Goal: Information Seeking & Learning: Learn about a topic

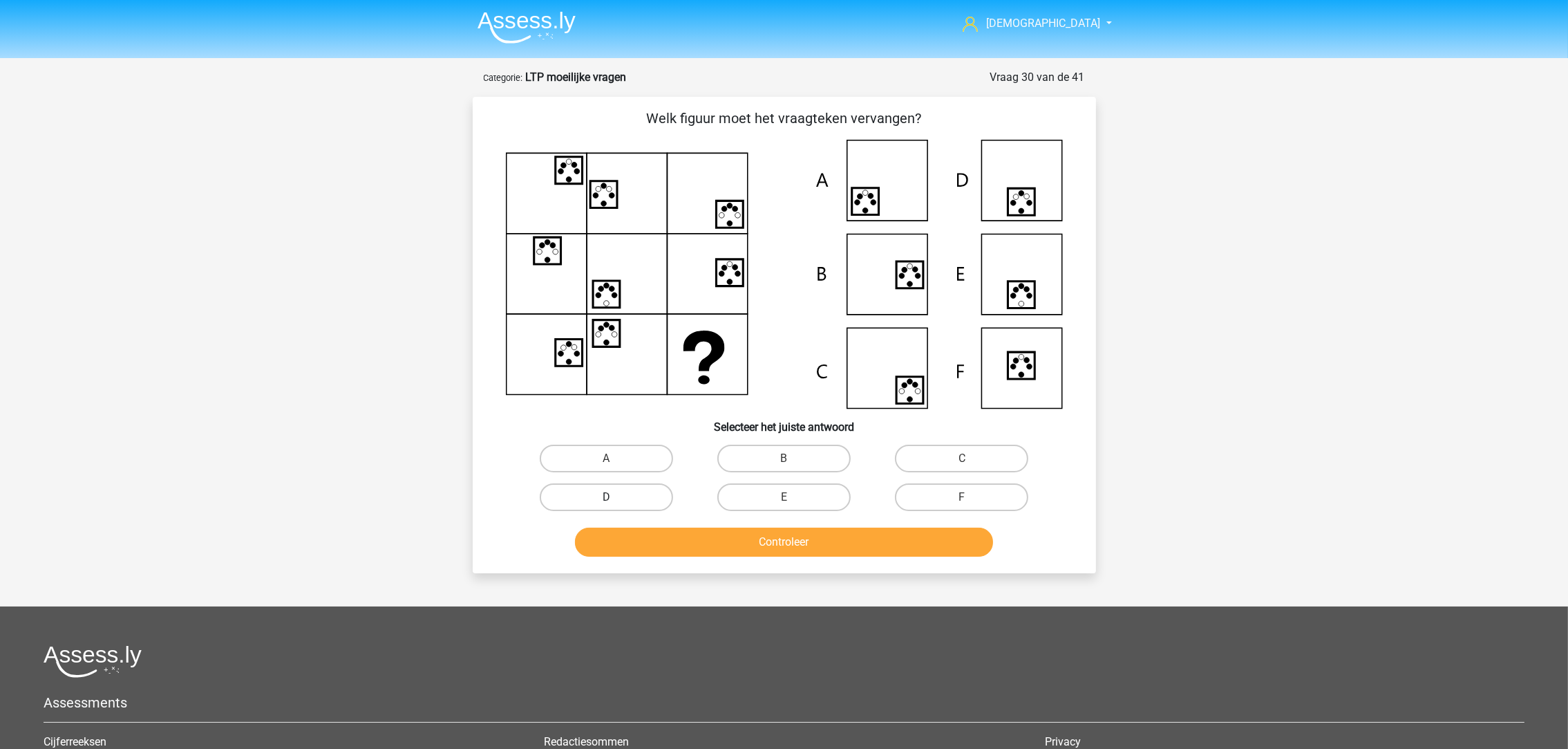
click at [620, 489] on label "D" at bounding box center [606, 497] width 133 height 28
click at [615, 497] on input "D" at bounding box center [610, 501] width 9 height 9
radio input "true"
click at [711, 547] on button "Controleer" at bounding box center [784, 542] width 418 height 29
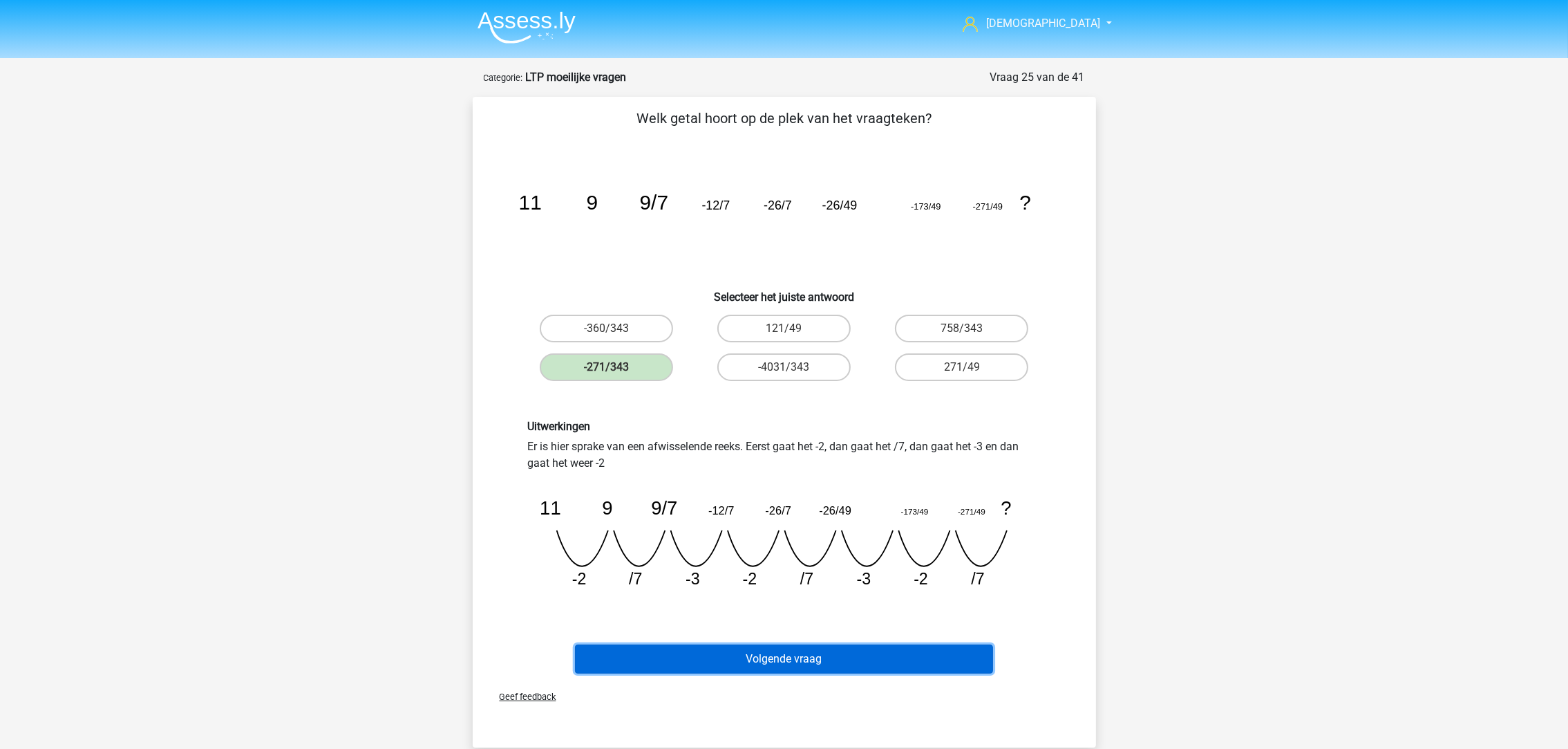
click at [812, 655] on button "Volgende vraag" at bounding box center [784, 659] width 418 height 29
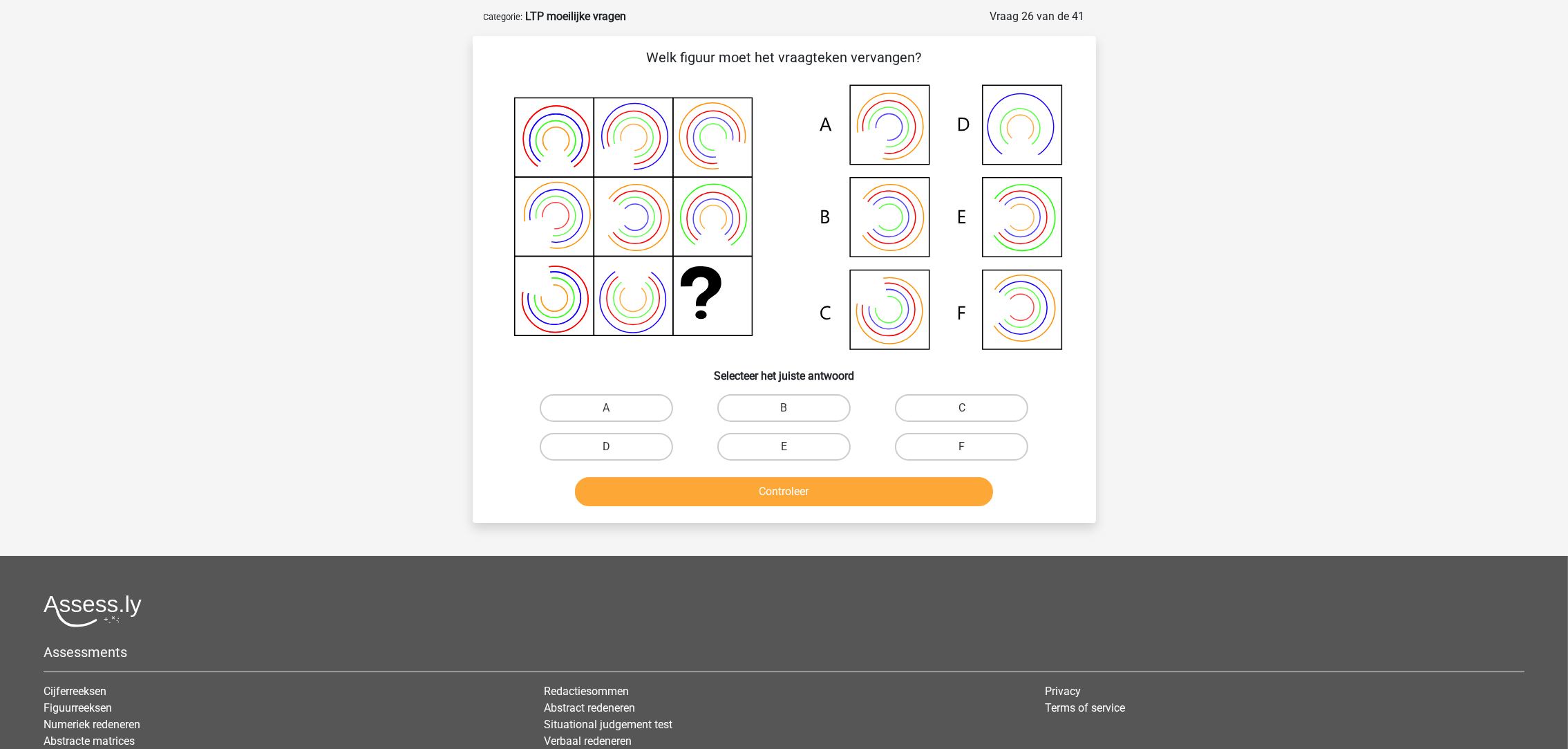
scroll to position [68, 0]
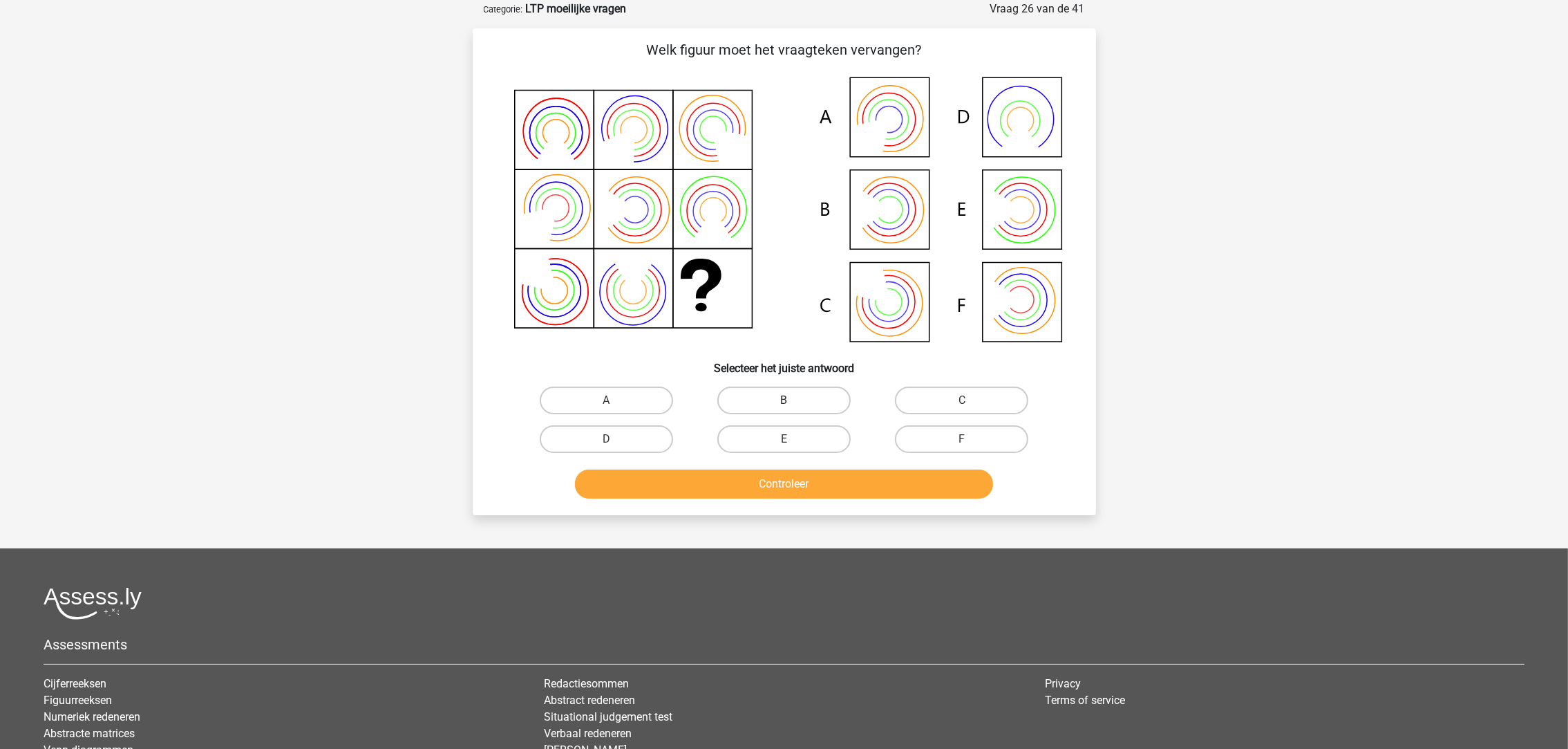
click at [793, 397] on label "B" at bounding box center [784, 400] width 133 height 28
click at [793, 400] on input "B" at bounding box center [788, 405] width 9 height 9
radio input "true"
click at [816, 482] on button "Controleer" at bounding box center [784, 484] width 418 height 29
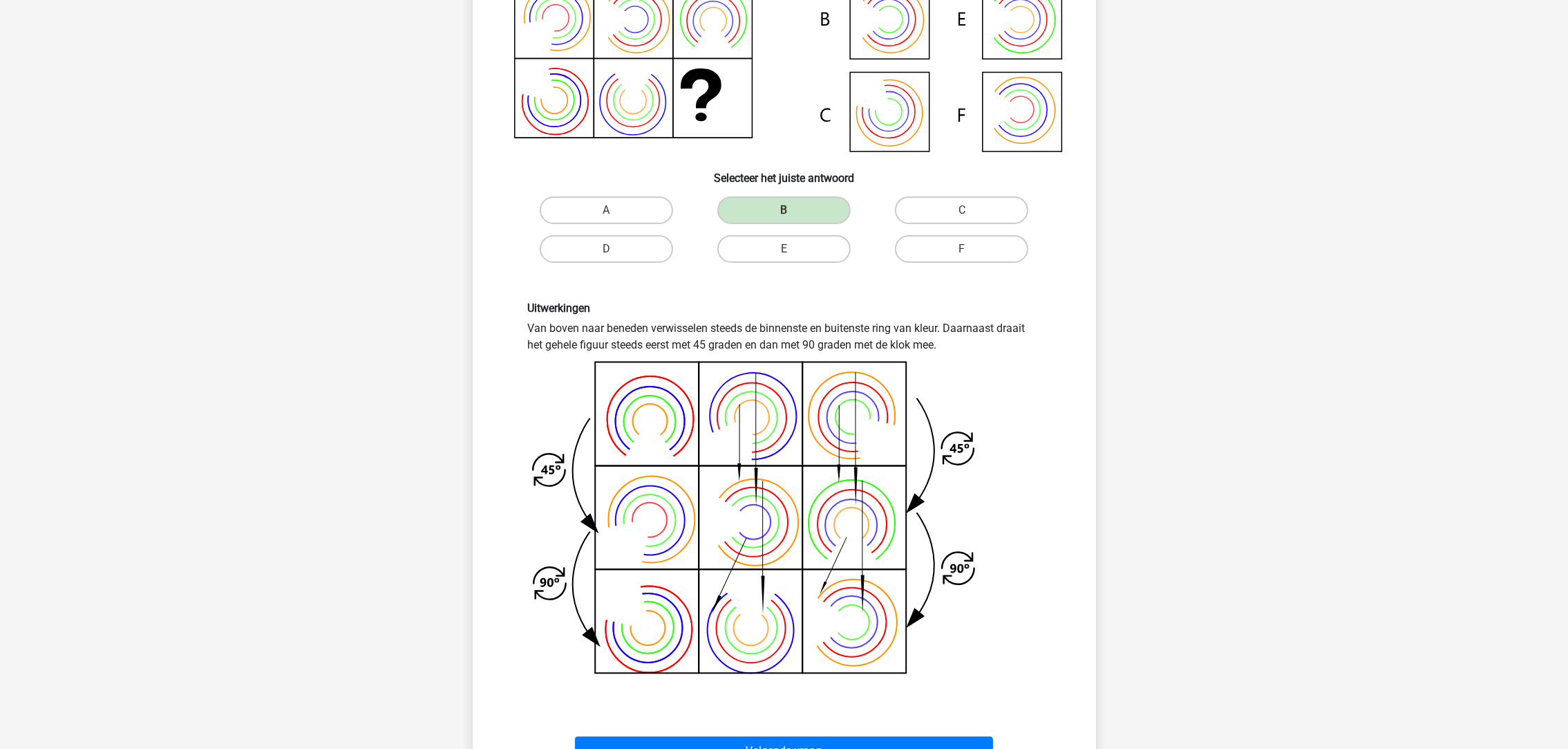
scroll to position [275, 0]
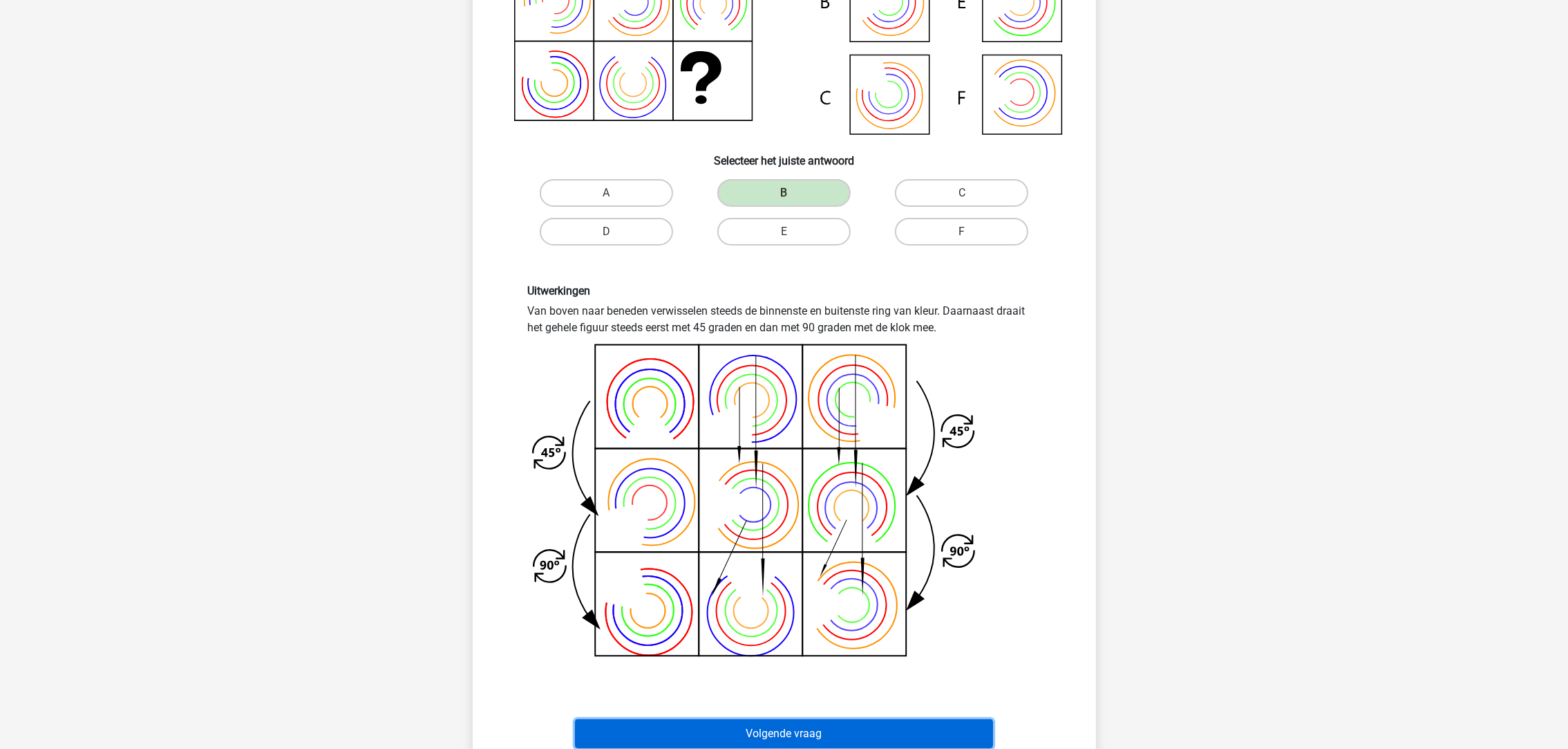
click at [832, 723] on button "Volgende vraag" at bounding box center [784, 734] width 418 height 29
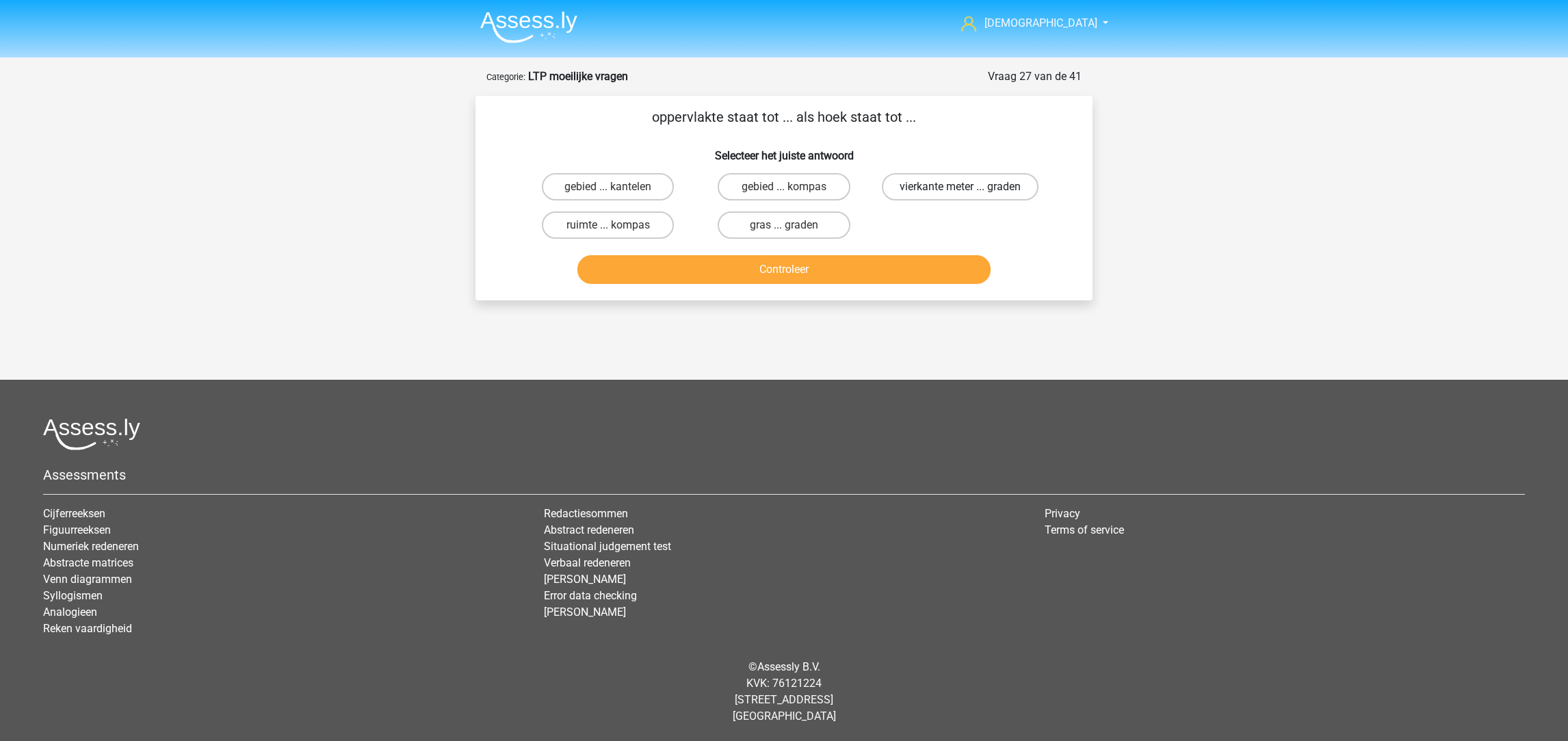
click at [982, 190] on label "vierkante meter ... graden" at bounding box center [960, 187] width 157 height 27
click at [969, 190] on input "vierkante meter ... graden" at bounding box center [965, 191] width 9 height 9
radio input "true"
click at [910, 272] on button "Controleer" at bounding box center [785, 270] width 414 height 29
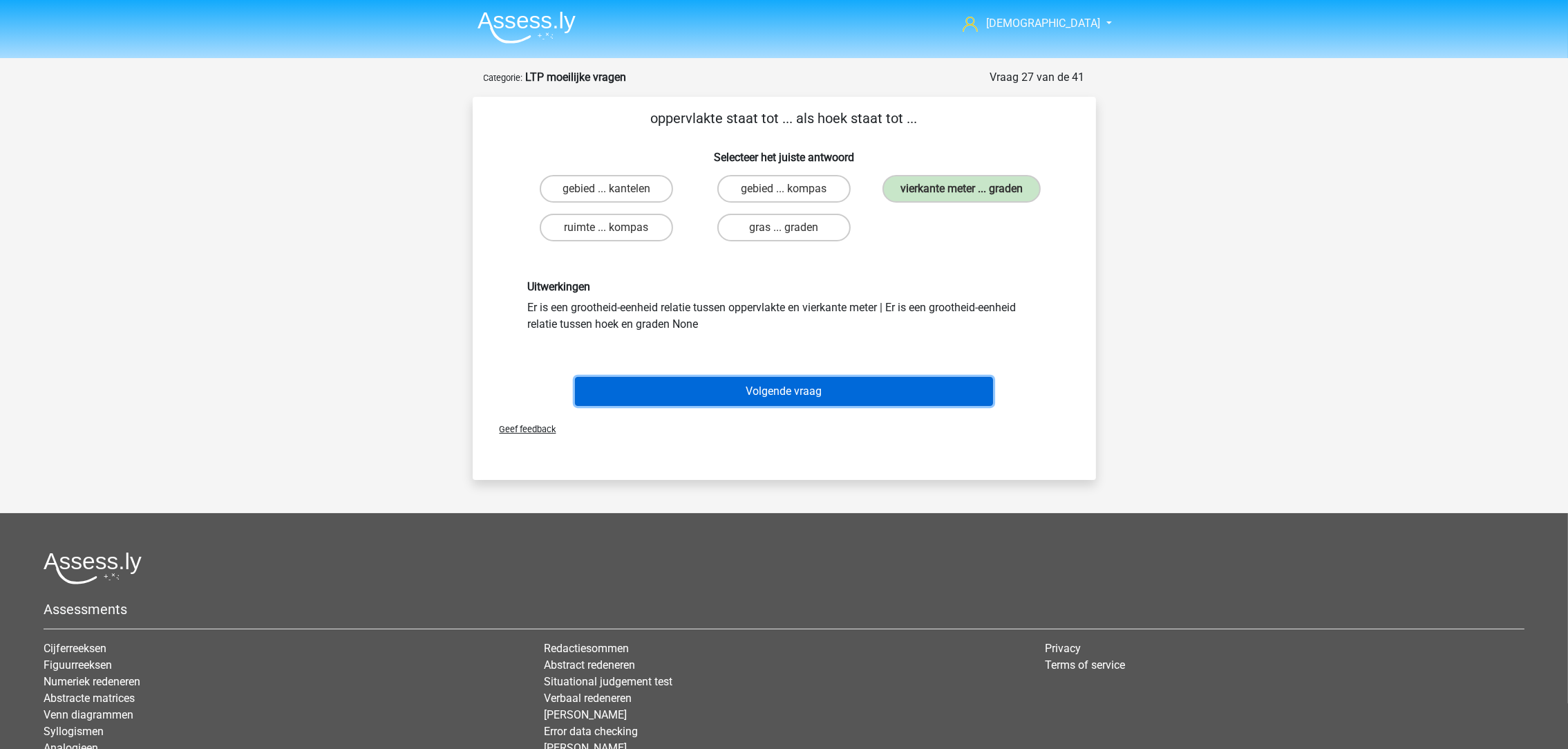
click at [892, 381] on button "Volgende vraag" at bounding box center [784, 392] width 418 height 29
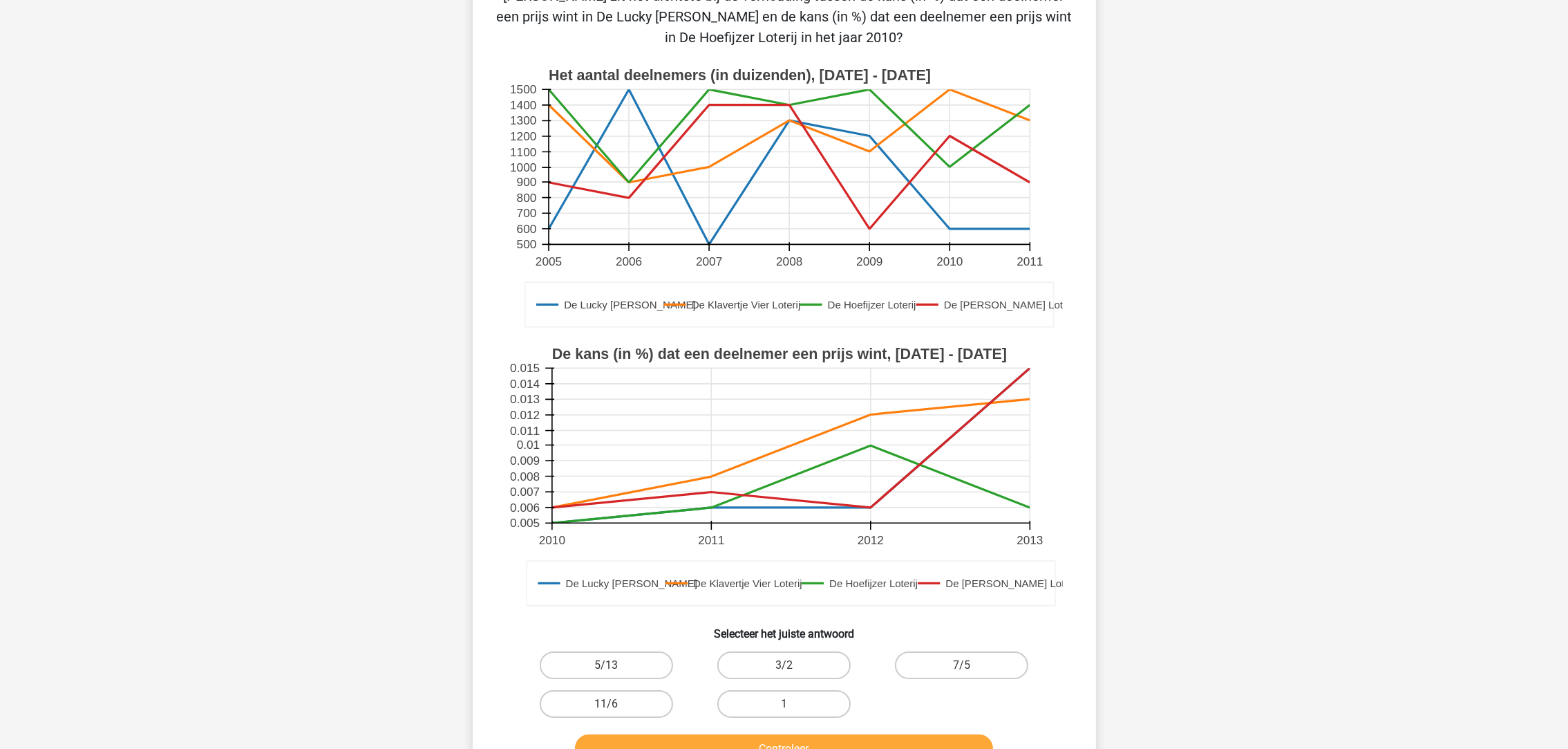
scroll to position [172, 0]
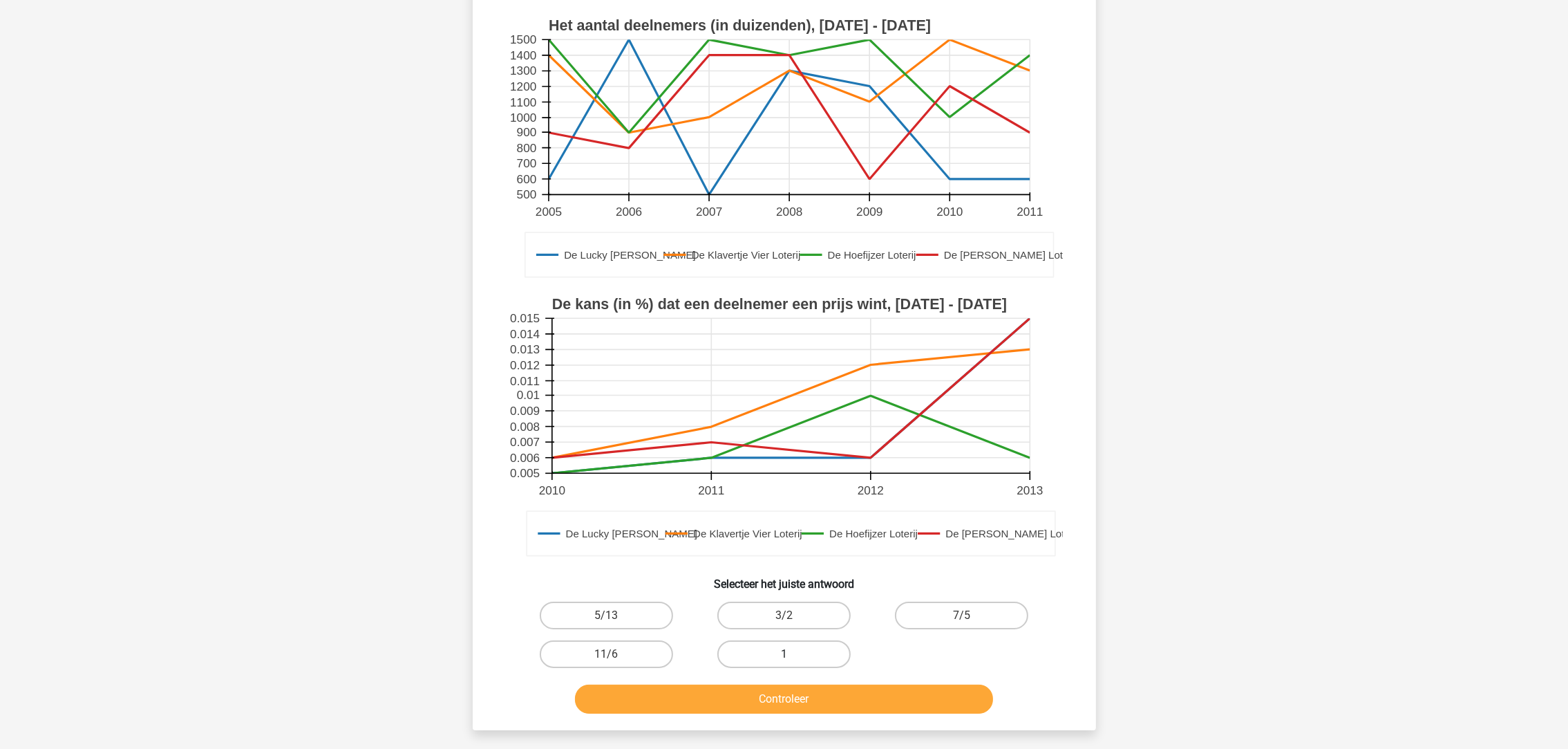
click at [768, 650] on label "1" at bounding box center [784, 654] width 133 height 28
click at [784, 654] on input "1" at bounding box center [788, 659] width 9 height 9
radio input "true"
click at [774, 694] on button "Controleer" at bounding box center [784, 699] width 418 height 29
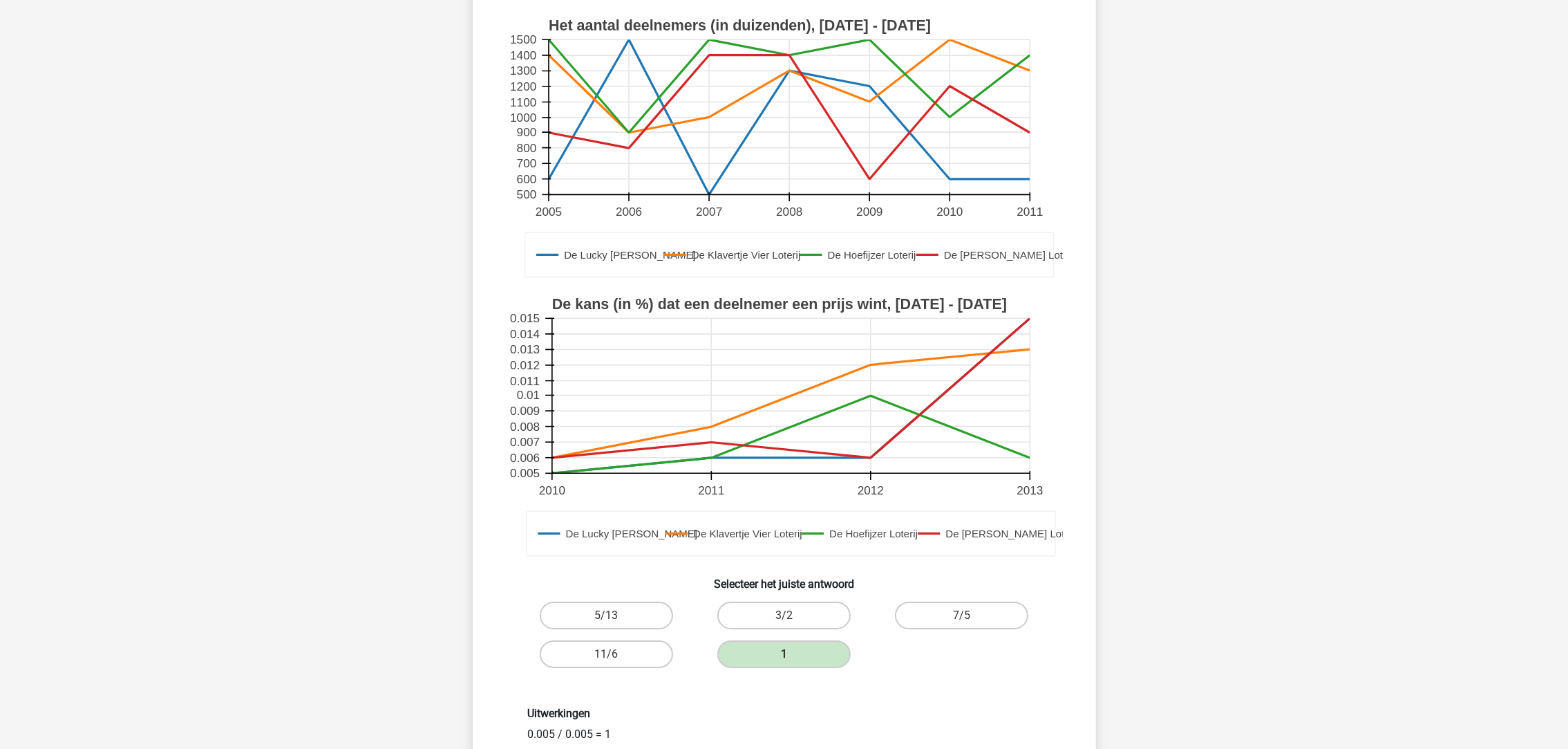
scroll to position [275, 0]
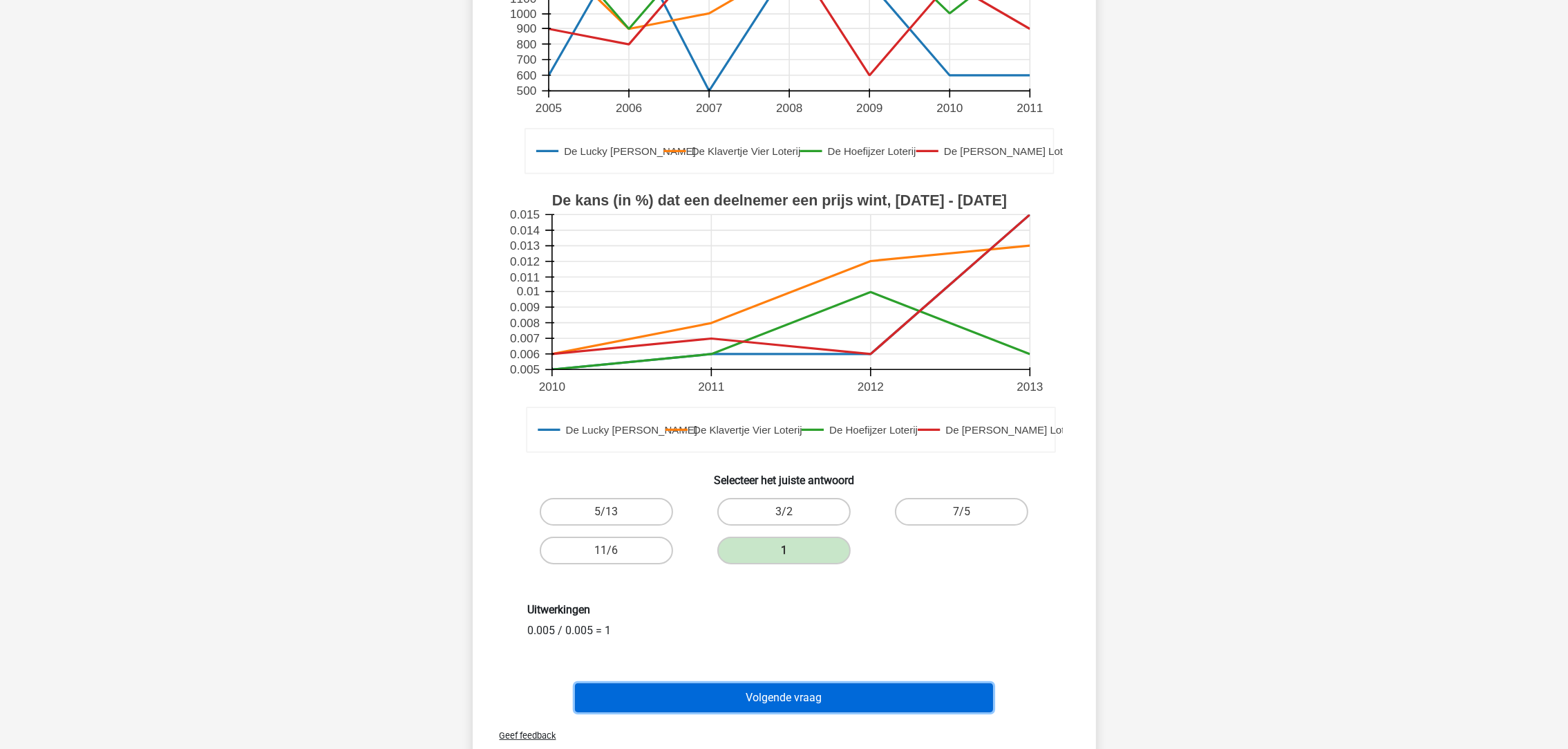
click at [760, 691] on button "Volgende vraag" at bounding box center [784, 697] width 418 height 29
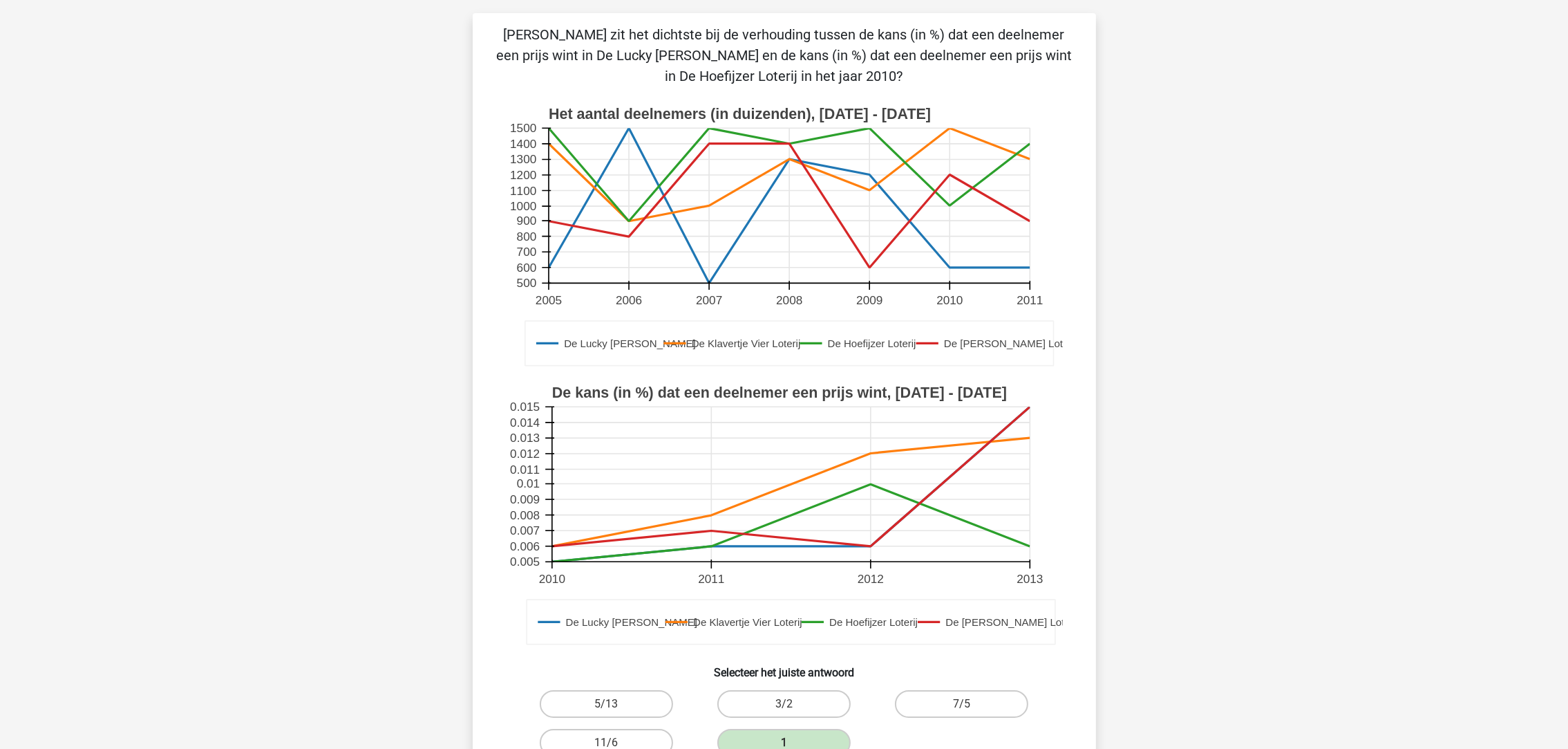
scroll to position [68, 0]
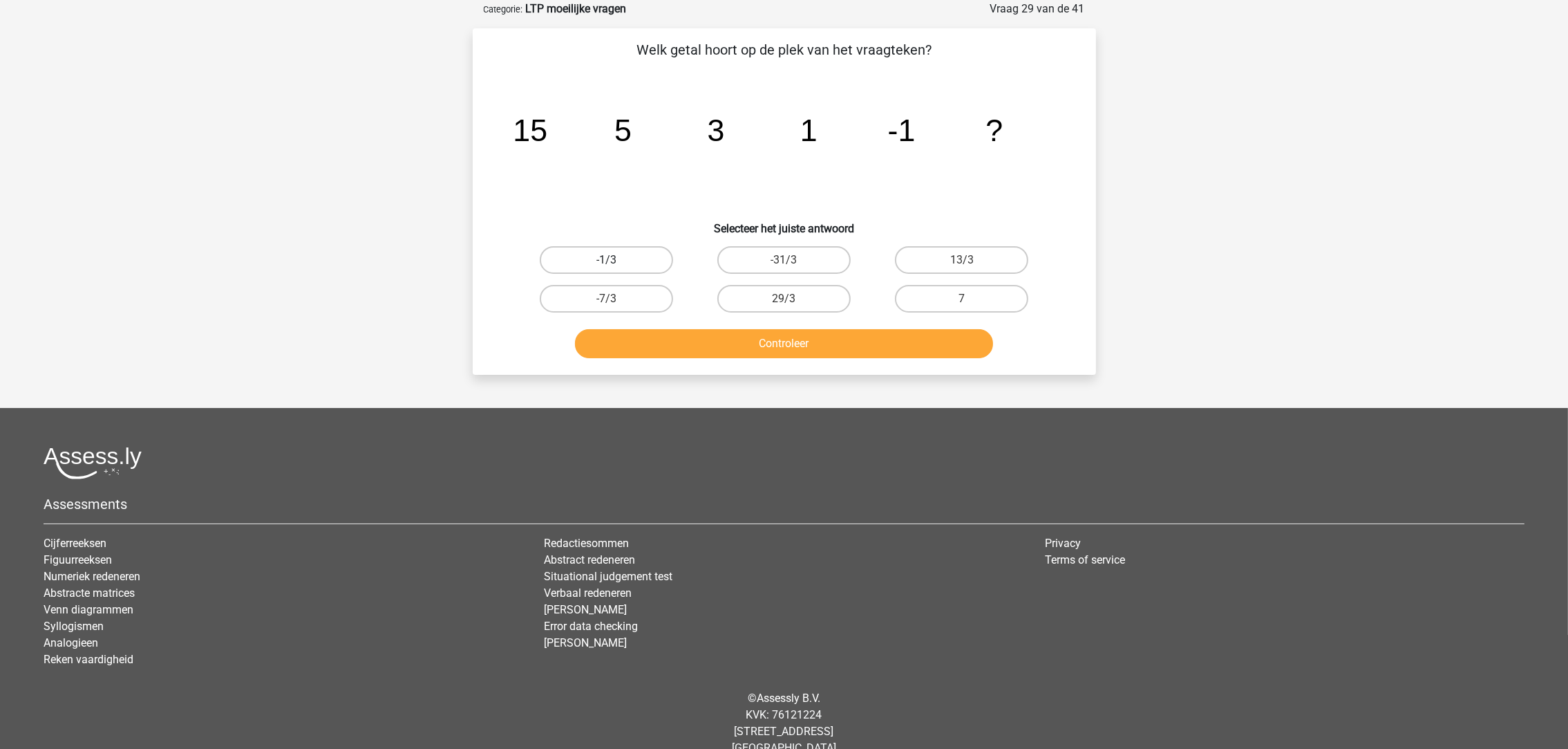
click at [637, 258] on label "-1/3" at bounding box center [606, 260] width 133 height 28
click at [615, 260] on input "-1/3" at bounding box center [610, 264] width 9 height 9
radio input "true"
click at [750, 336] on button "Controleer" at bounding box center [784, 344] width 418 height 29
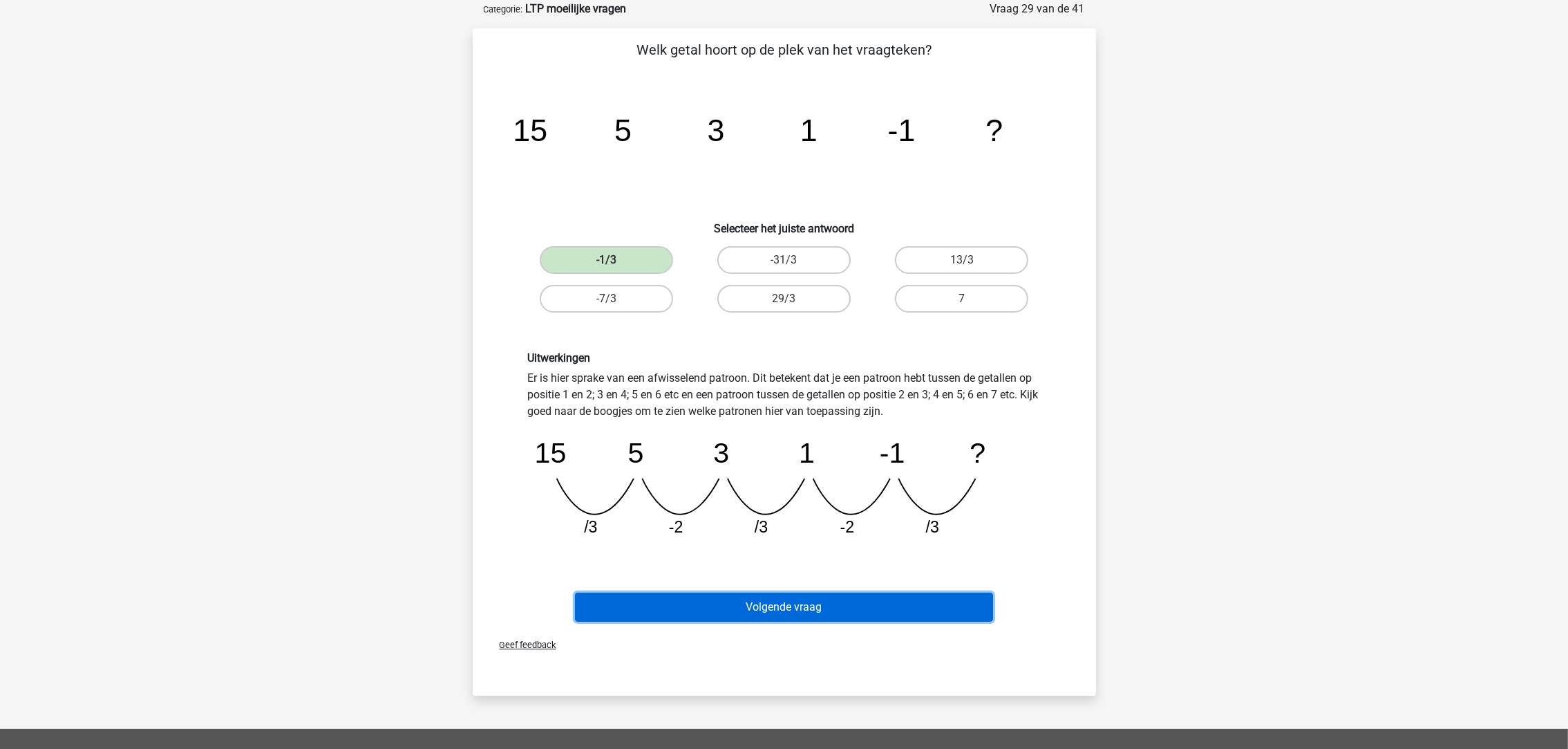
click at [863, 602] on button "Volgende vraag" at bounding box center [784, 607] width 418 height 29
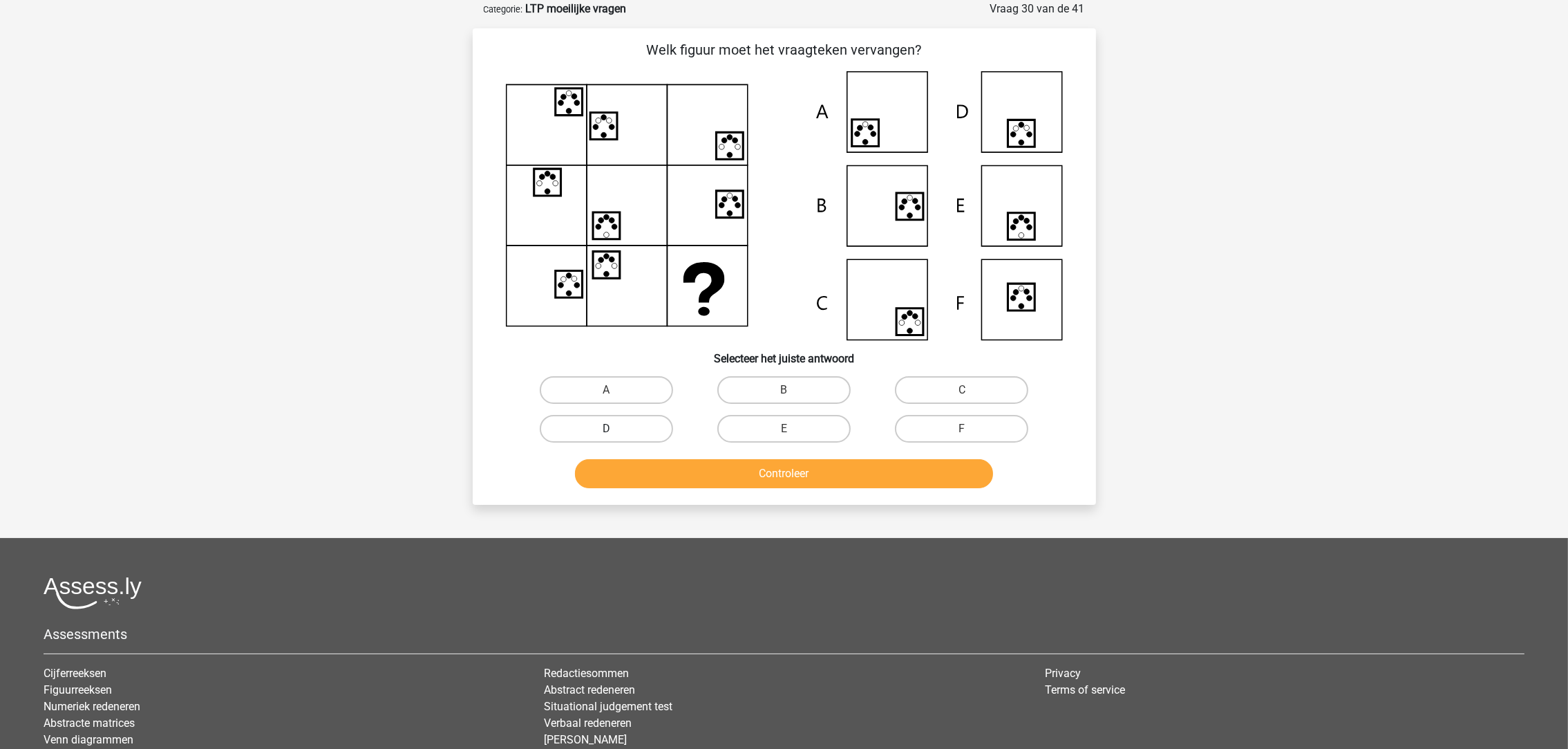
click at [644, 419] on label "D" at bounding box center [606, 429] width 133 height 28
click at [615, 429] on input "D" at bounding box center [610, 433] width 9 height 9
radio input "true"
click at [723, 479] on button "Controleer" at bounding box center [784, 474] width 418 height 29
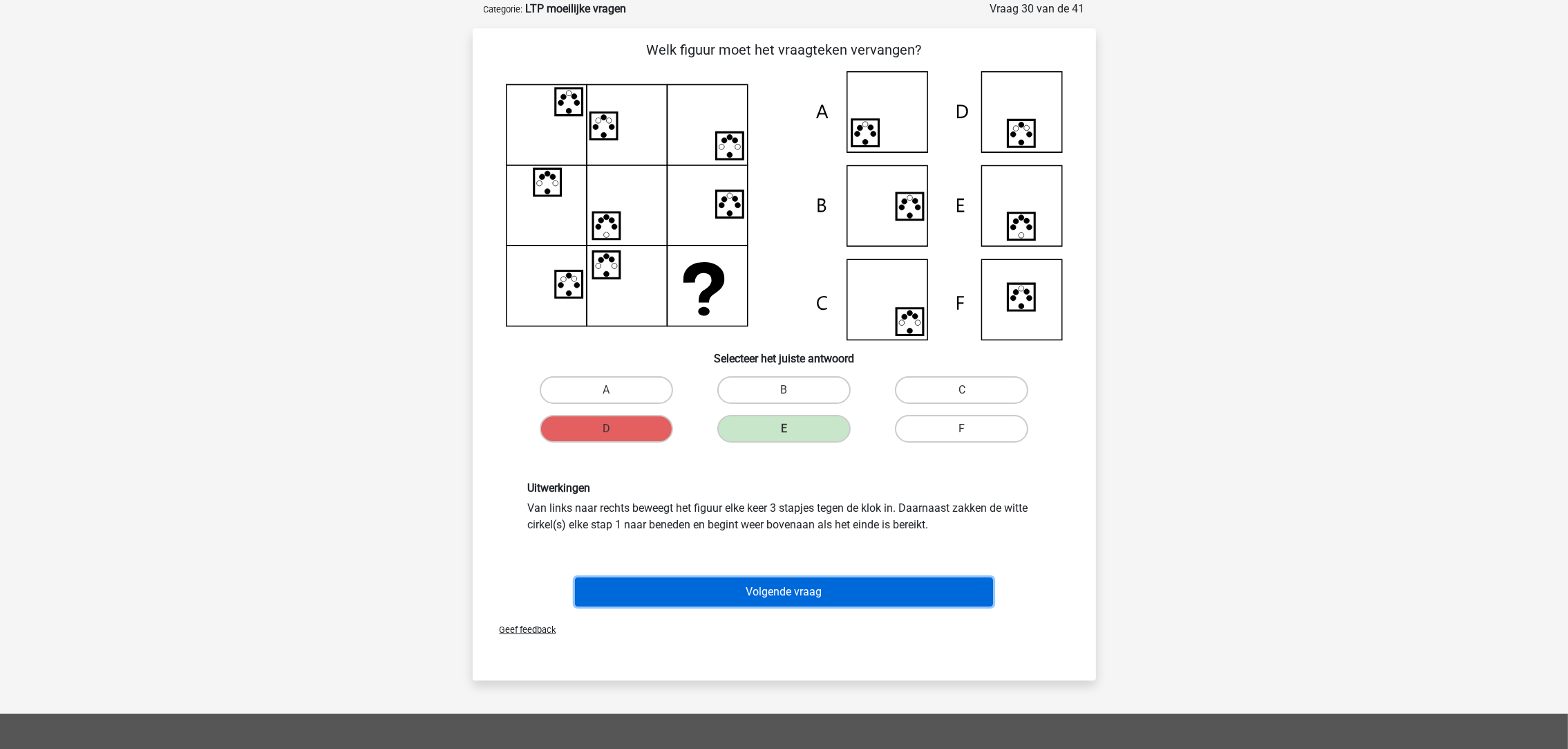
click at [741, 594] on button "Volgende vraag" at bounding box center [784, 591] width 418 height 29
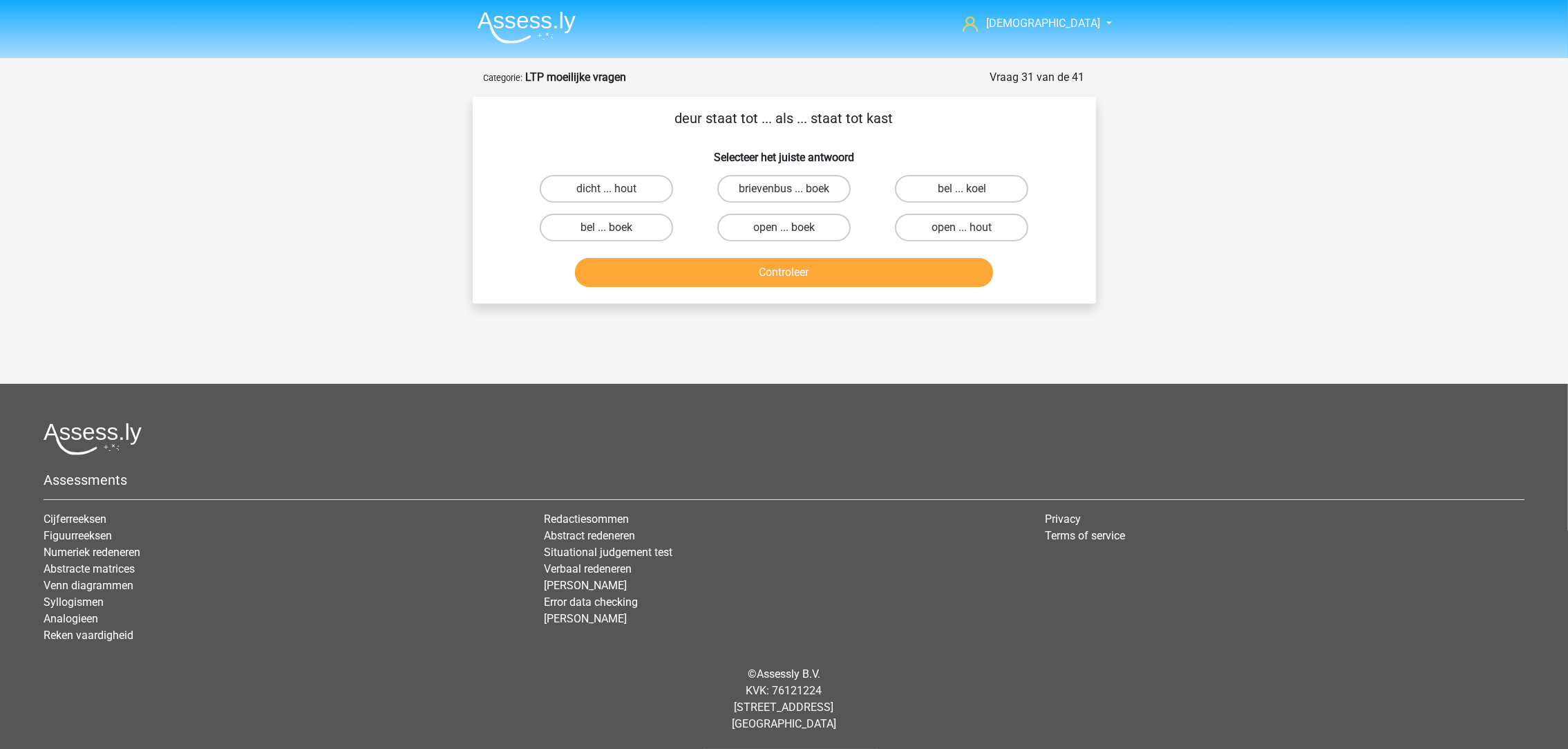
scroll to position [0, 0]
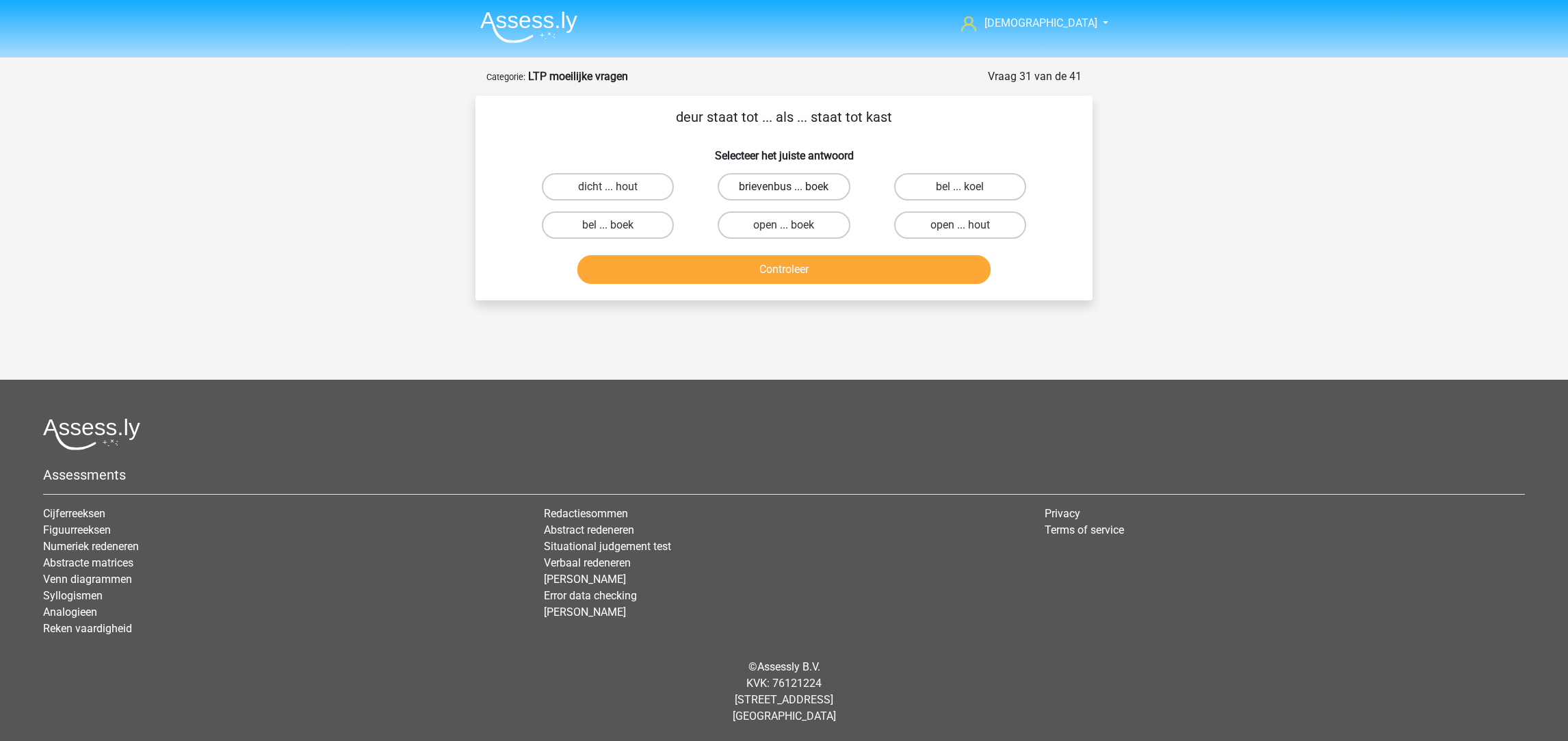
click at [741, 188] on label "brievenbus ... boek" at bounding box center [783, 187] width 132 height 27
click at [784, 188] on input "brievenbus ... boek" at bounding box center [788, 191] width 9 height 9
radio input "true"
click at [759, 279] on button "Controleer" at bounding box center [785, 270] width 414 height 29
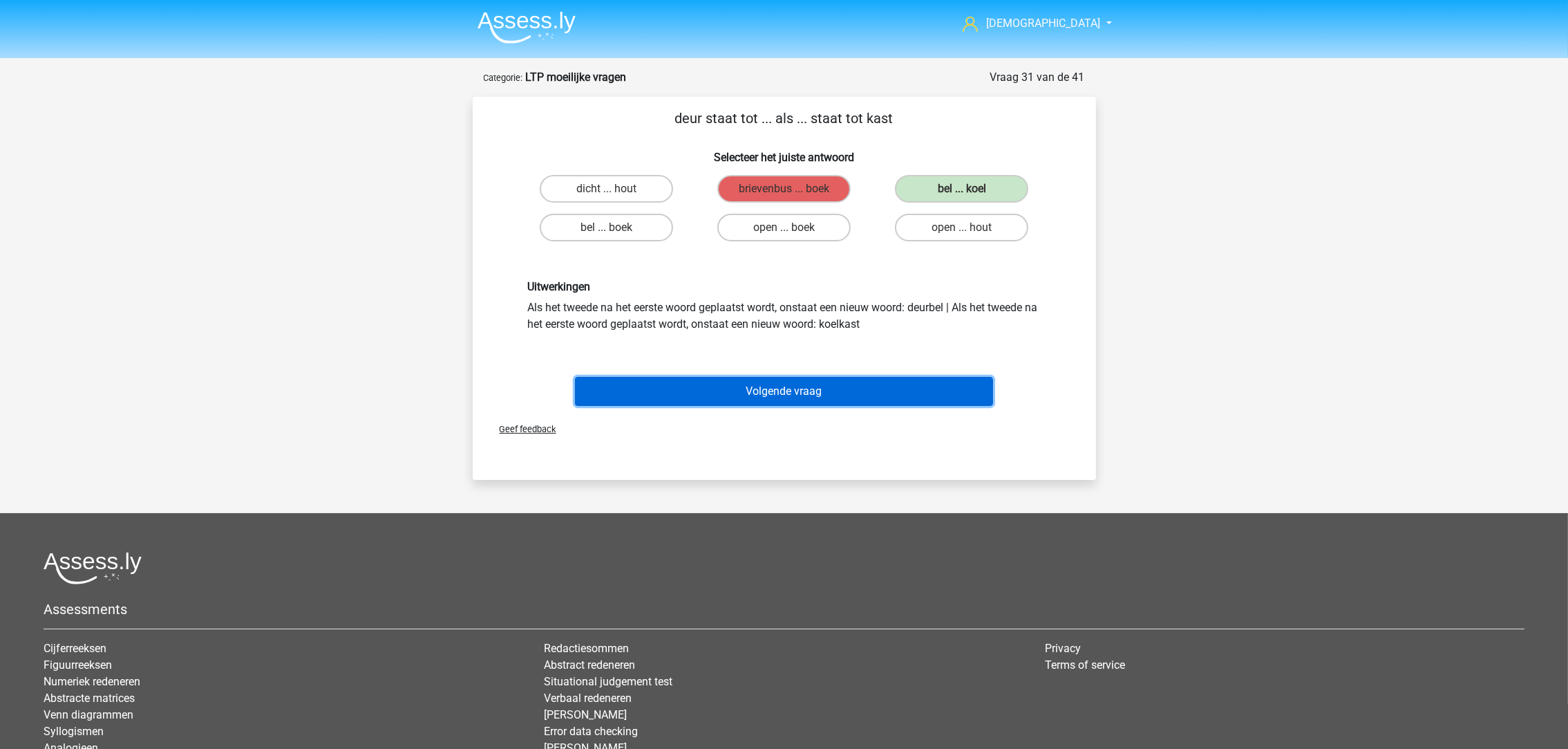
click at [743, 388] on button "Volgende vraag" at bounding box center [784, 392] width 418 height 29
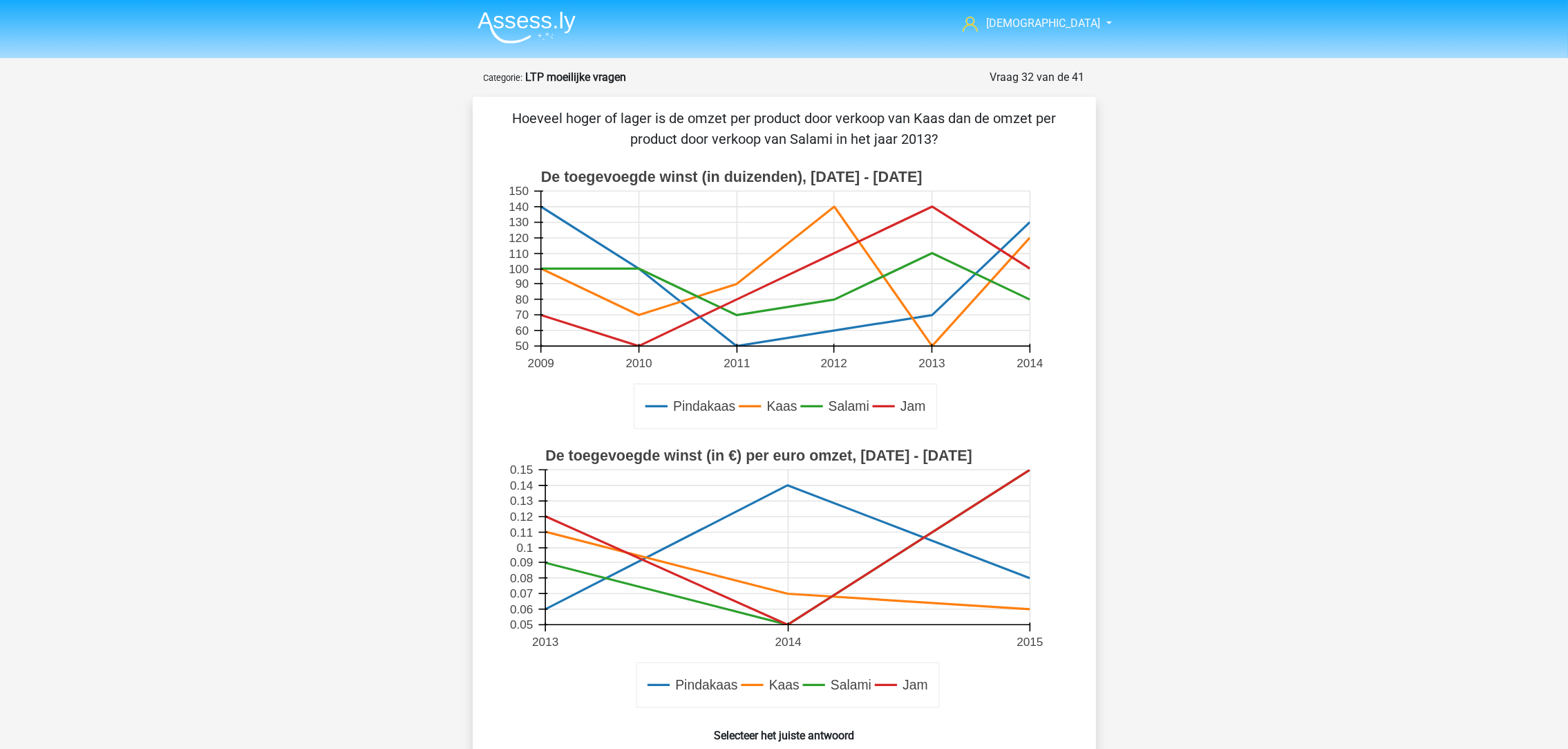
scroll to position [68, 0]
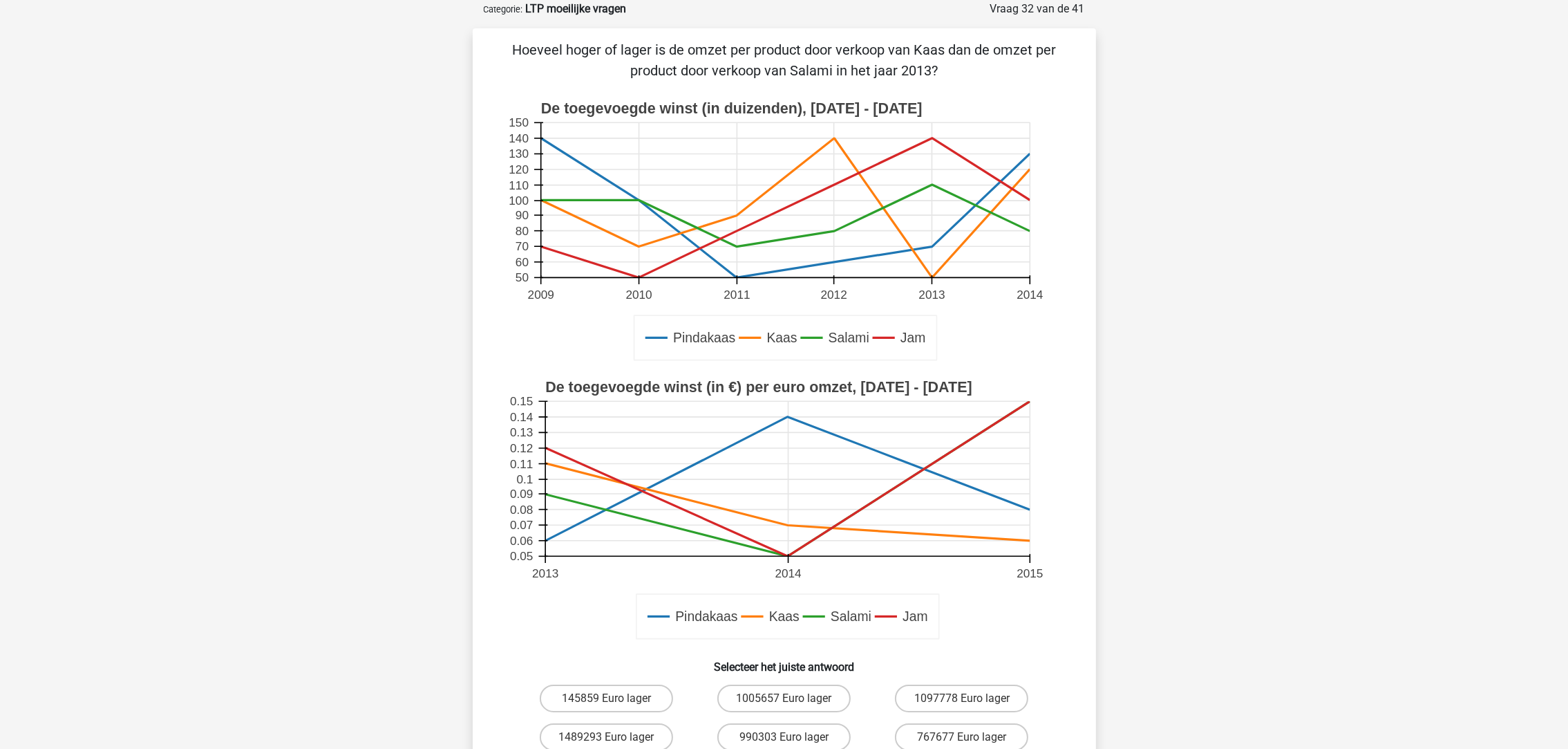
click at [791, 338] on text "Kaas" at bounding box center [781, 338] width 30 height 15
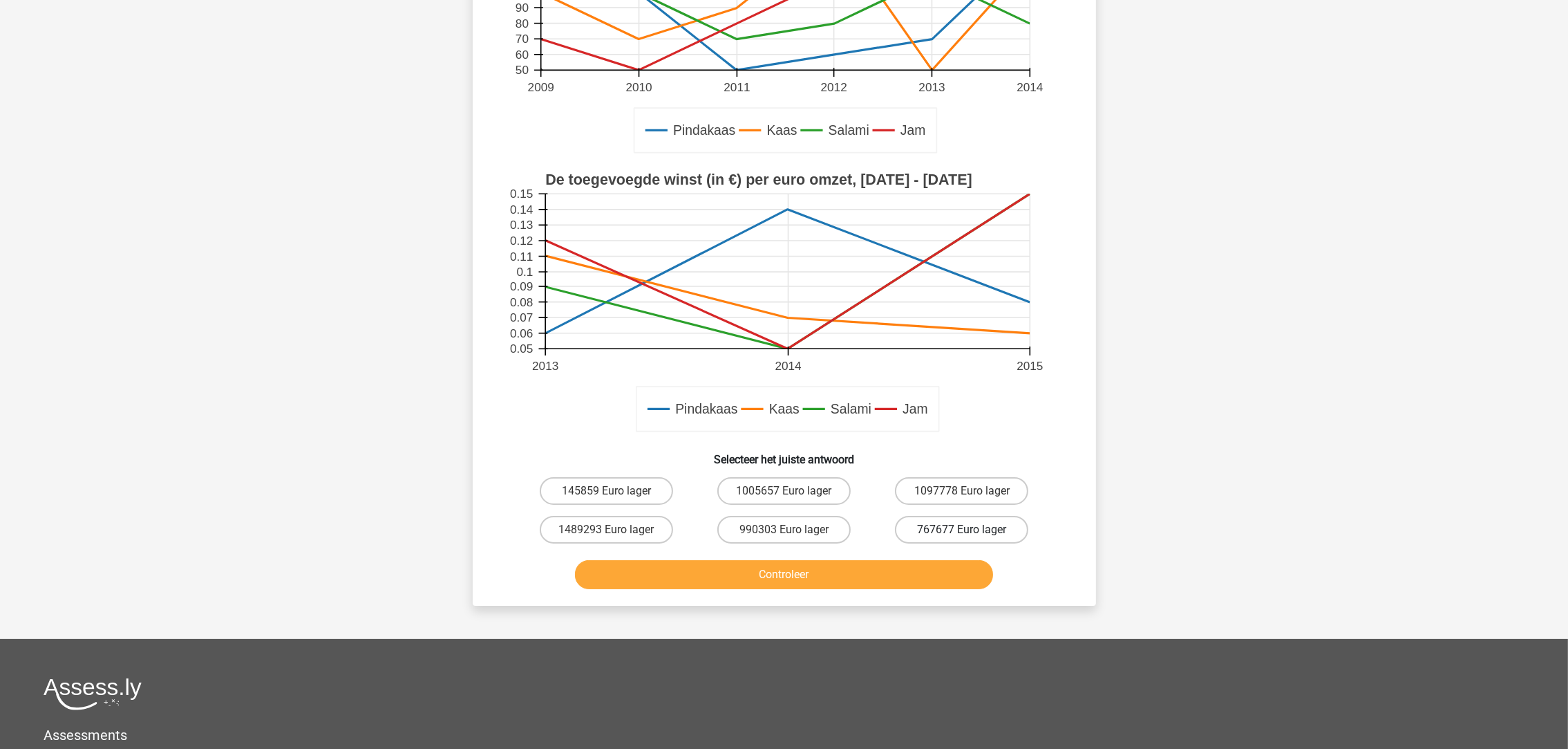
click at [944, 529] on label "767677 Euro lager" at bounding box center [961, 529] width 133 height 28
click at [962, 529] on input "767677 Euro lager" at bounding box center [966, 534] width 9 height 9
radio input "true"
click at [869, 566] on button "Controleer" at bounding box center [784, 574] width 418 height 29
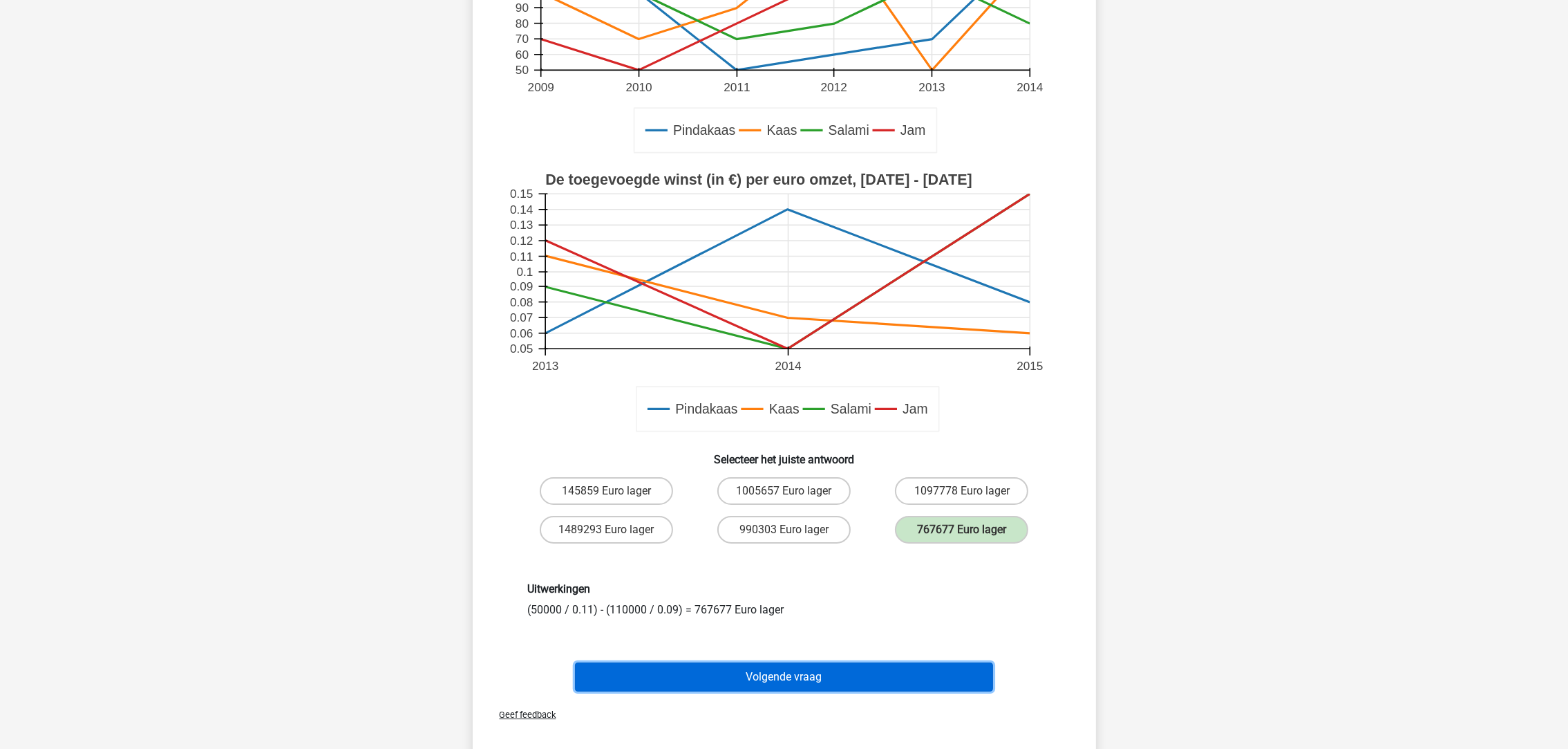
click at [810, 683] on button "Volgende vraag" at bounding box center [784, 677] width 418 height 29
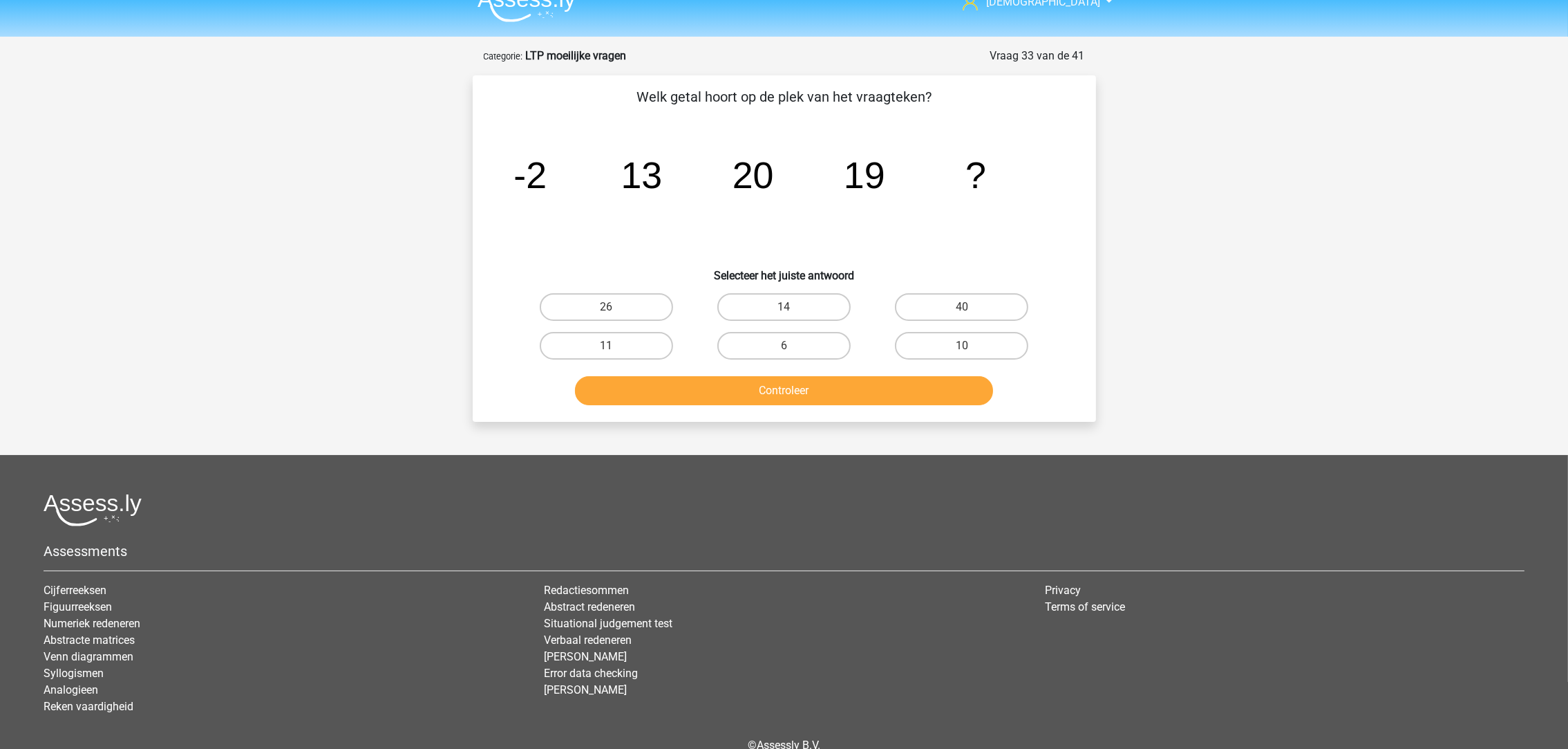
scroll to position [0, 0]
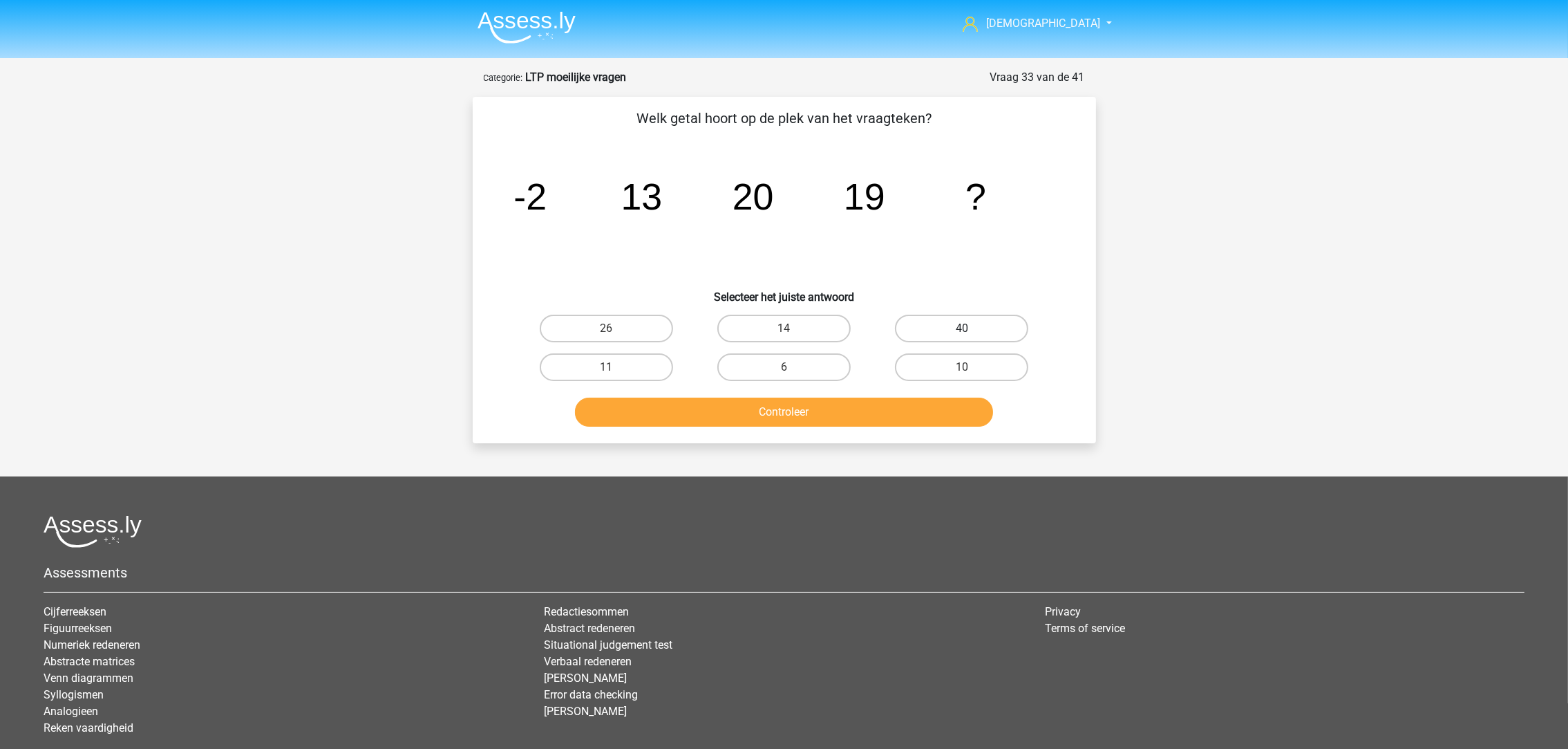
click at [915, 331] on label "40" at bounding box center [961, 328] width 133 height 28
click at [962, 331] on input "40" at bounding box center [966, 332] width 9 height 9
radio input "true"
click at [898, 394] on div "Controleer" at bounding box center [784, 409] width 579 height 46
click at [895, 411] on button "Controleer" at bounding box center [784, 412] width 418 height 29
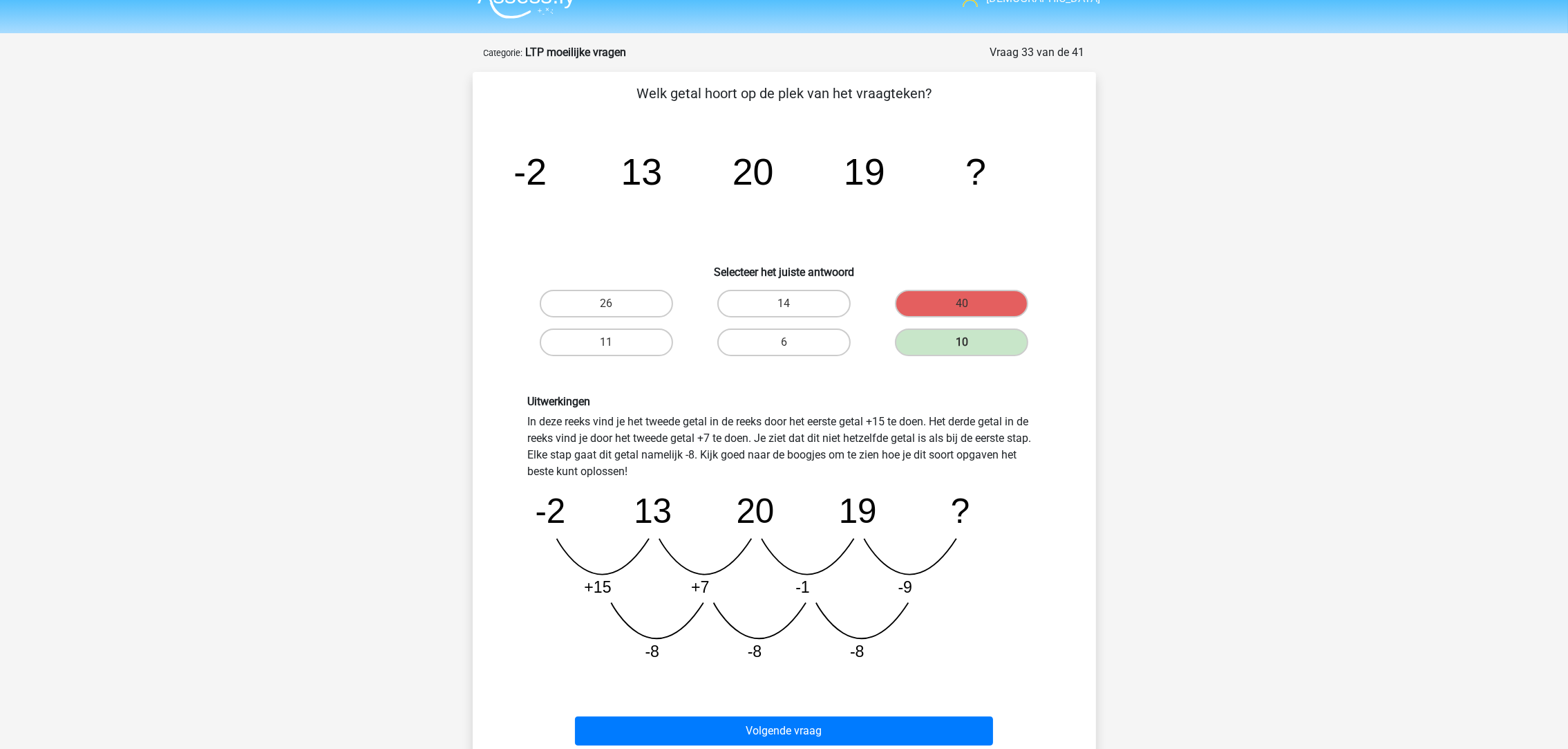
scroll to position [103, 0]
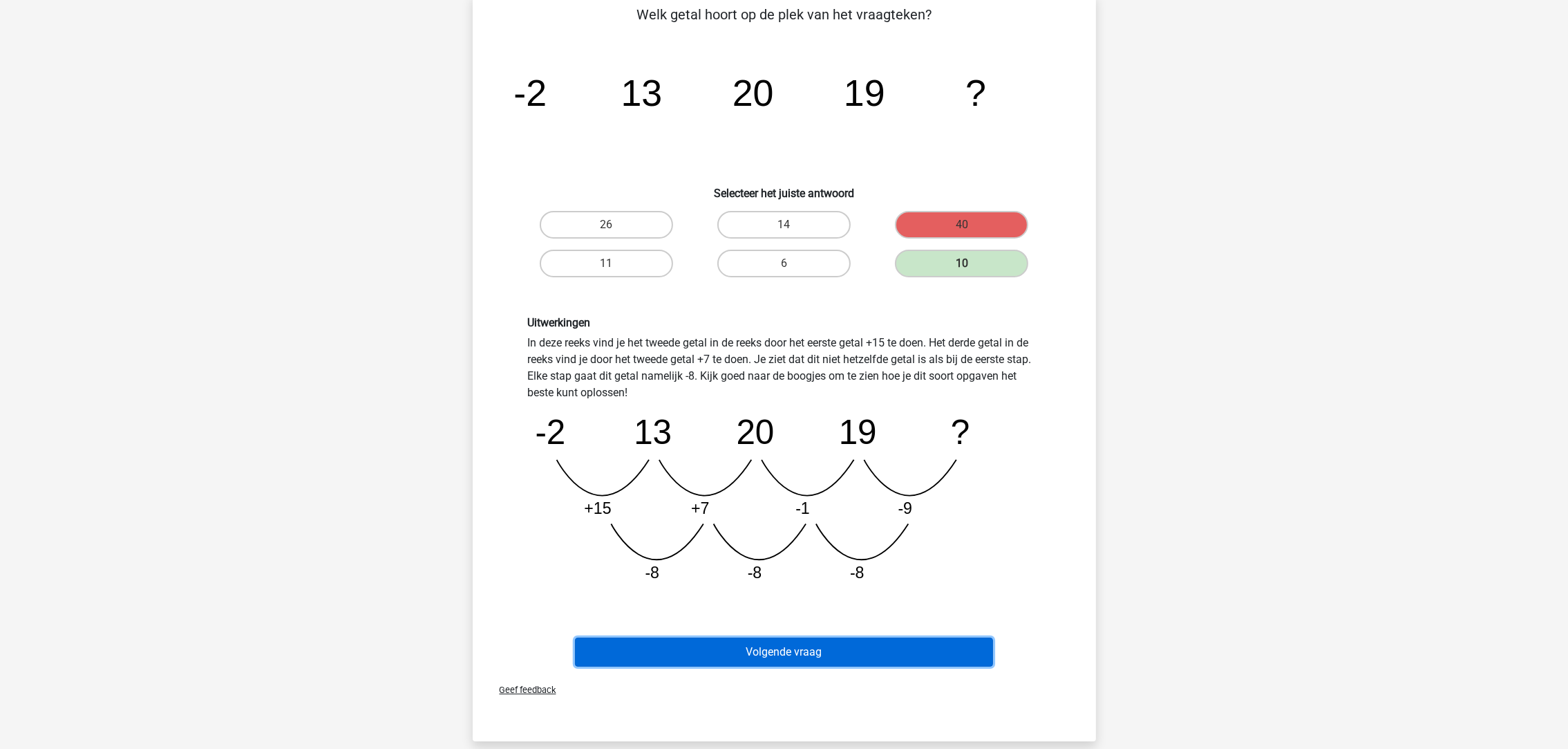
click at [860, 651] on button "Volgende vraag" at bounding box center [784, 652] width 418 height 29
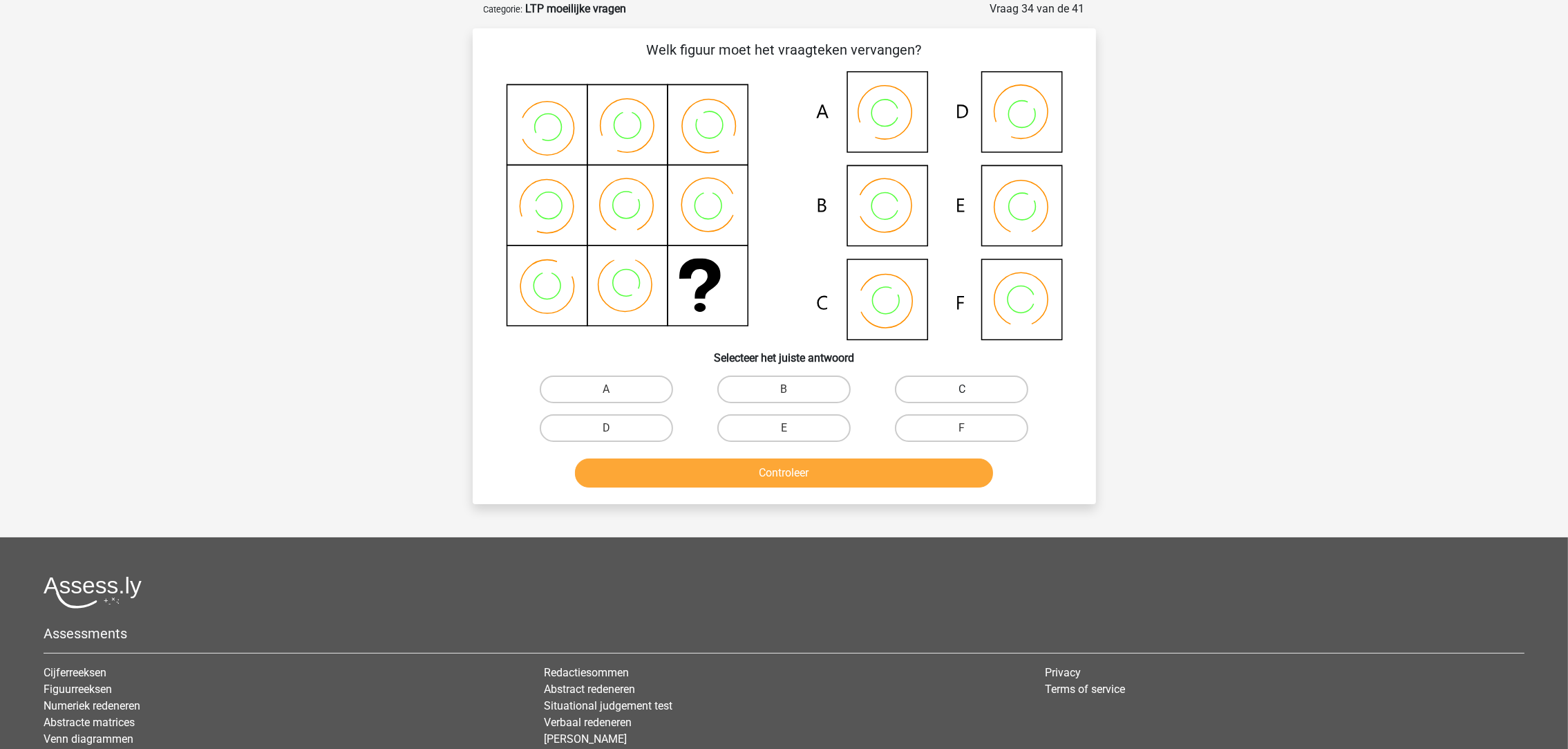
click at [971, 387] on label "C" at bounding box center [961, 389] width 133 height 28
click at [971, 389] on input "C" at bounding box center [966, 393] width 9 height 9
radio input "true"
click at [861, 461] on button "Controleer" at bounding box center [784, 473] width 418 height 29
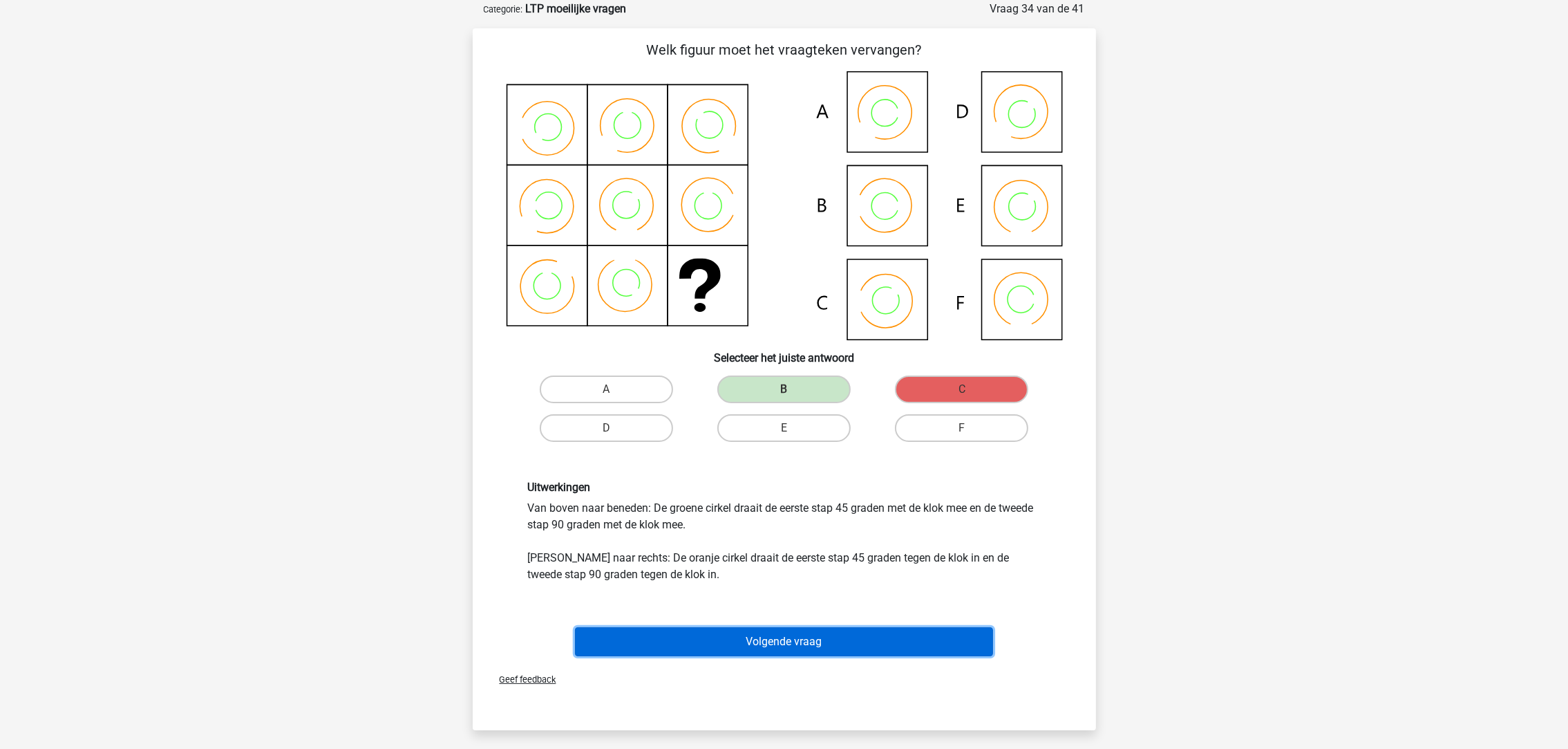
click at [790, 634] on button "Volgende vraag" at bounding box center [784, 641] width 418 height 29
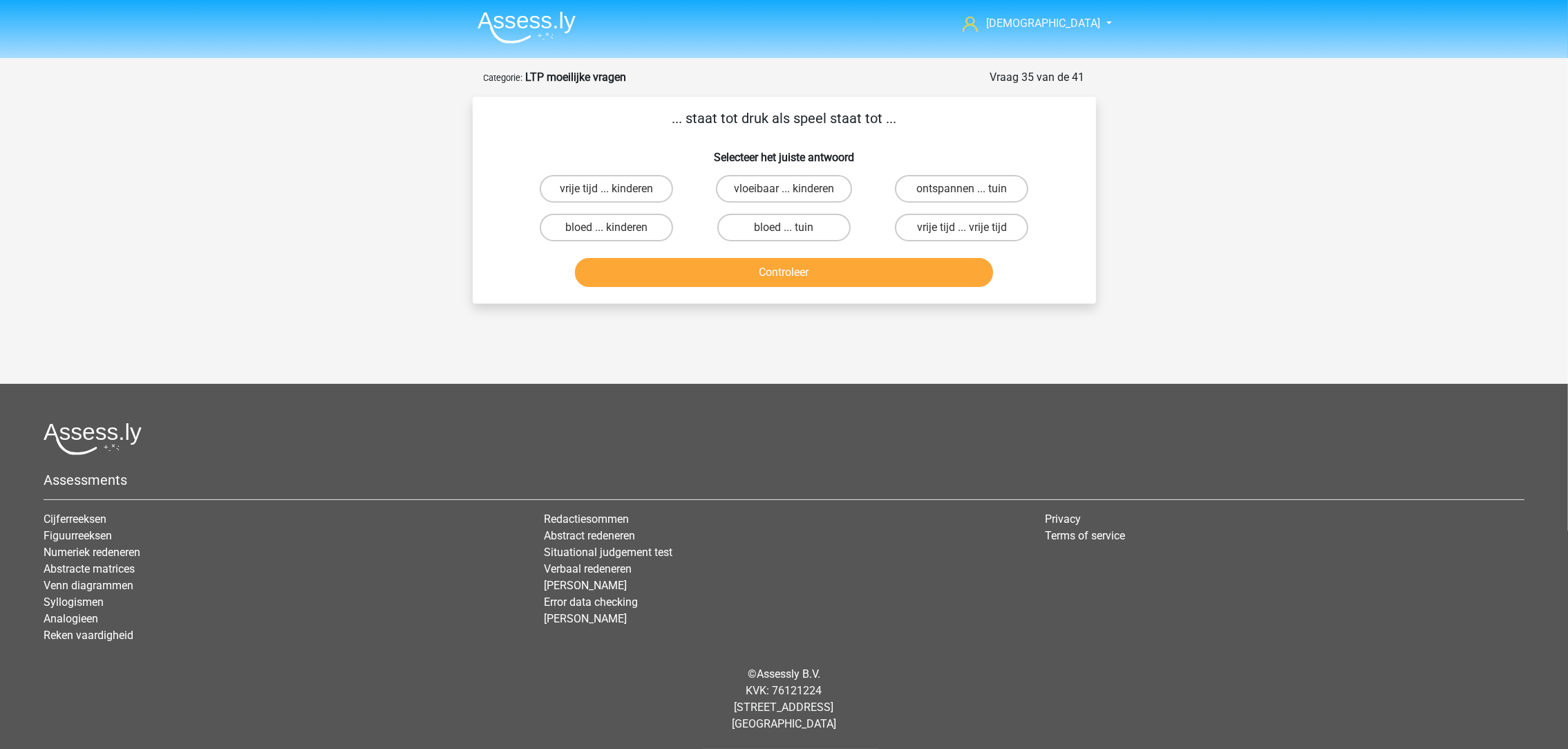
scroll to position [0, 0]
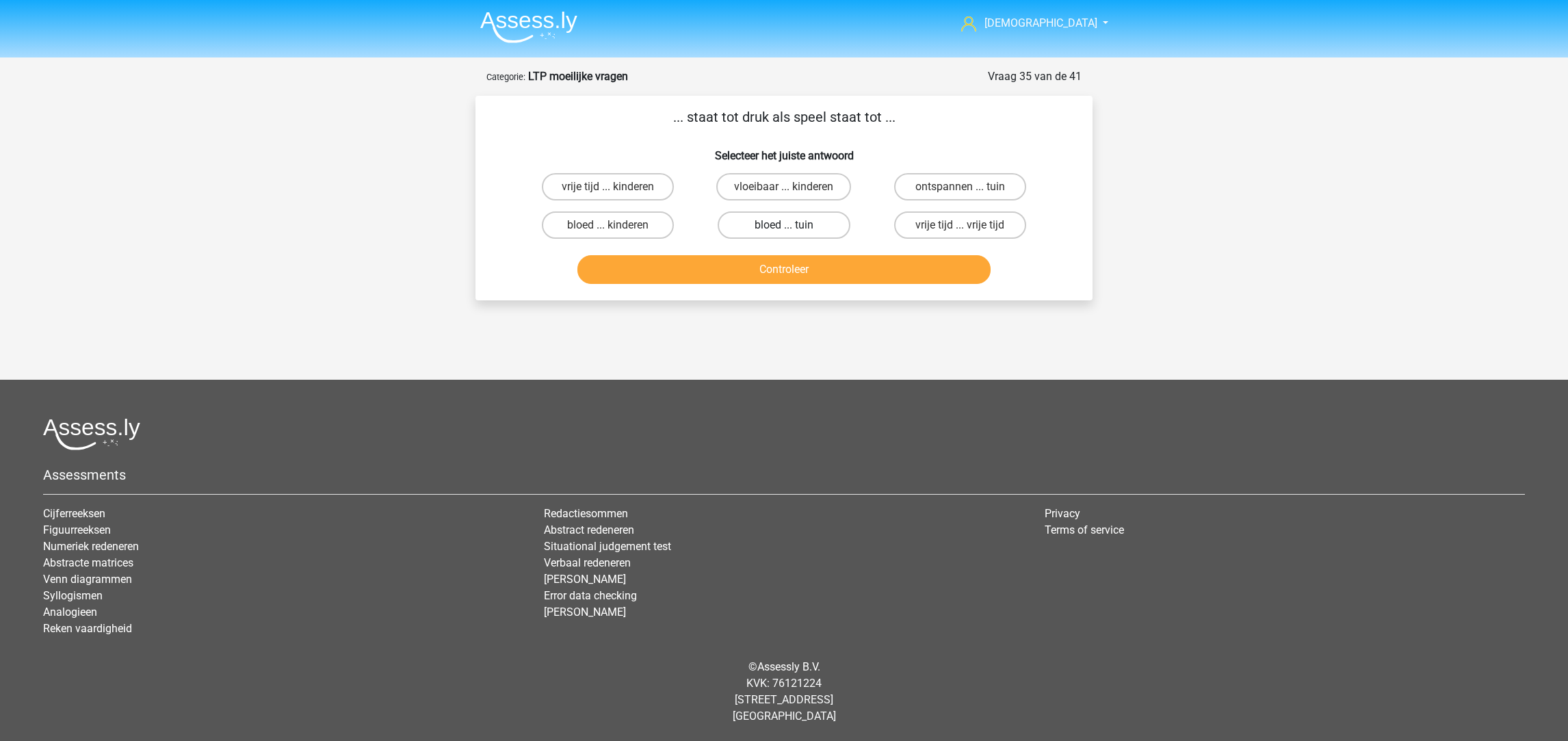
click at [825, 218] on label "bloed ... tuin" at bounding box center [783, 225] width 132 height 27
click at [793, 225] on input "bloed ... tuin" at bounding box center [788, 229] width 9 height 9
radio input "true"
click at [836, 268] on button "Controleer" at bounding box center [785, 270] width 414 height 29
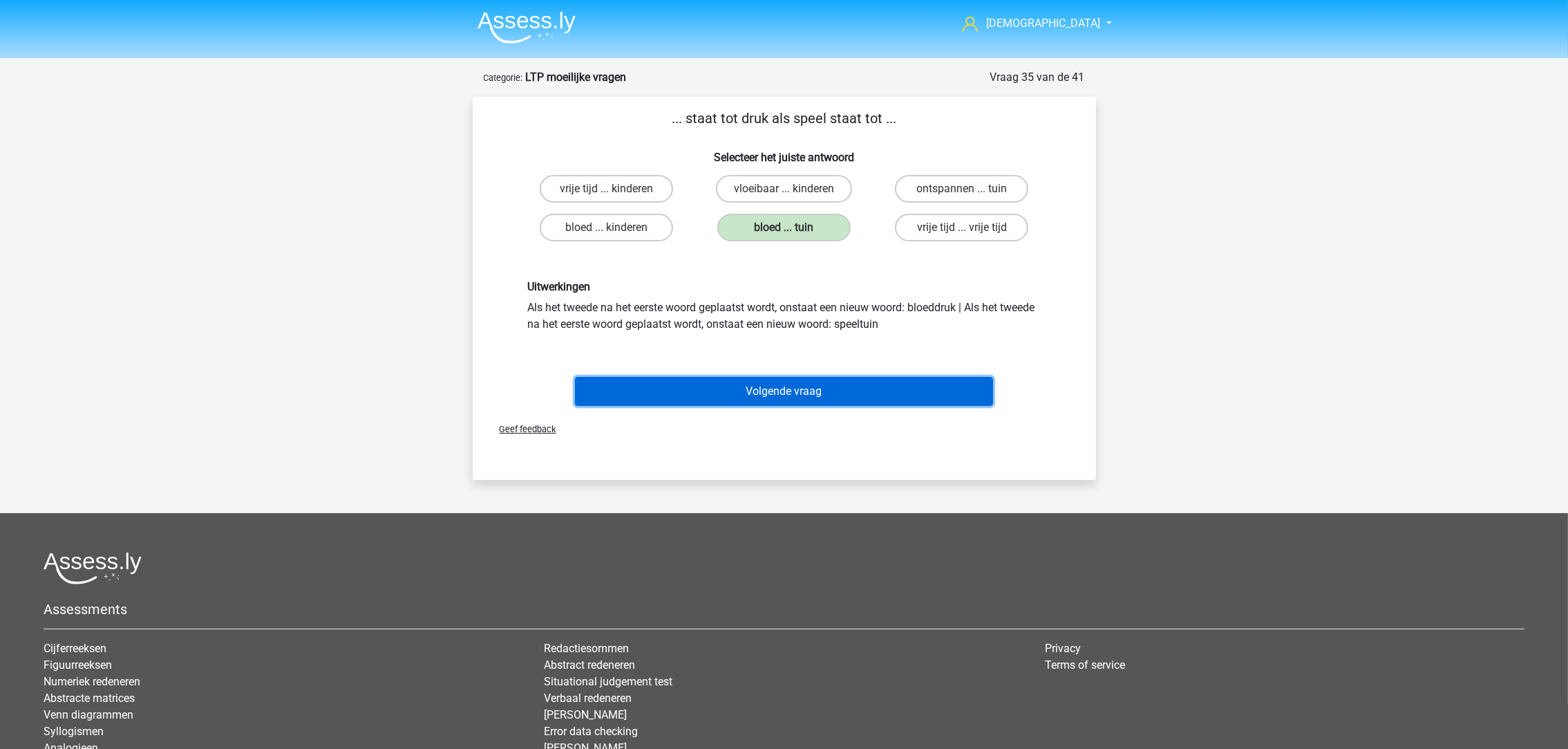
click at [834, 382] on button "Volgende vraag" at bounding box center [784, 392] width 418 height 29
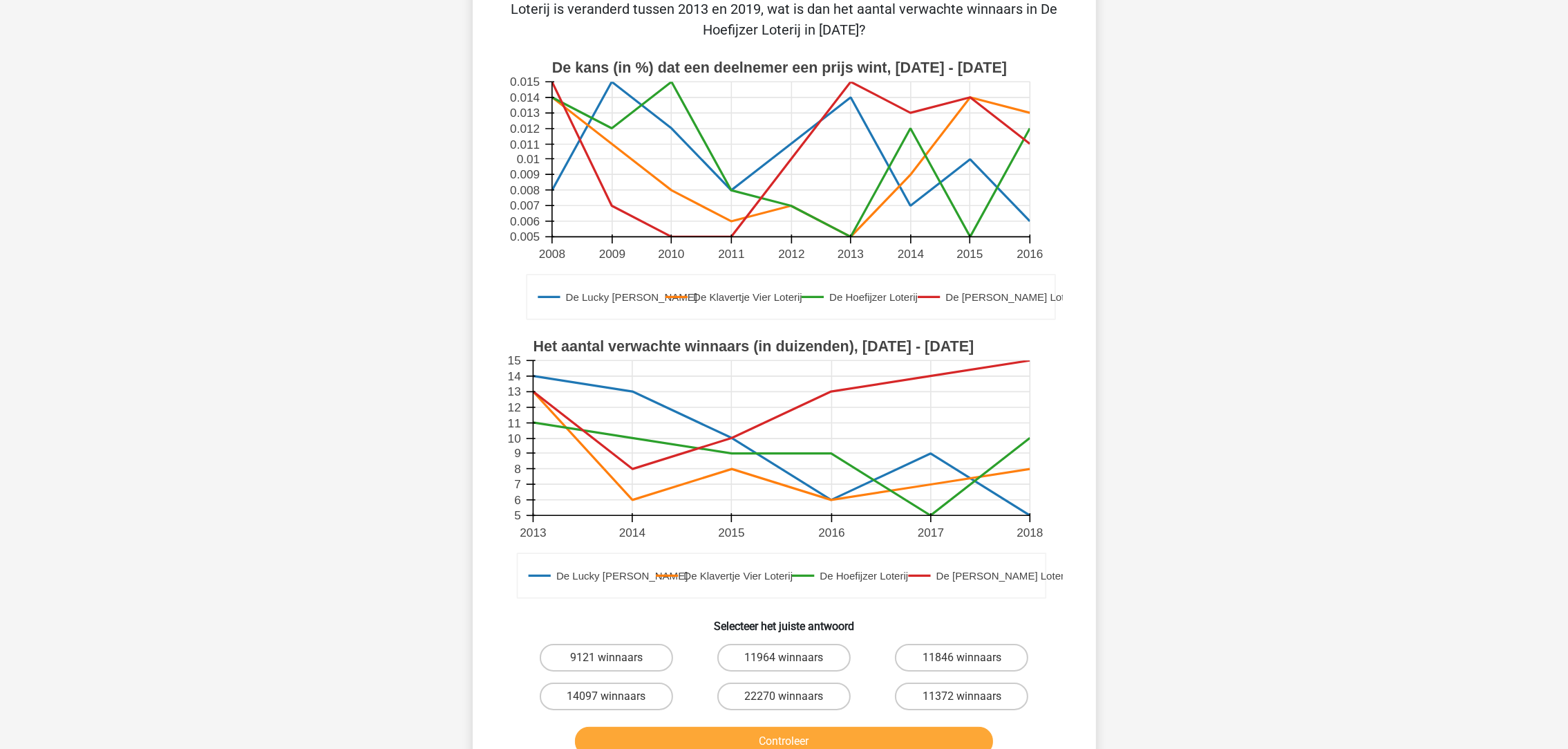
scroll to position [207, 0]
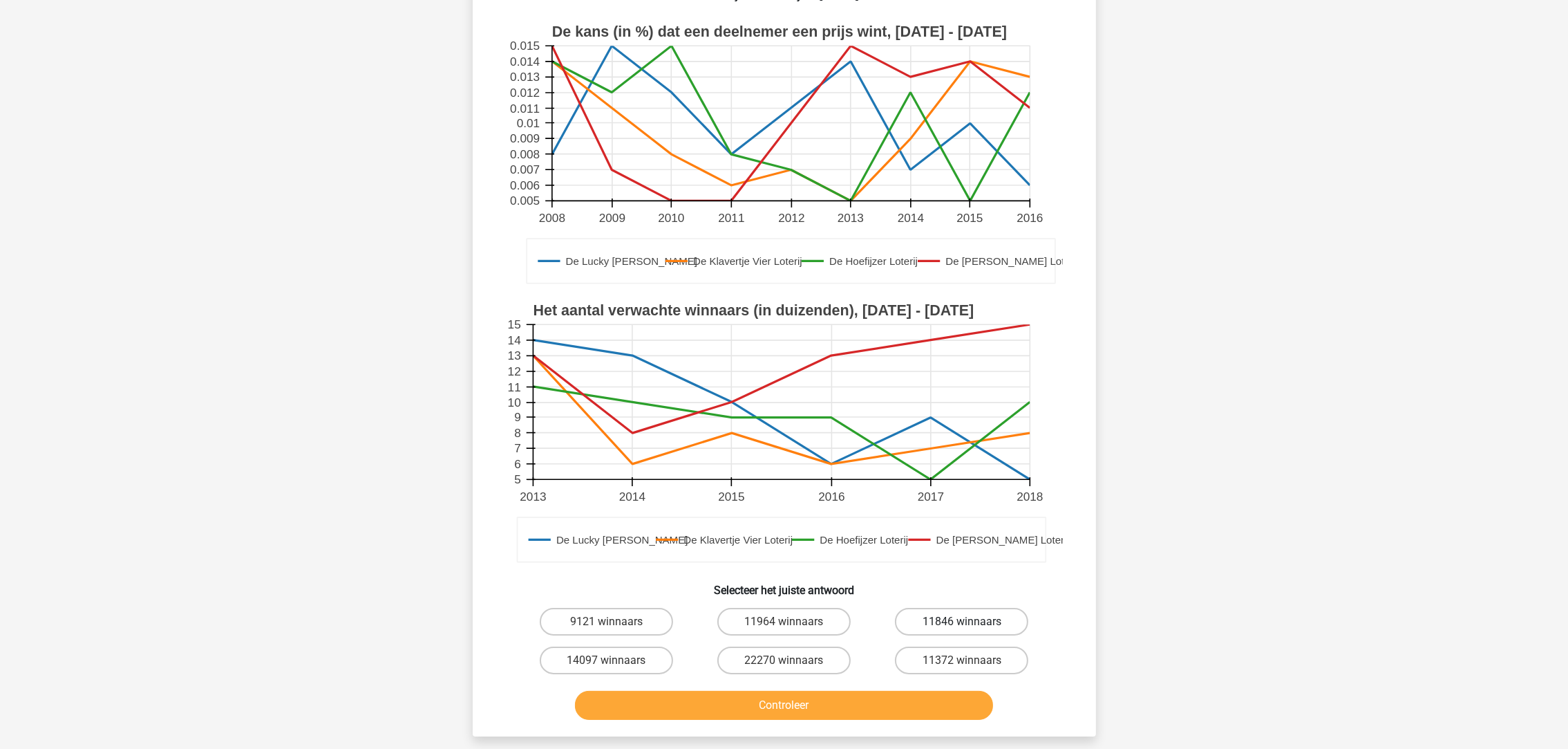
click at [1001, 608] on label "11846 winnaars" at bounding box center [961, 622] width 133 height 28
click at [971, 622] on input "11846 winnaars" at bounding box center [966, 626] width 9 height 9
radio input "true"
click at [907, 690] on button "Controleer" at bounding box center [784, 705] width 418 height 29
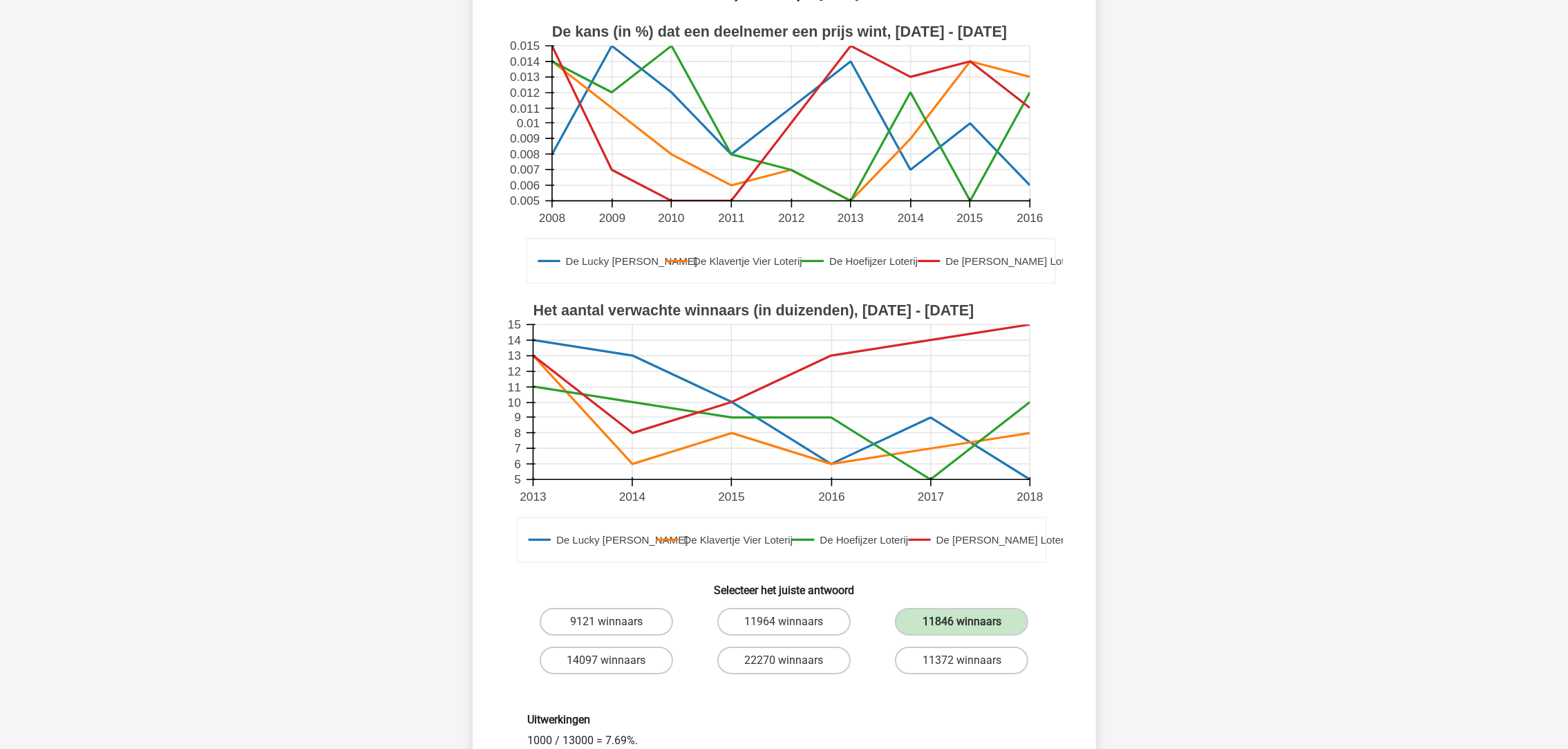
scroll to position [311, 0]
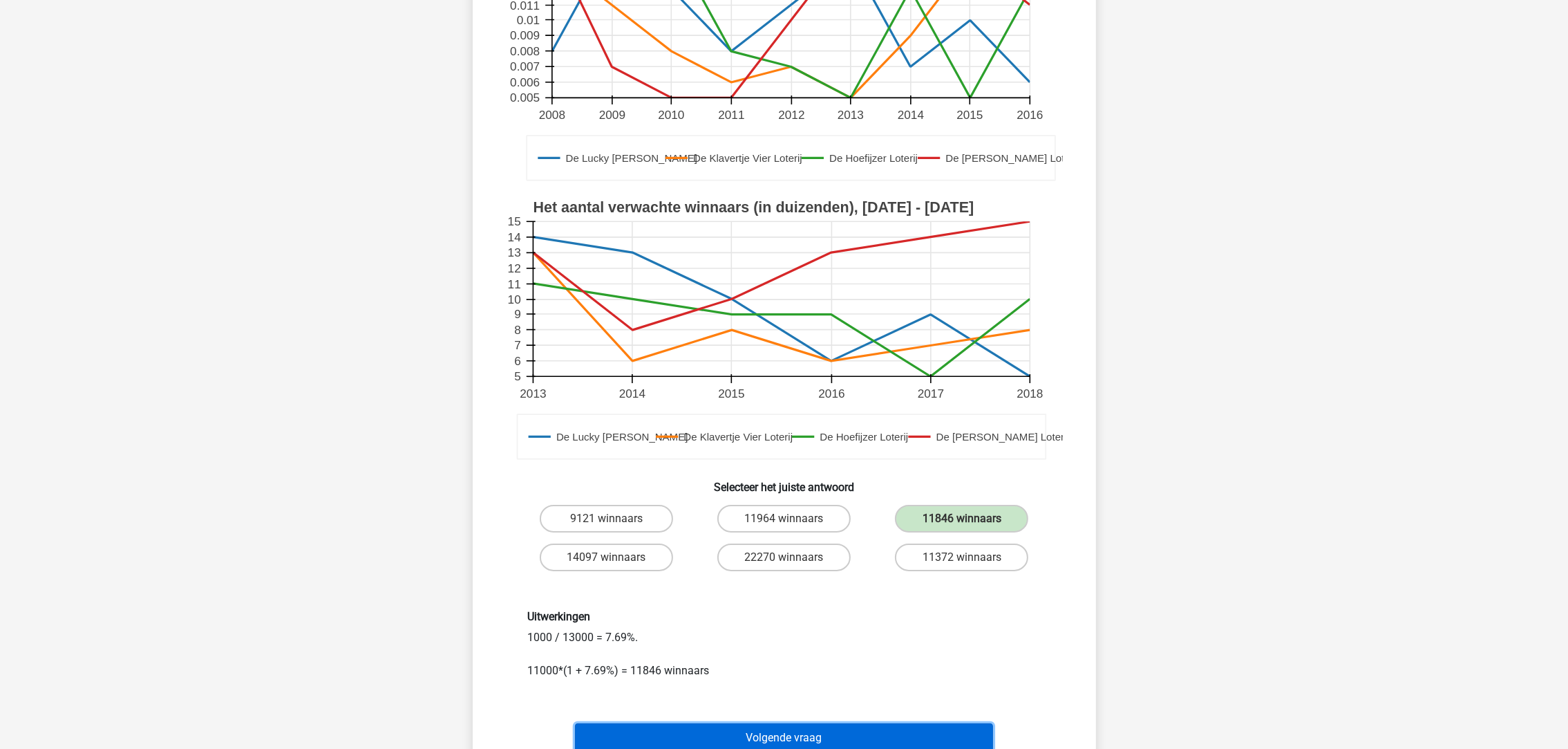
click at [721, 723] on button "Volgende vraag" at bounding box center [784, 738] width 418 height 29
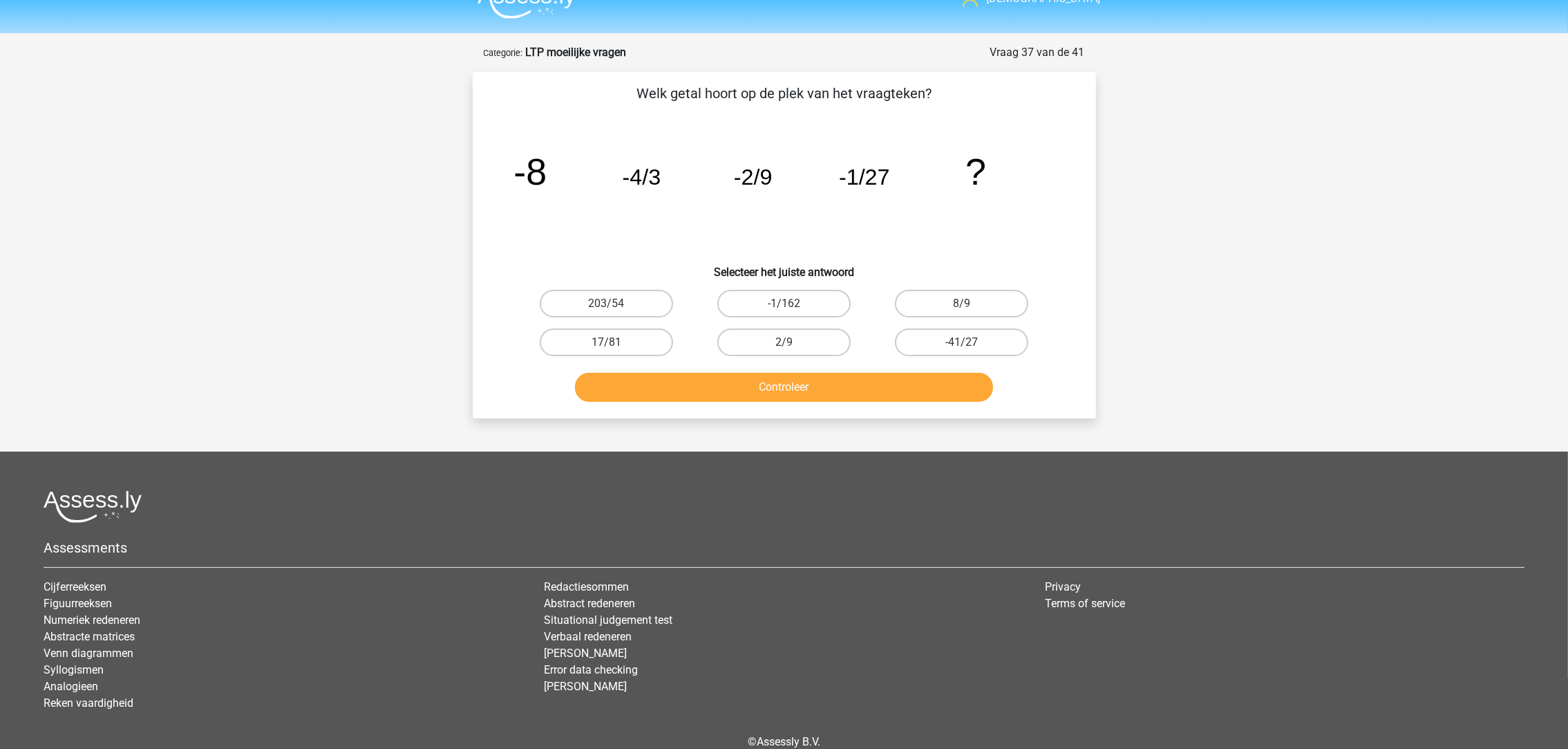
scroll to position [0, 0]
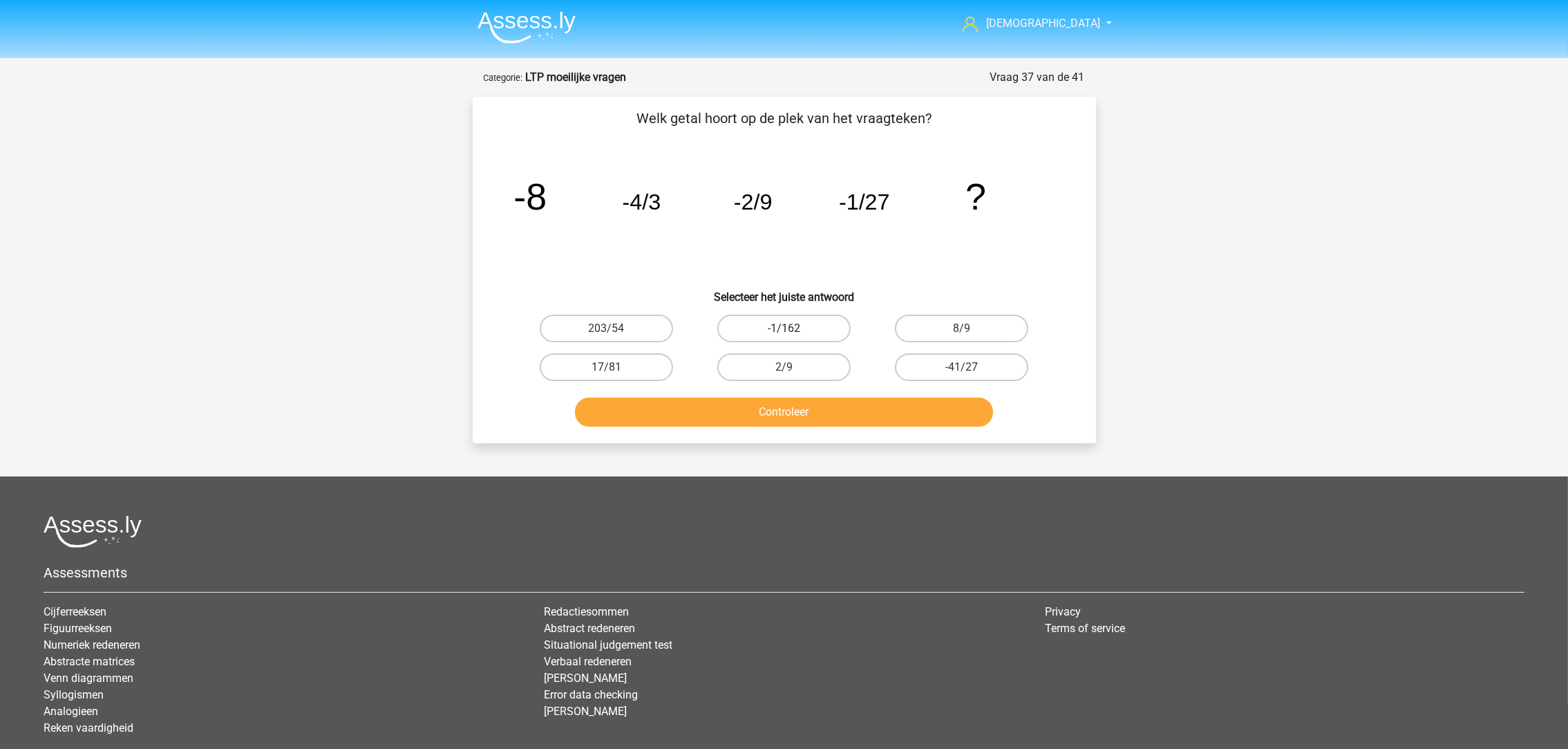
click at [783, 325] on label "-1/162" at bounding box center [784, 328] width 133 height 28
click at [784, 328] on input "-1/162" at bounding box center [788, 332] width 9 height 9
radio input "true"
click at [777, 411] on button "Controleer" at bounding box center [784, 412] width 418 height 29
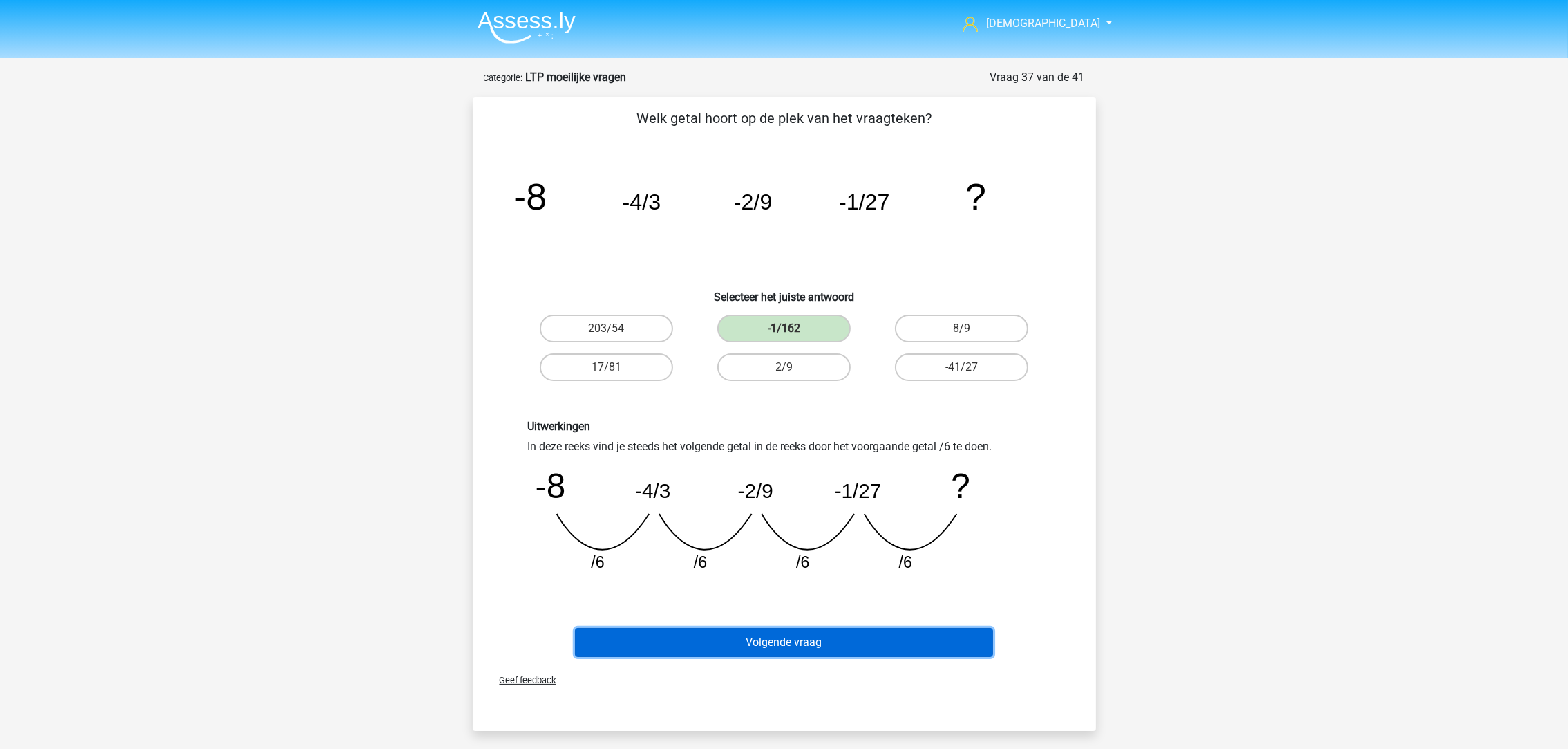
click at [816, 639] on button "Volgende vraag" at bounding box center [784, 642] width 418 height 29
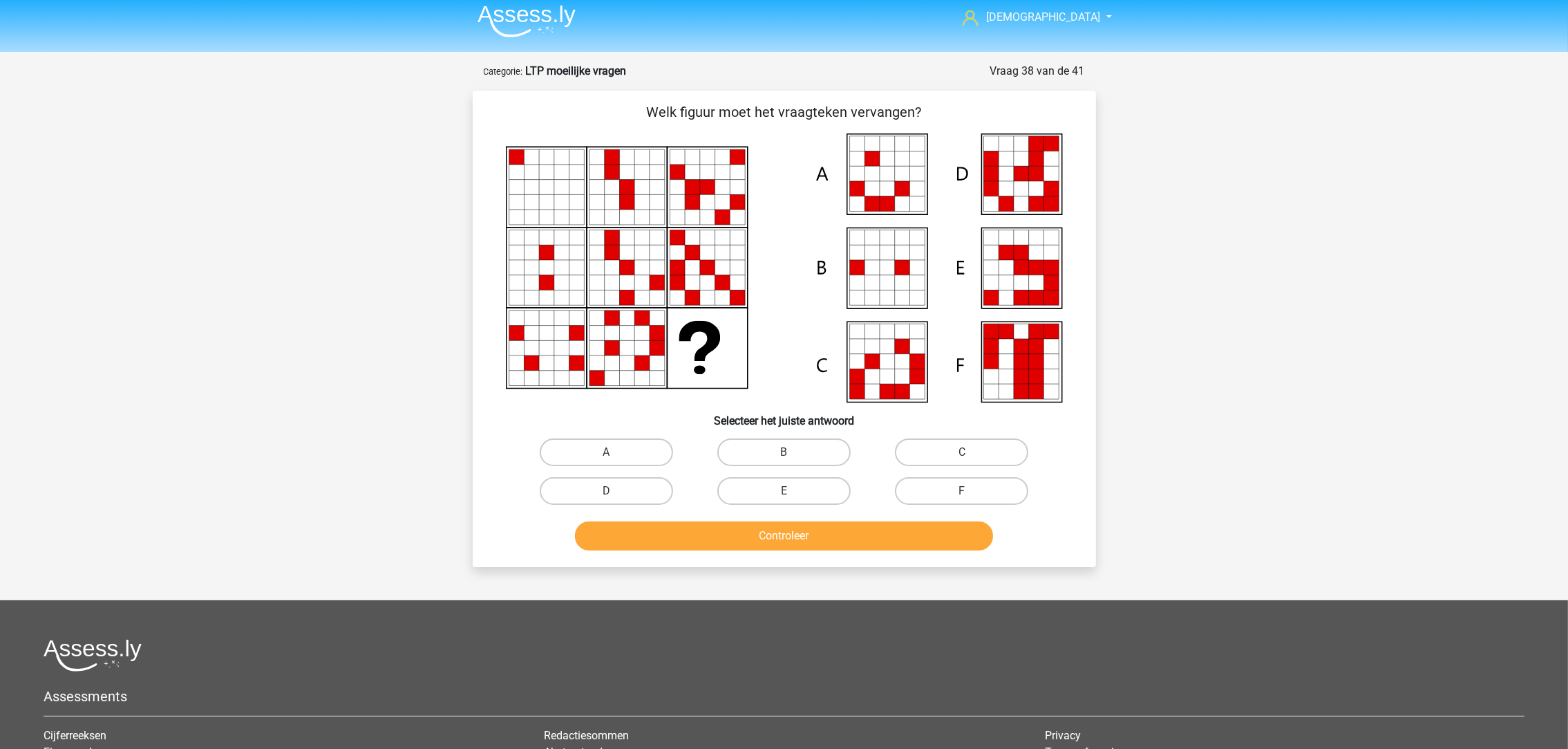
scroll to position [68, 0]
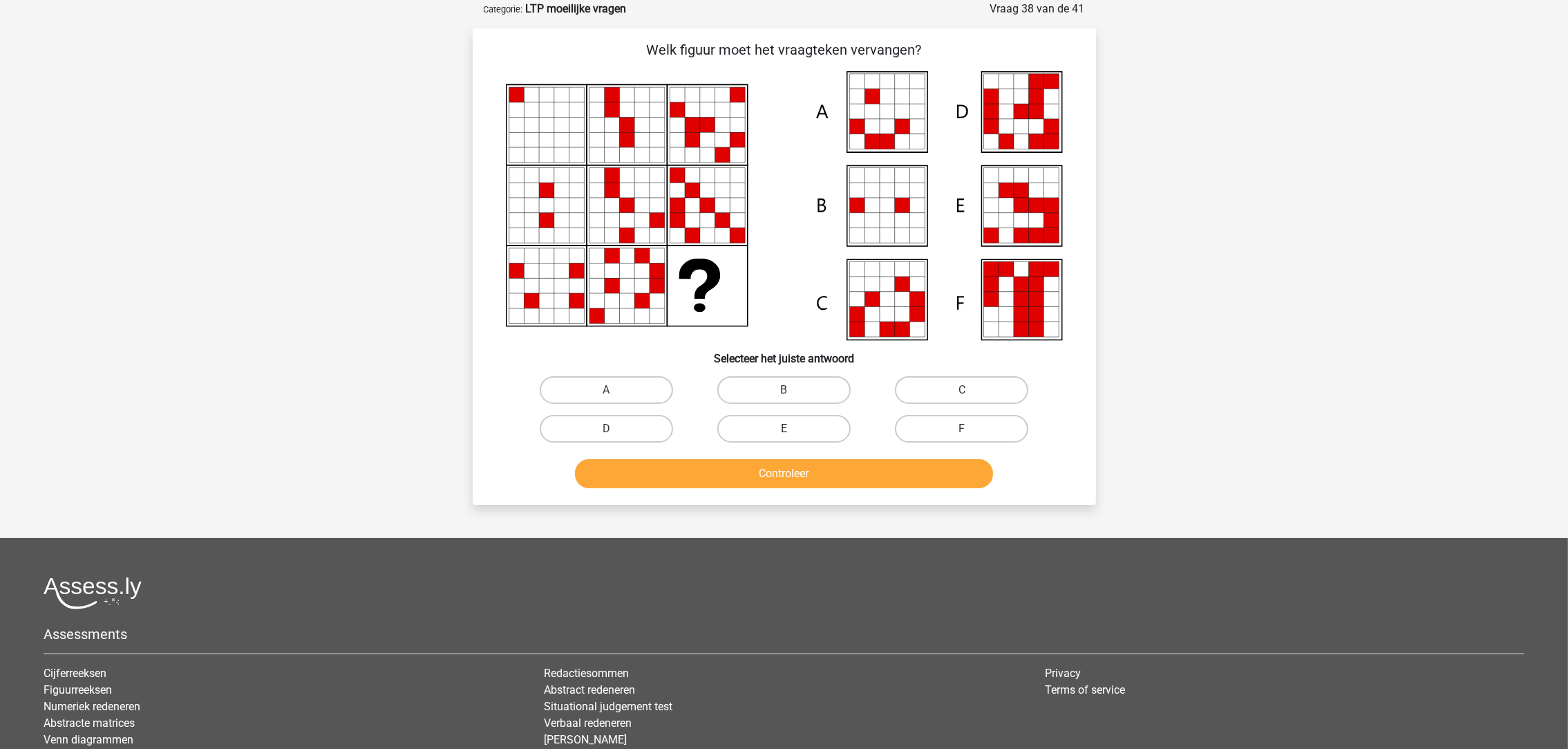
click at [826, 418] on label "E" at bounding box center [784, 429] width 133 height 28
click at [793, 429] on input "E" at bounding box center [788, 433] width 9 height 9
radio input "true"
click at [834, 493] on div "Welk figuur moet het vraagteken vervangen?" at bounding box center [784, 266] width 623 height 476
click at [836, 486] on div "Controleer" at bounding box center [784, 476] width 534 height 34
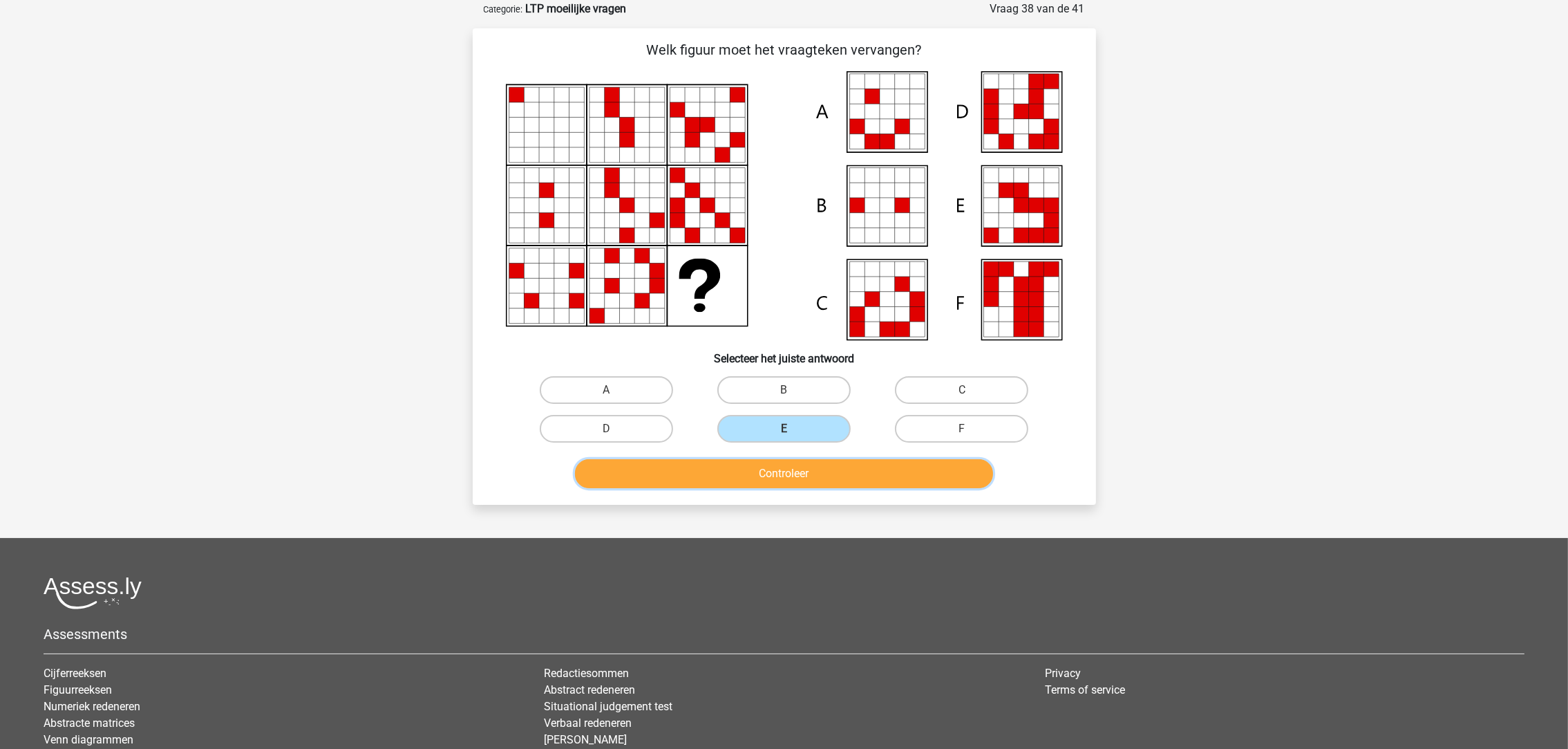
click at [745, 468] on button "Controleer" at bounding box center [784, 474] width 418 height 29
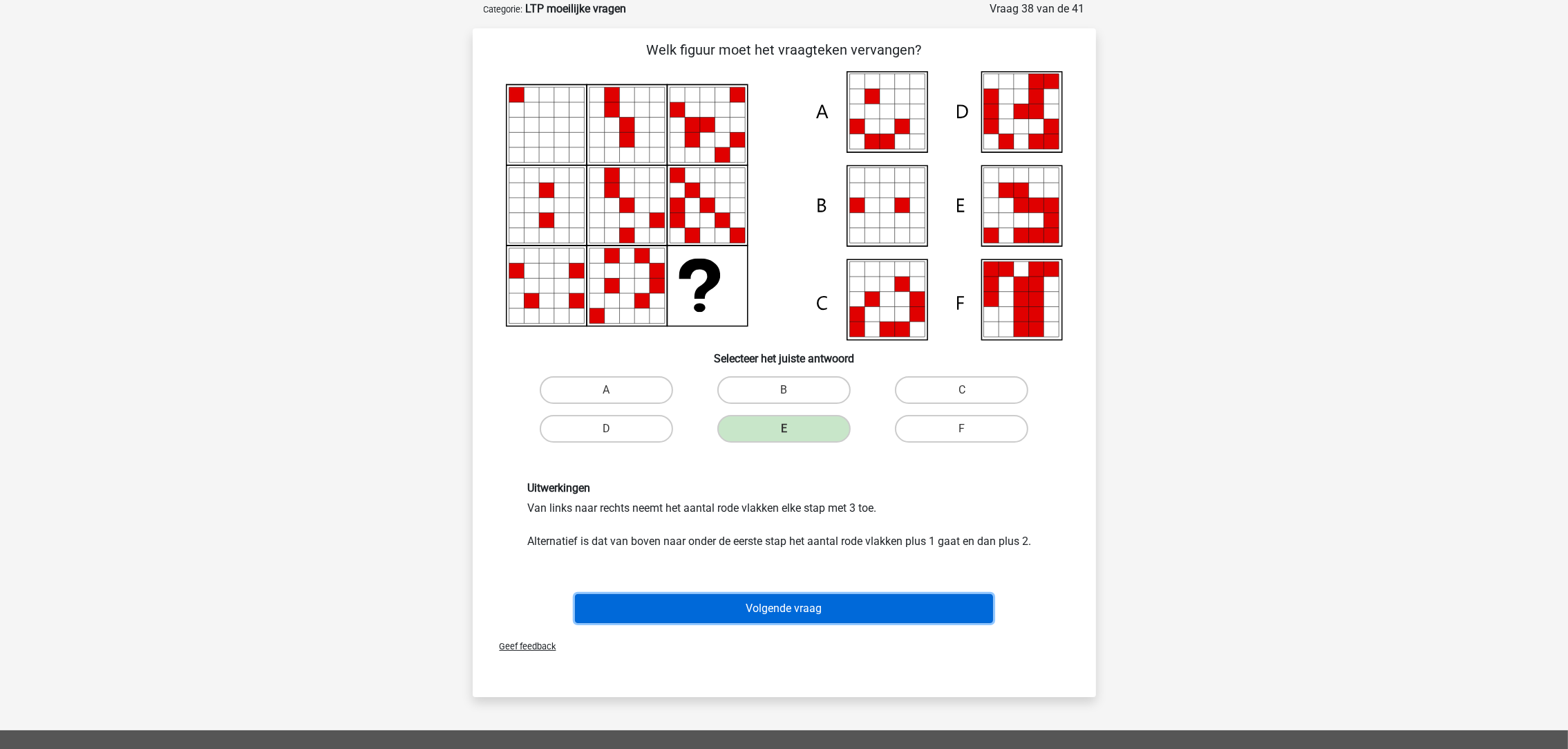
click at [707, 602] on button "Volgende vraag" at bounding box center [784, 609] width 418 height 29
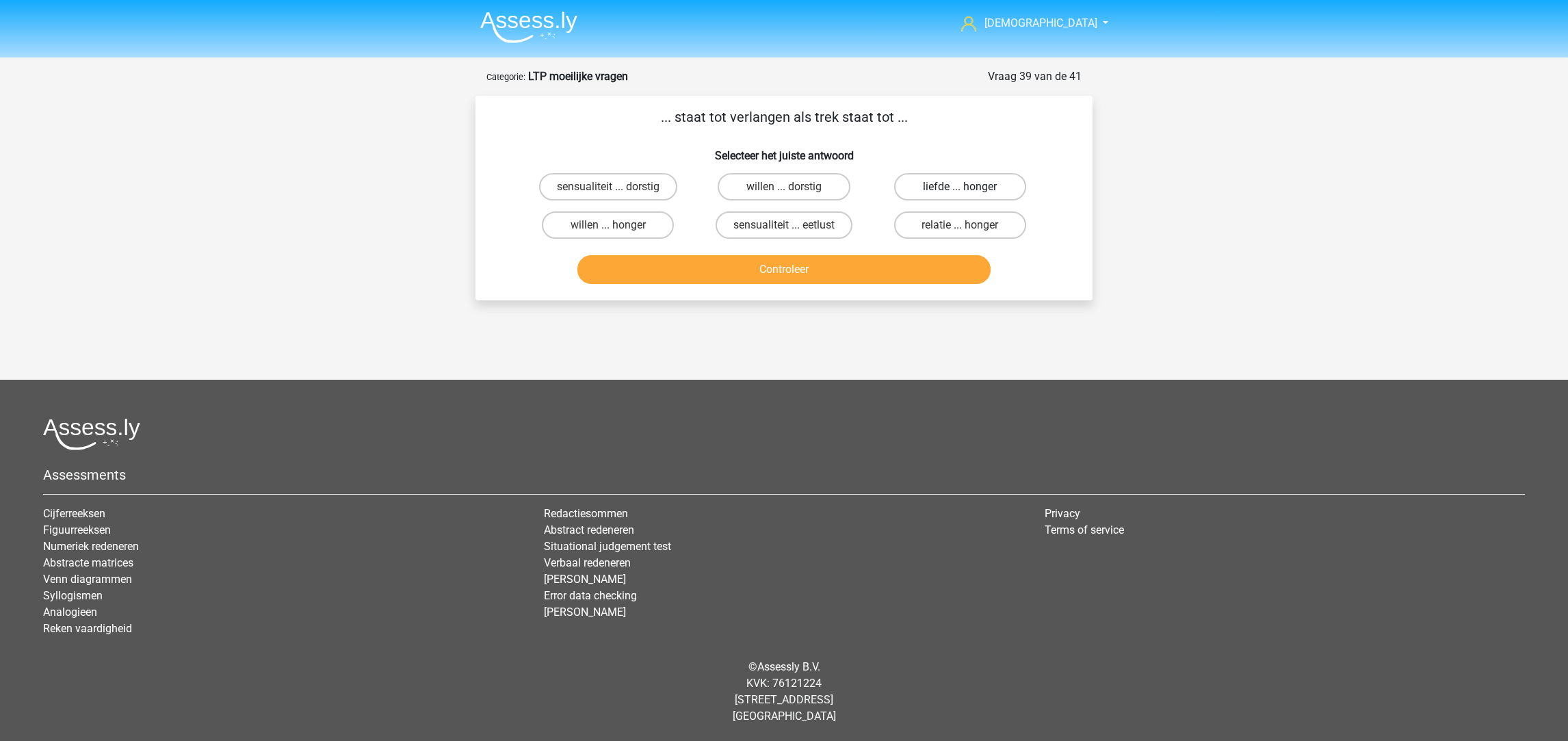
click at [923, 188] on label "liefde ... honger" at bounding box center [960, 187] width 132 height 27
click at [960, 188] on input "liefde ... honger" at bounding box center [965, 191] width 9 height 9
radio input "true"
click at [841, 261] on button "Controleer" at bounding box center [785, 270] width 414 height 29
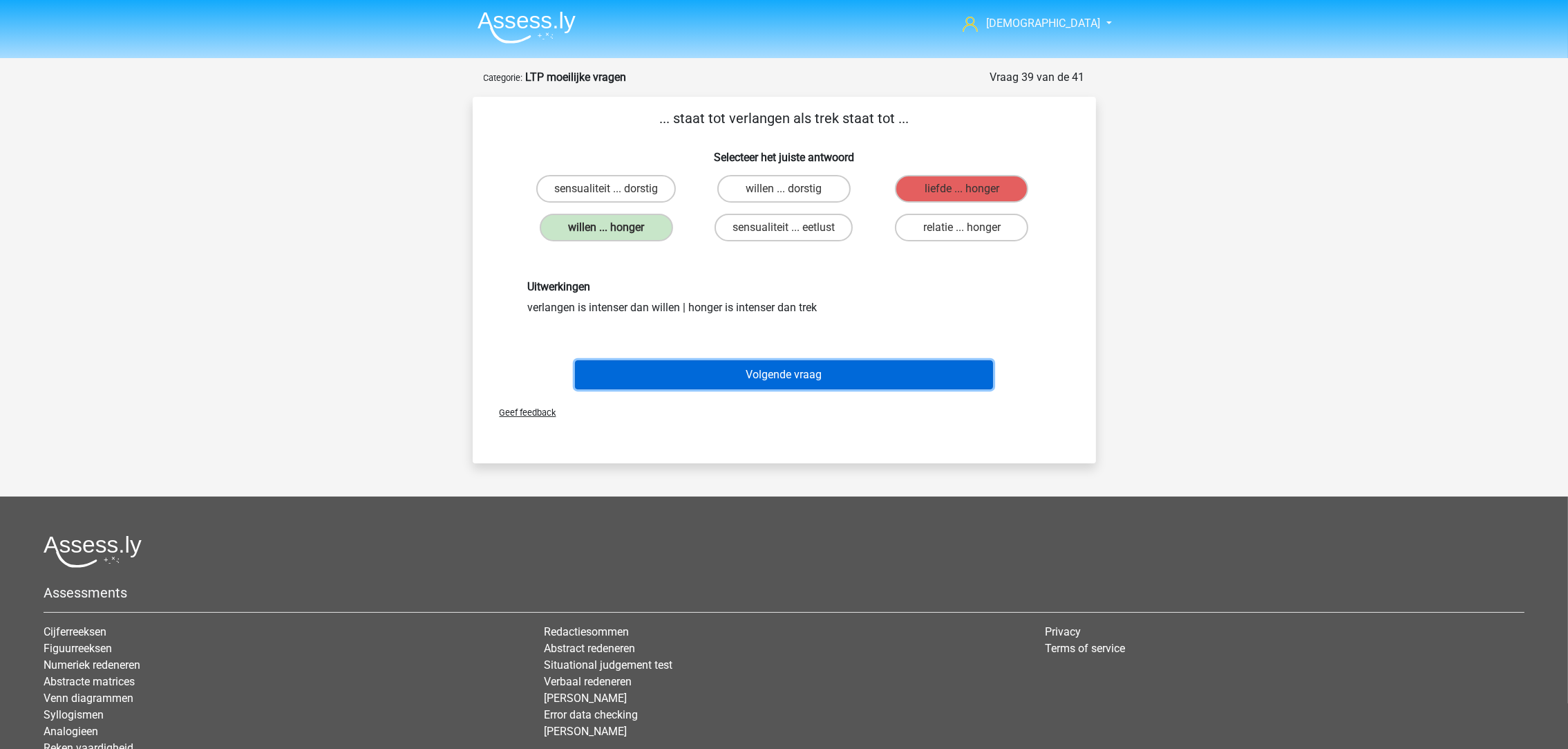
click at [685, 368] on button "Volgende vraag" at bounding box center [784, 374] width 418 height 29
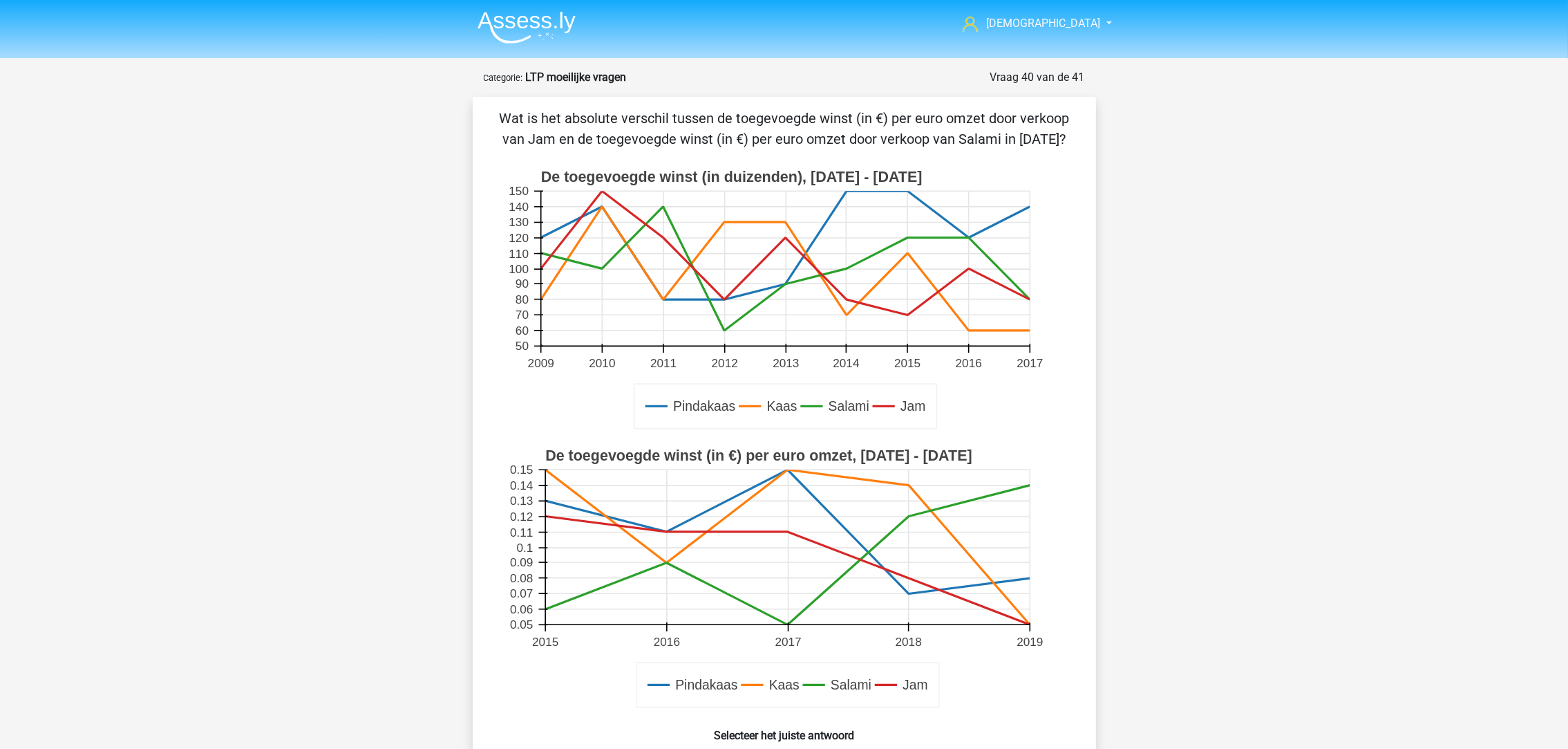
scroll to position [68, 0]
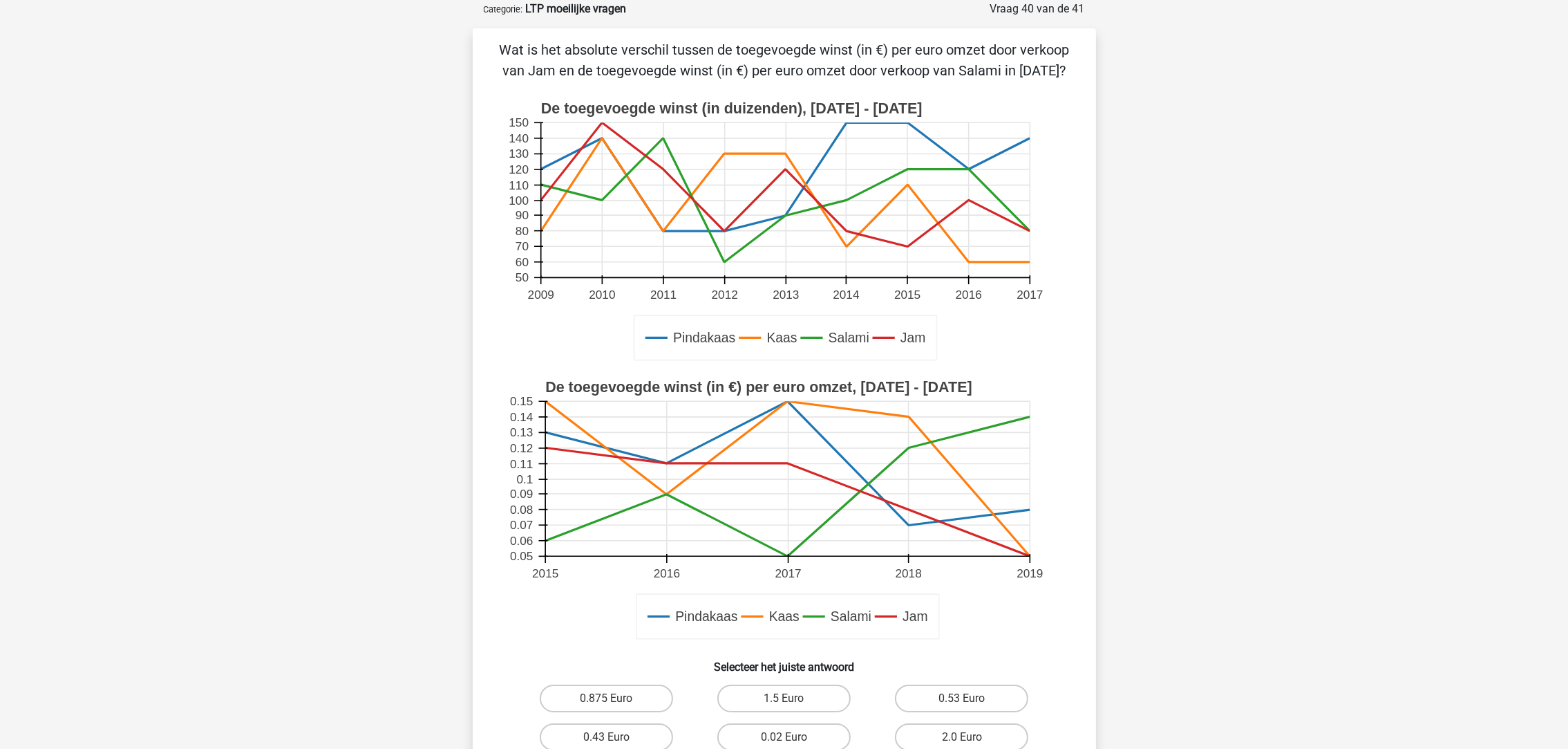
click at [664, 461] on icon at bounding box center [787, 502] width 485 height 108
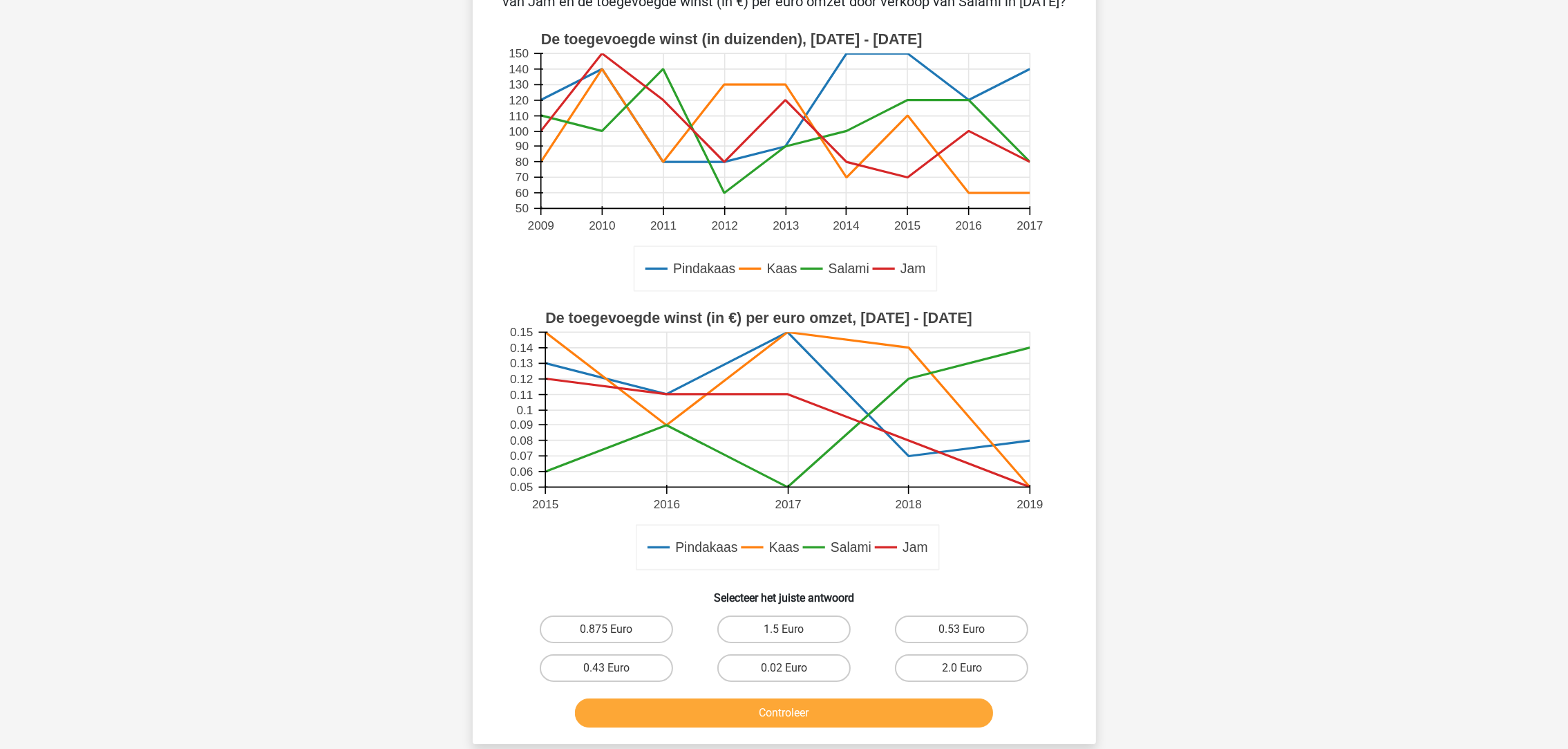
scroll to position [172, 0]
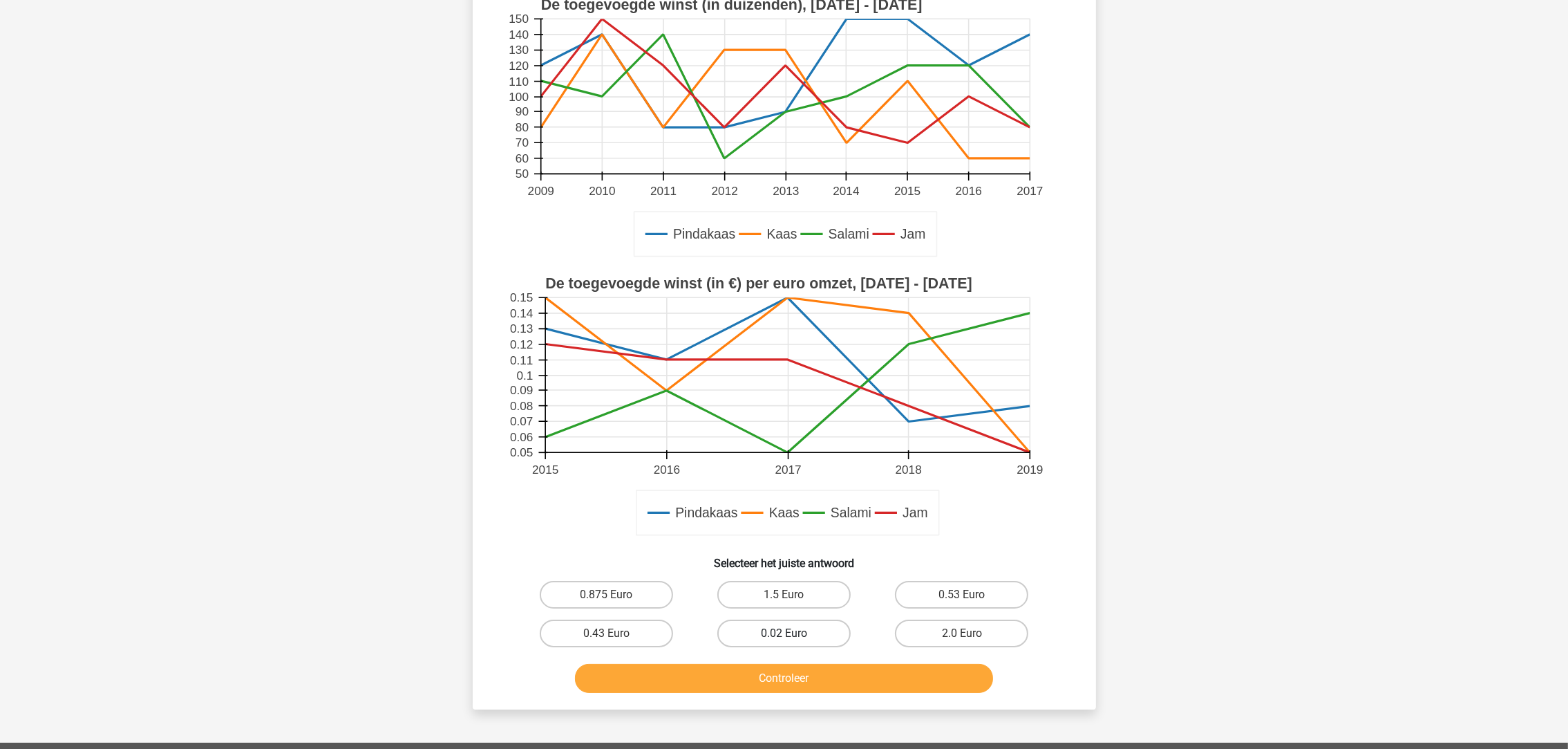
click at [811, 622] on label "0.02 Euro" at bounding box center [784, 633] width 133 height 28
click at [793, 634] on input "0.02 Euro" at bounding box center [788, 638] width 9 height 9
radio input "true"
click at [816, 667] on button "Controleer" at bounding box center [784, 678] width 418 height 29
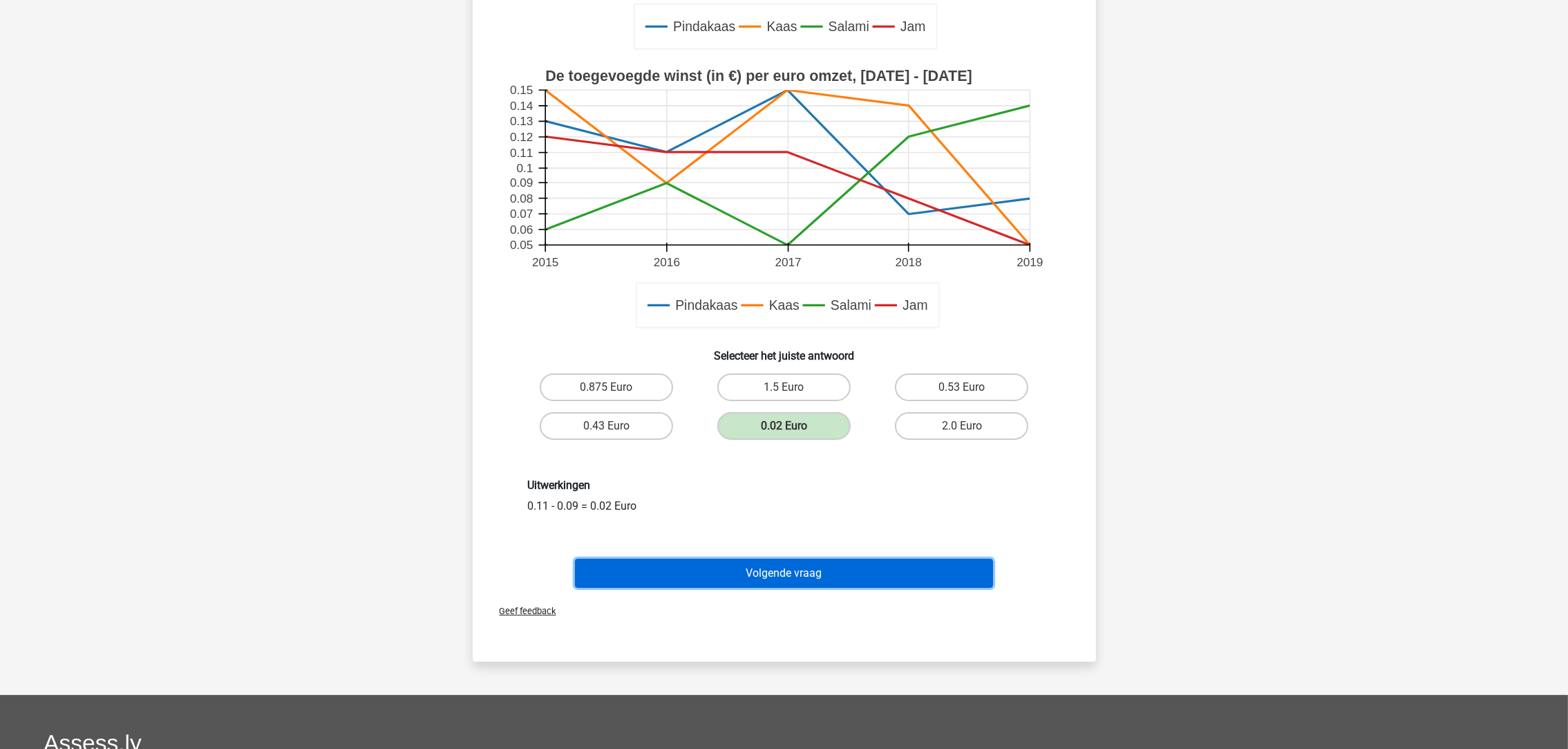
click at [795, 572] on button "Volgende vraag" at bounding box center [784, 573] width 418 height 29
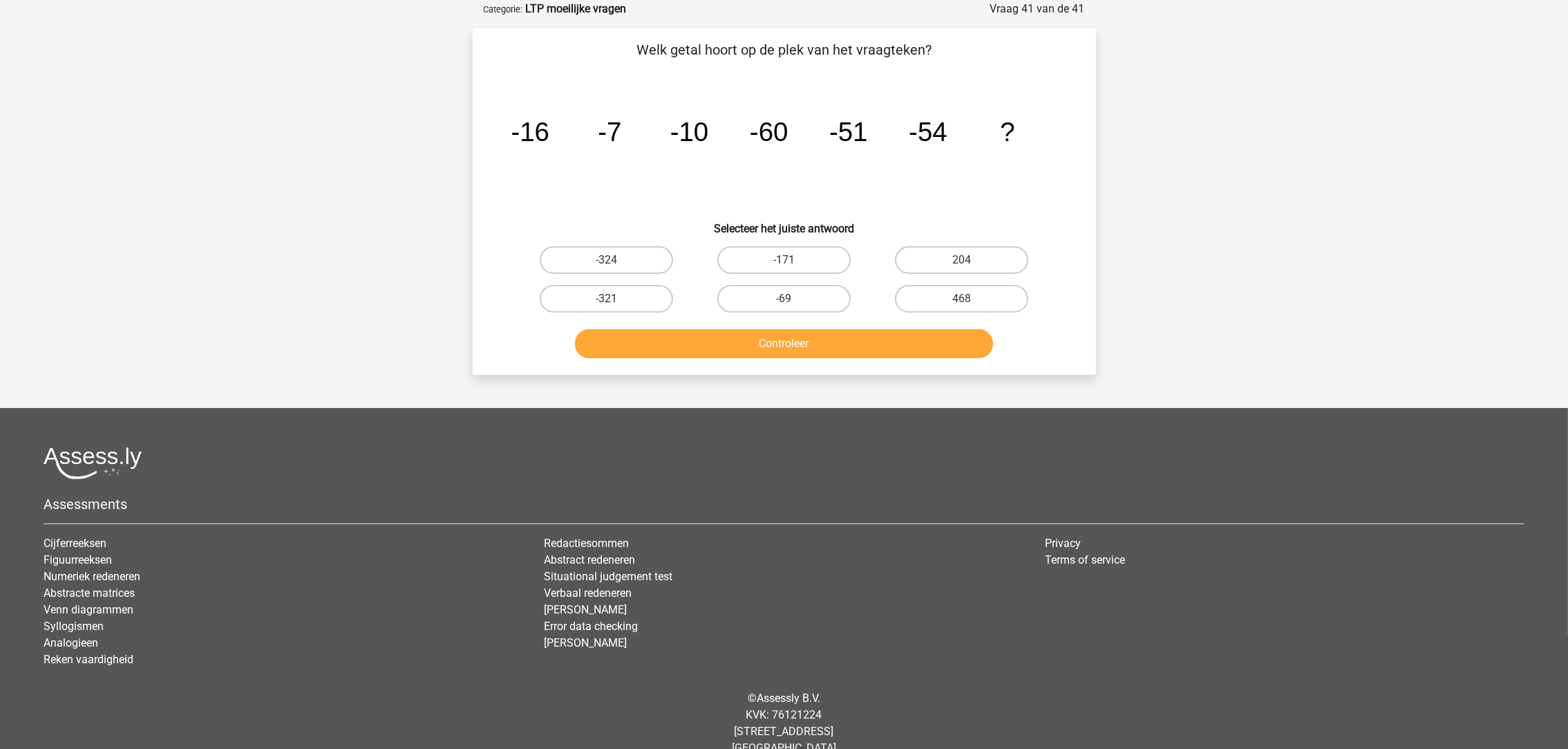
scroll to position [0, 0]
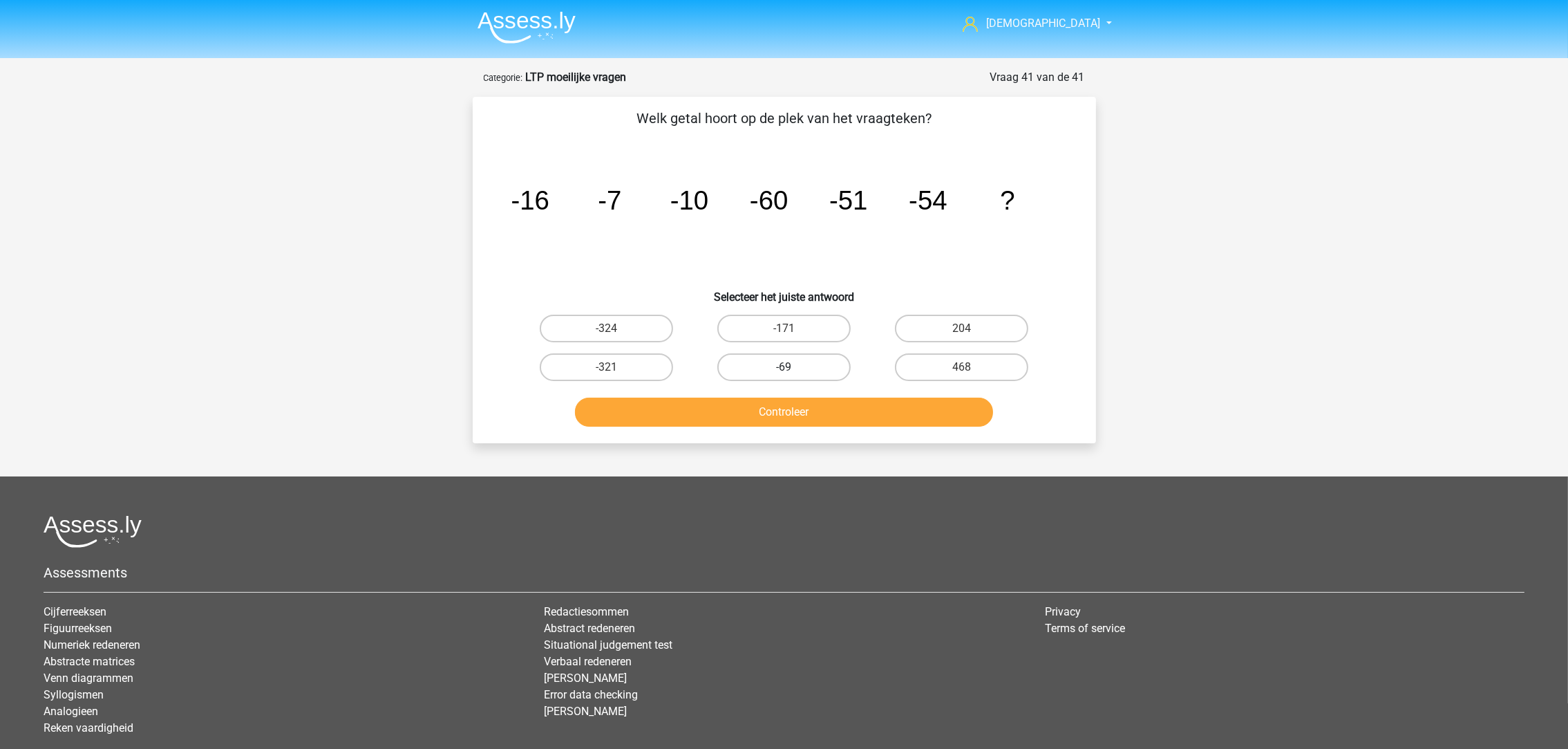
click at [812, 368] on label "-69" at bounding box center [784, 367] width 133 height 28
click at [793, 368] on input "-69" at bounding box center [788, 371] width 9 height 9
radio input "true"
click at [806, 410] on button "Controleer" at bounding box center [784, 412] width 418 height 29
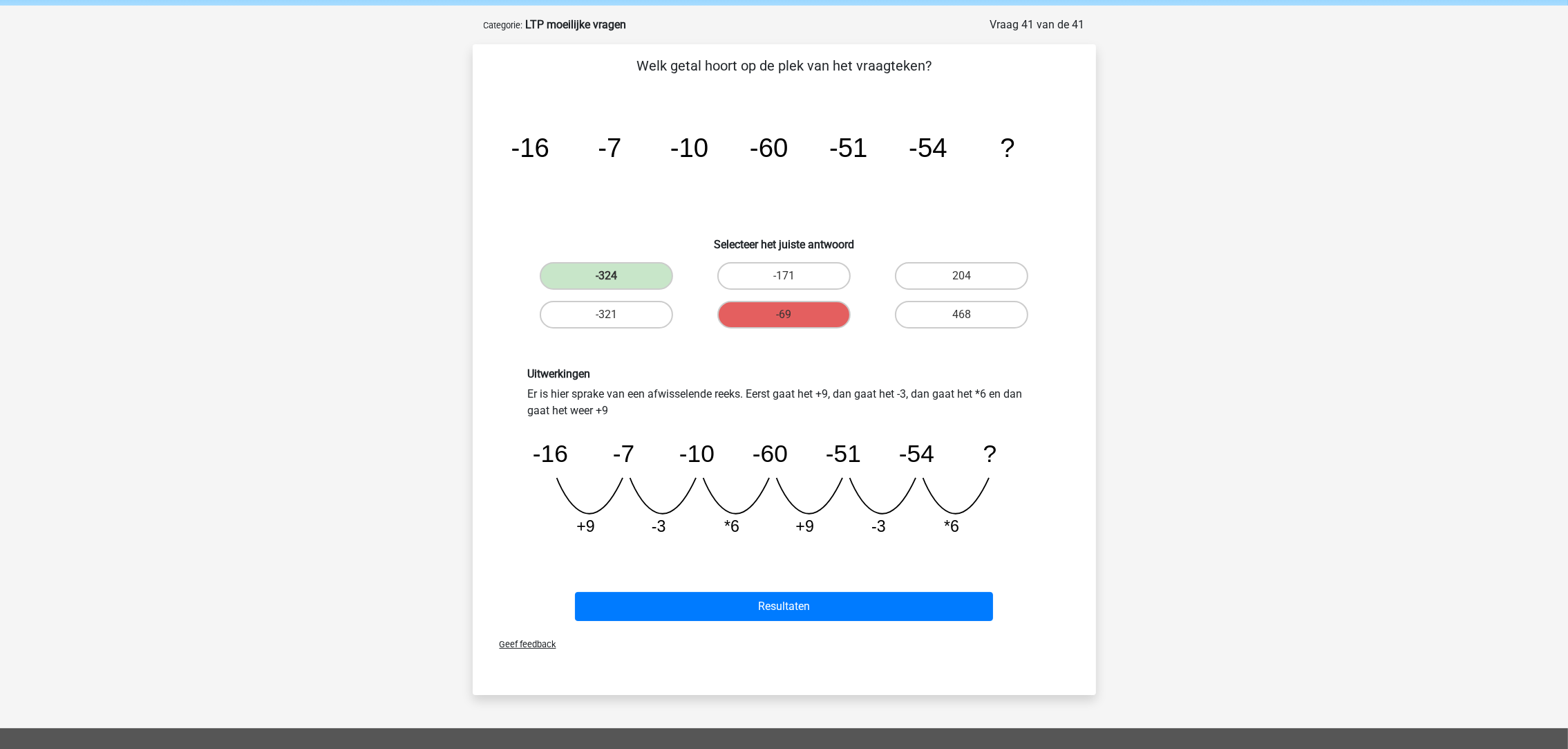
scroll to position [103, 0]
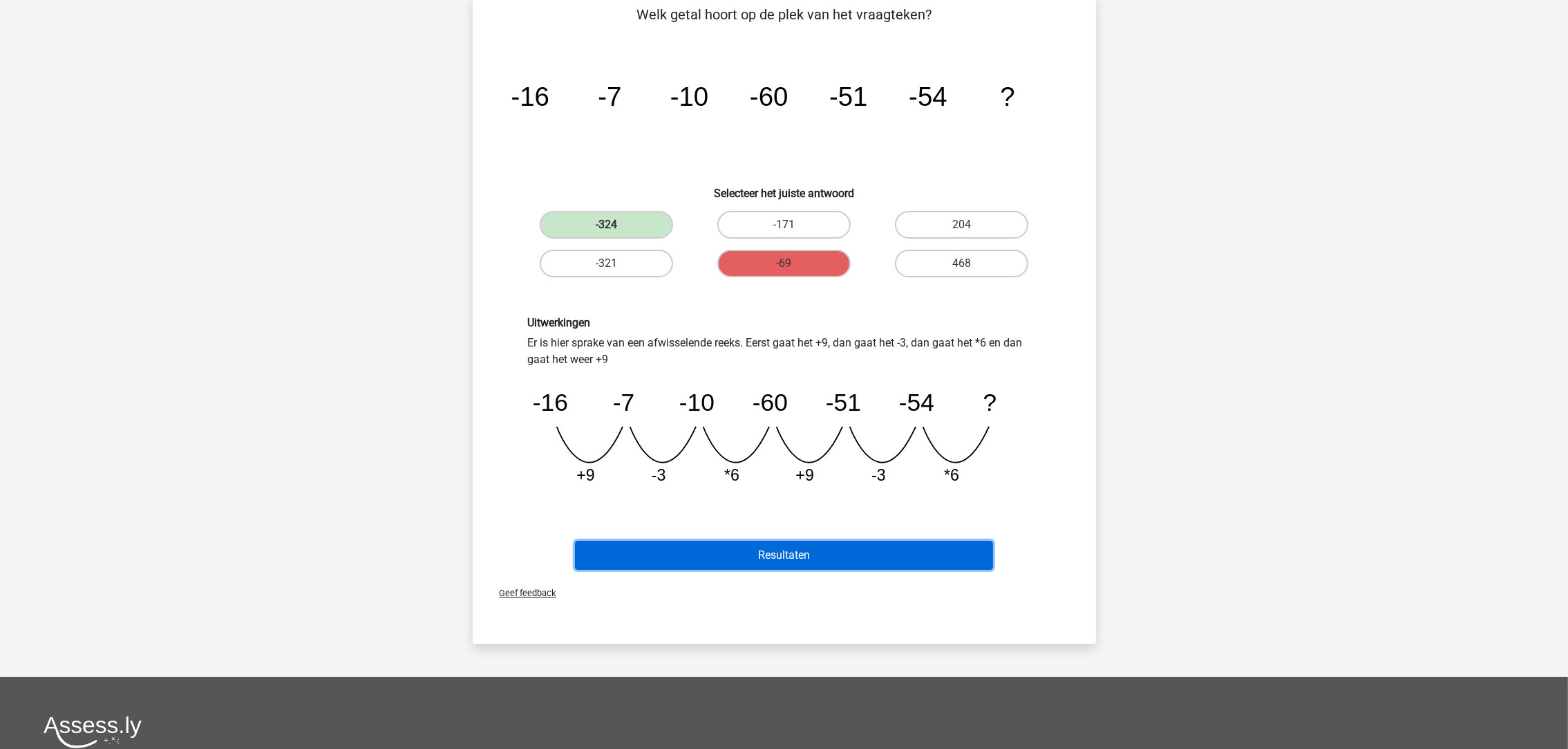
click at [839, 560] on button "Resultaten" at bounding box center [784, 555] width 418 height 29
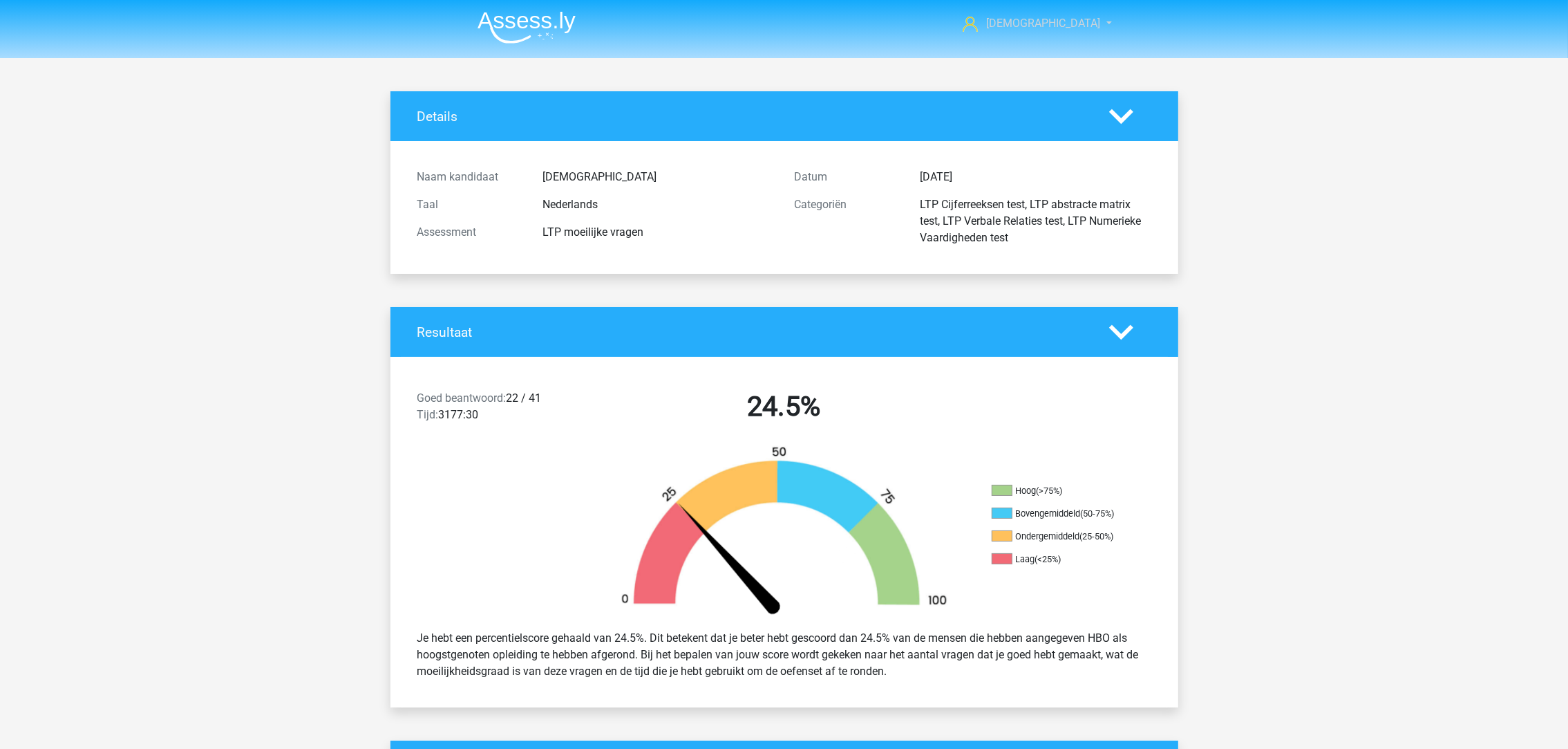
click at [1083, 28] on link "[DEMOGRAPHIC_DATA]" at bounding box center [1029, 23] width 145 height 16
click at [520, 22] on img at bounding box center [527, 28] width 98 height 33
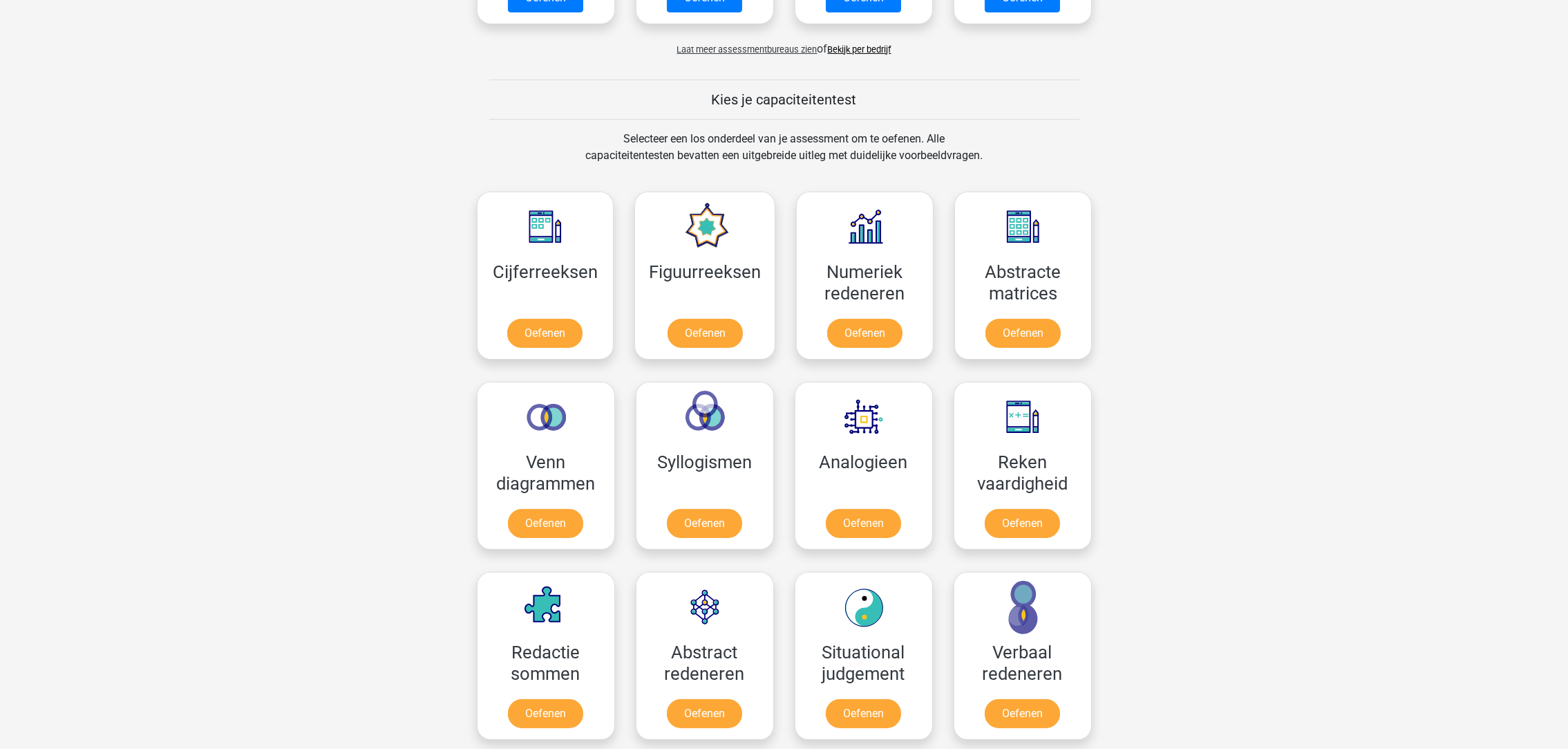
scroll to position [415, 0]
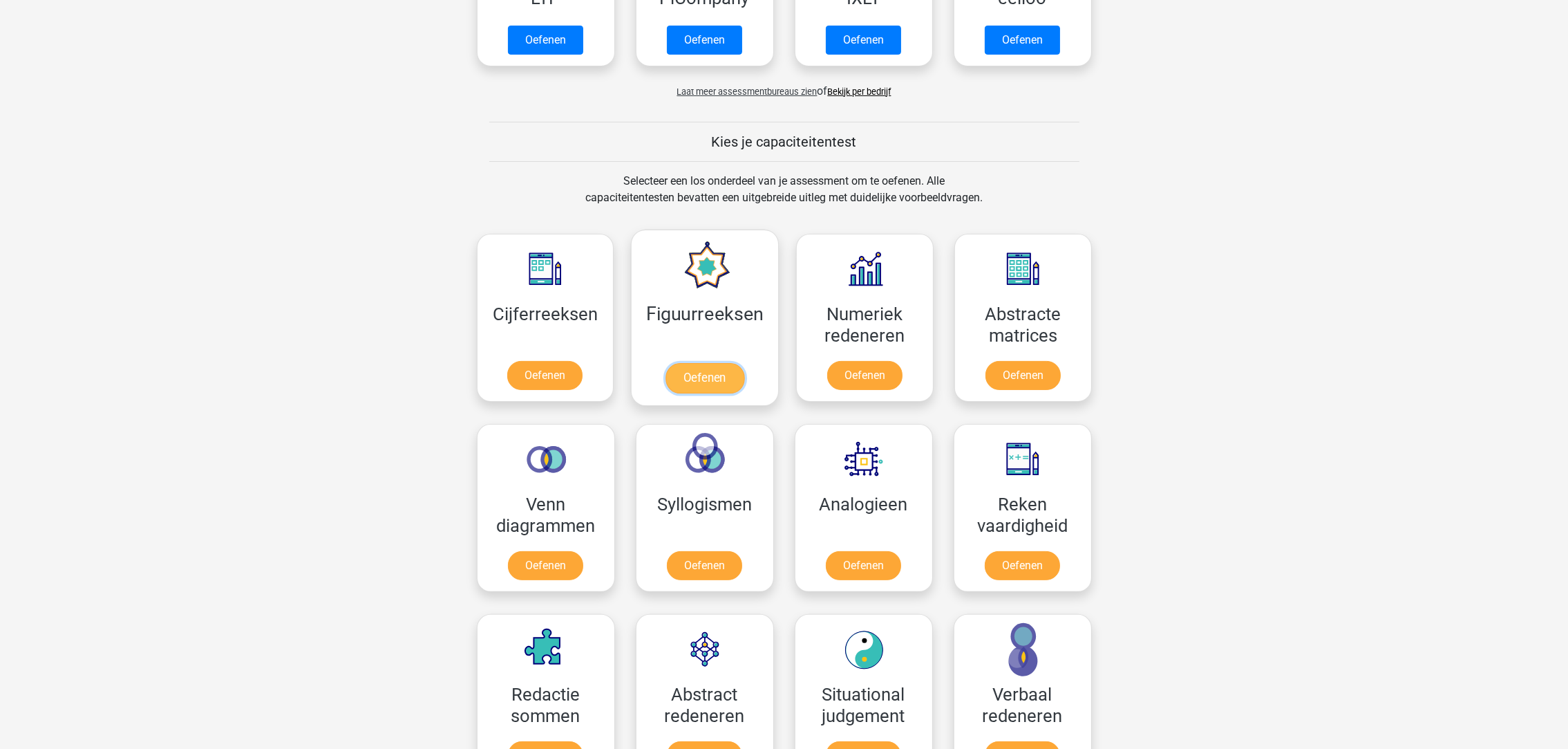
click at [727, 387] on link "Oefenen" at bounding box center [705, 378] width 79 height 30
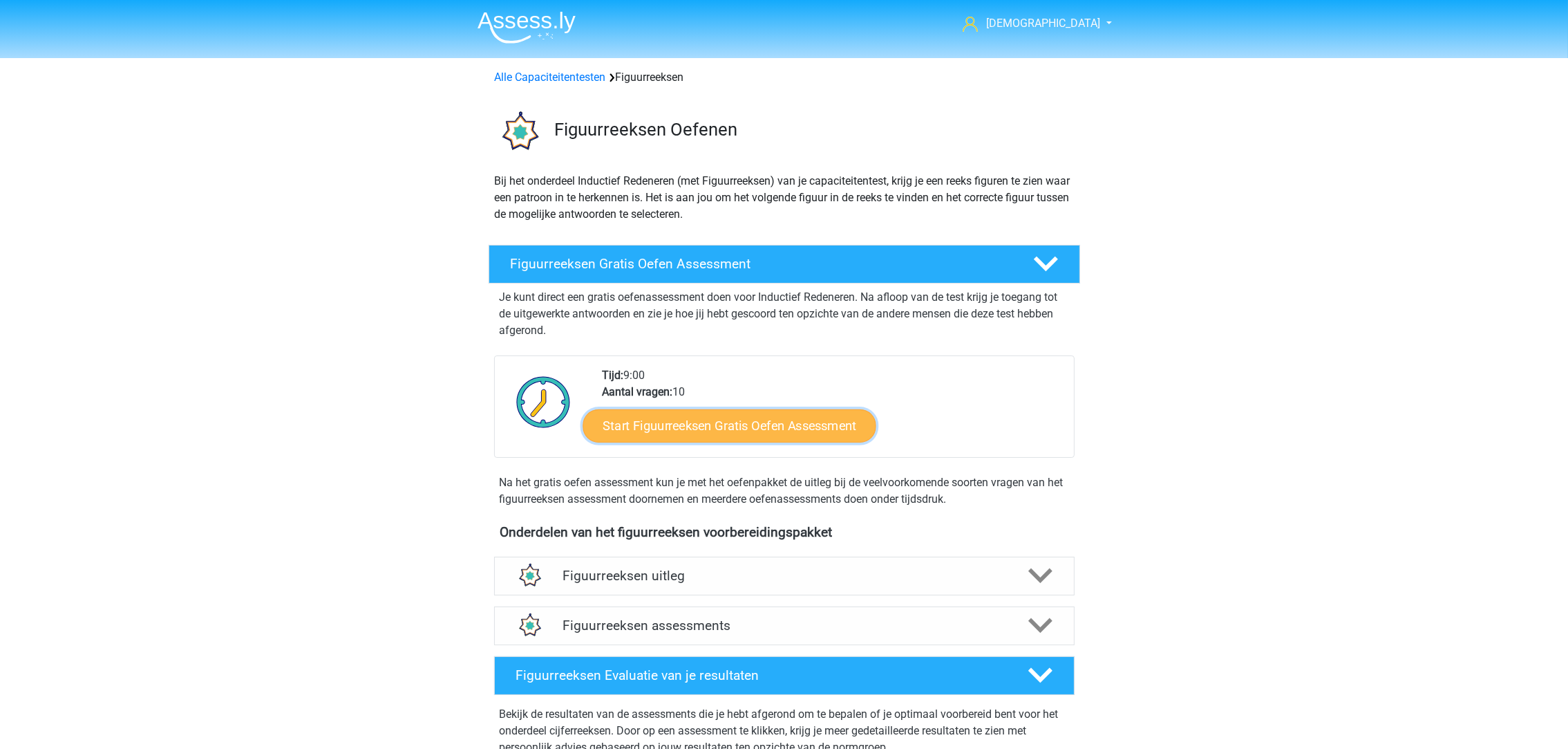
click at [697, 432] on link "Start Figuurreeksen Gratis Oefen Assessment" at bounding box center [729, 425] width 293 height 34
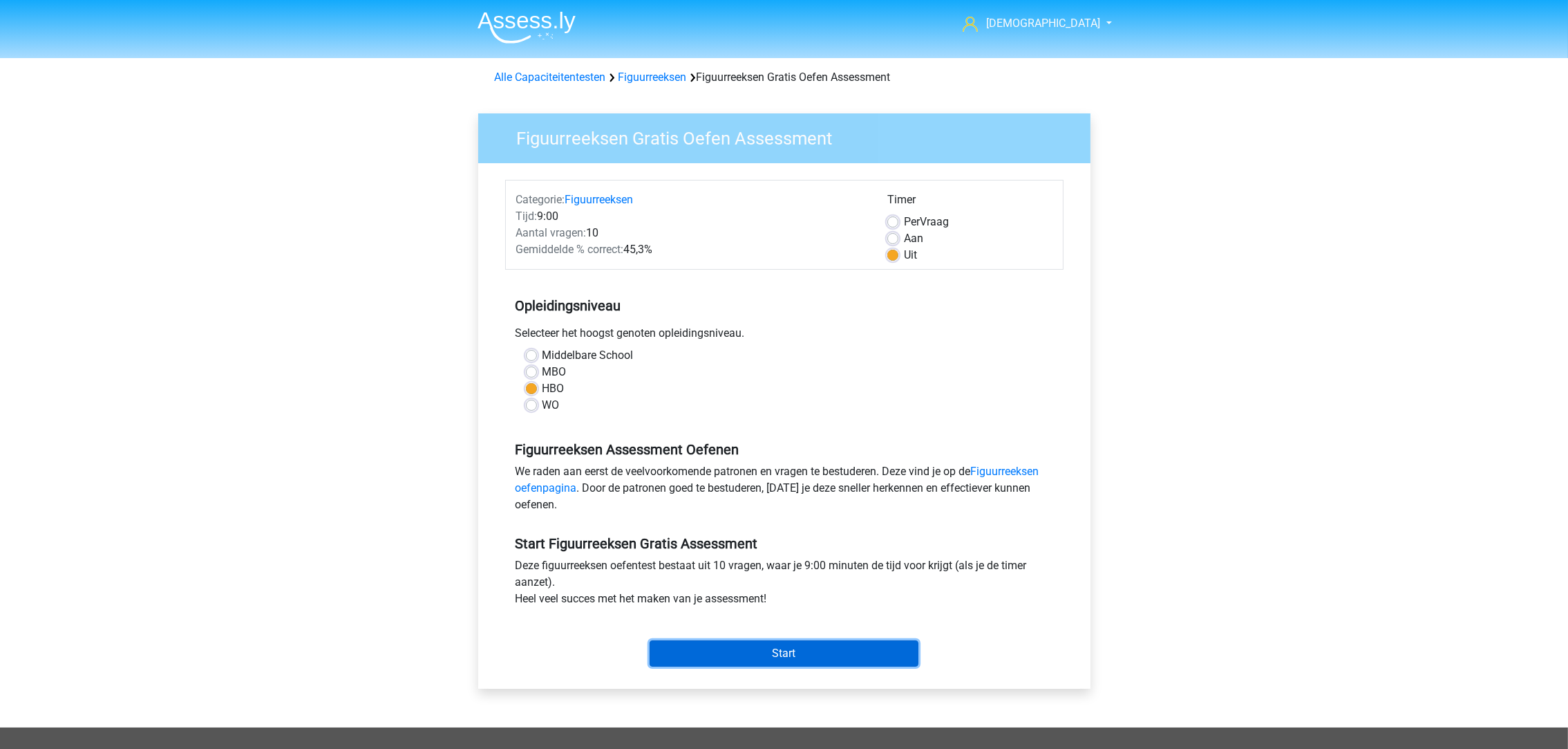
click at [769, 650] on input "Start" at bounding box center [784, 653] width 269 height 27
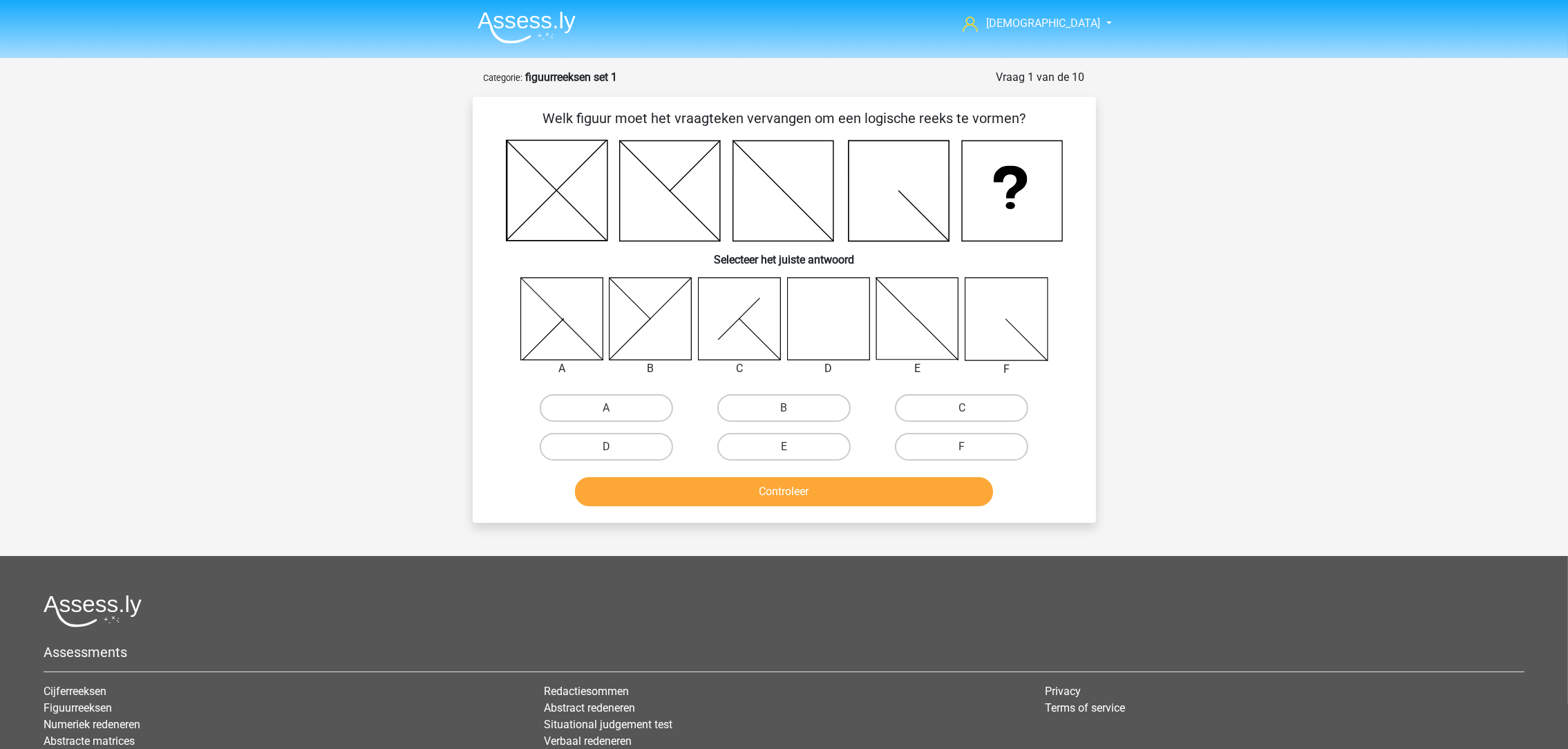
click at [841, 310] on icon at bounding box center [829, 319] width 83 height 83
click at [644, 451] on label "D" at bounding box center [606, 447] width 133 height 28
click at [615, 451] on input "D" at bounding box center [610, 451] width 9 height 9
radio input "true"
click at [713, 503] on button "Controleer" at bounding box center [784, 492] width 418 height 29
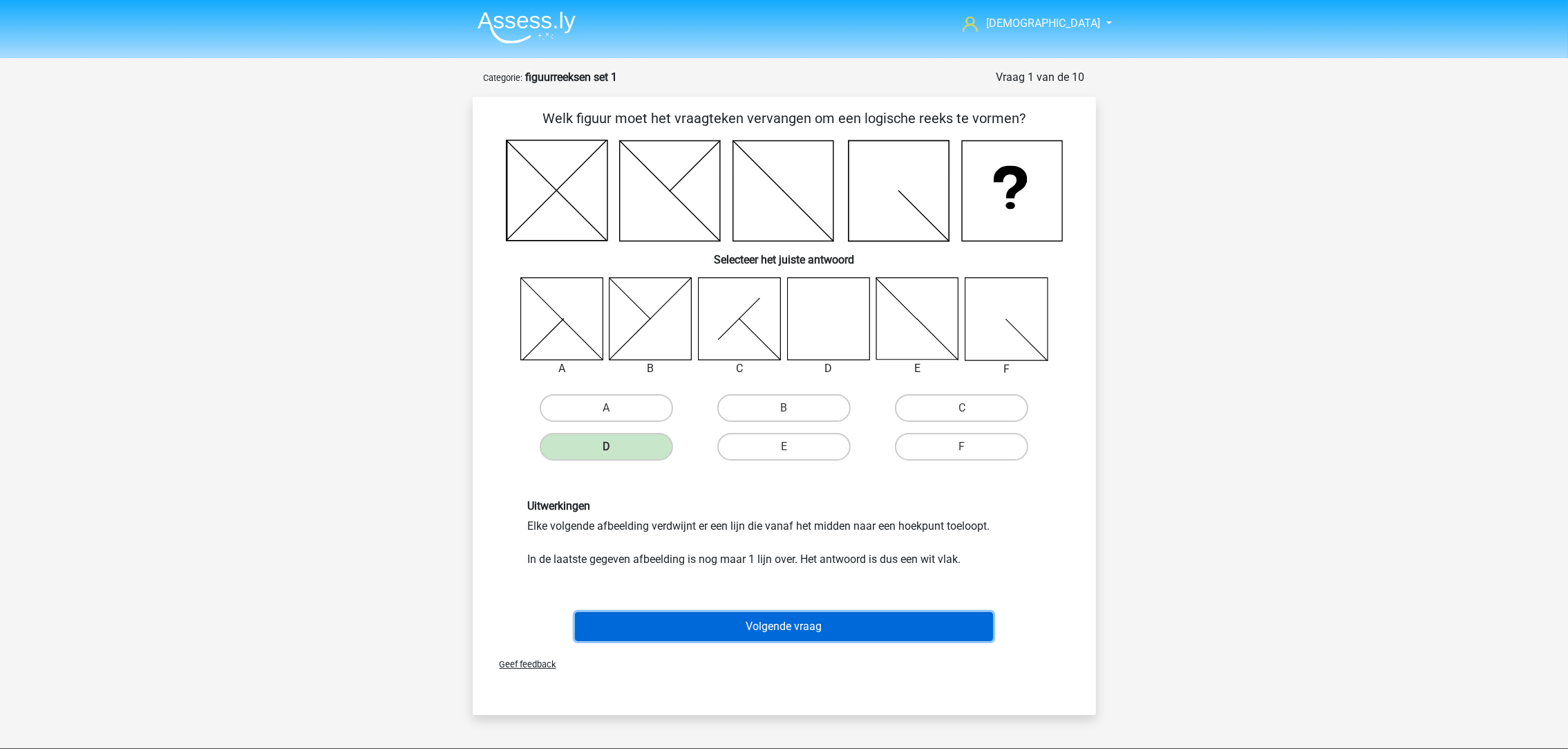
click at [773, 628] on button "Volgende vraag" at bounding box center [784, 627] width 418 height 29
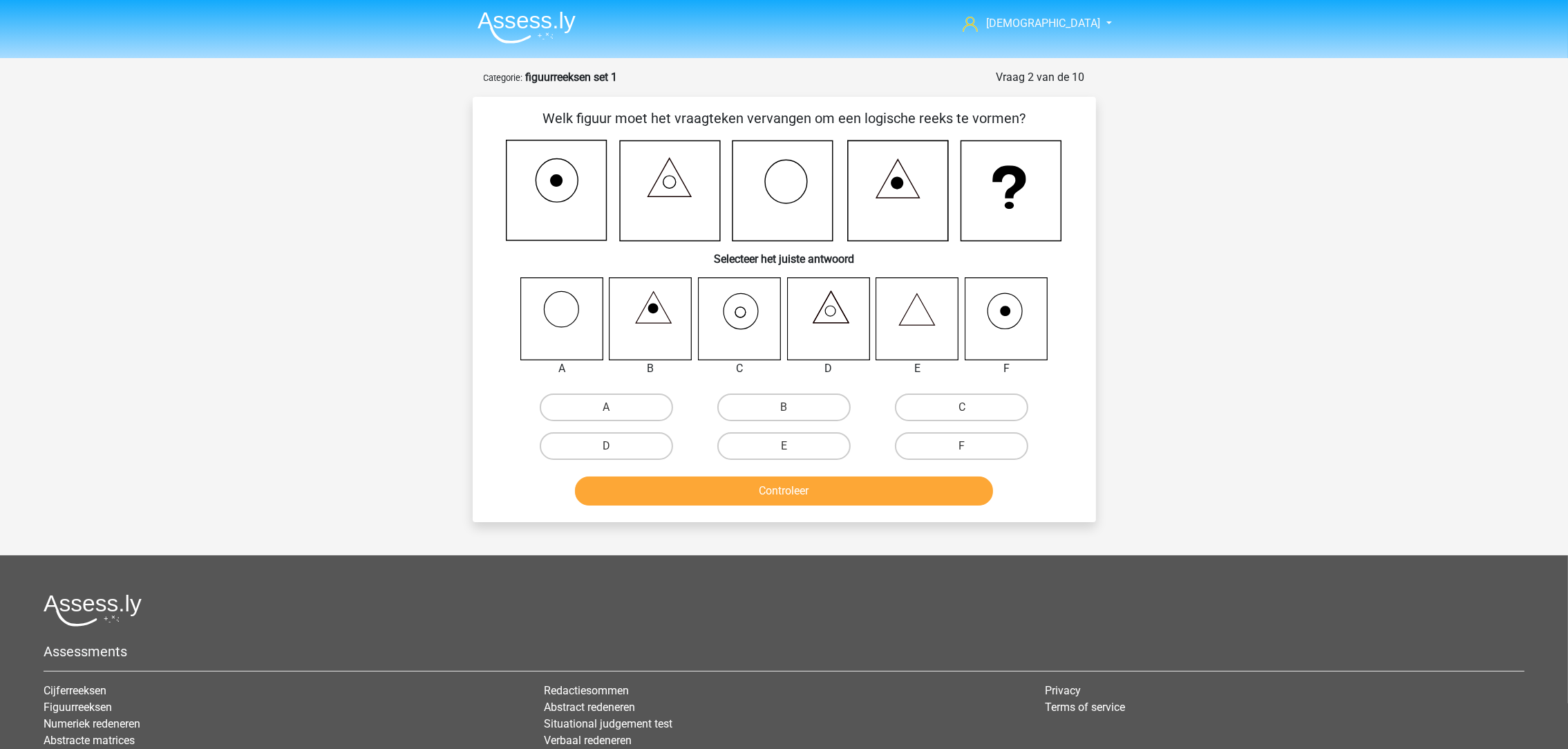
scroll to position [68, 0]
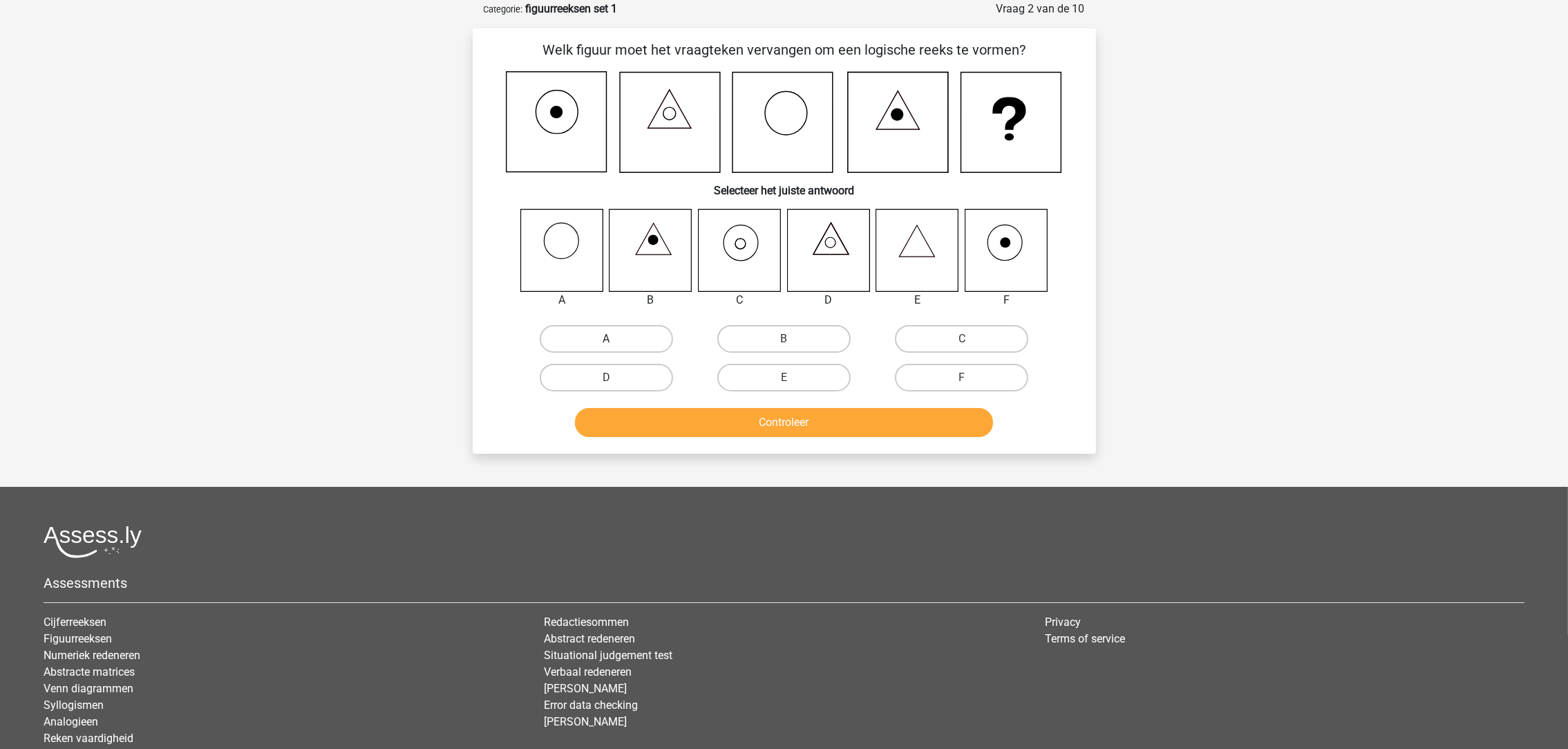
click at [574, 344] on label "A" at bounding box center [606, 338] width 133 height 28
click at [606, 344] on input "A" at bounding box center [610, 343] width 9 height 9
radio input "true"
click at [683, 430] on button "Controleer" at bounding box center [784, 423] width 418 height 29
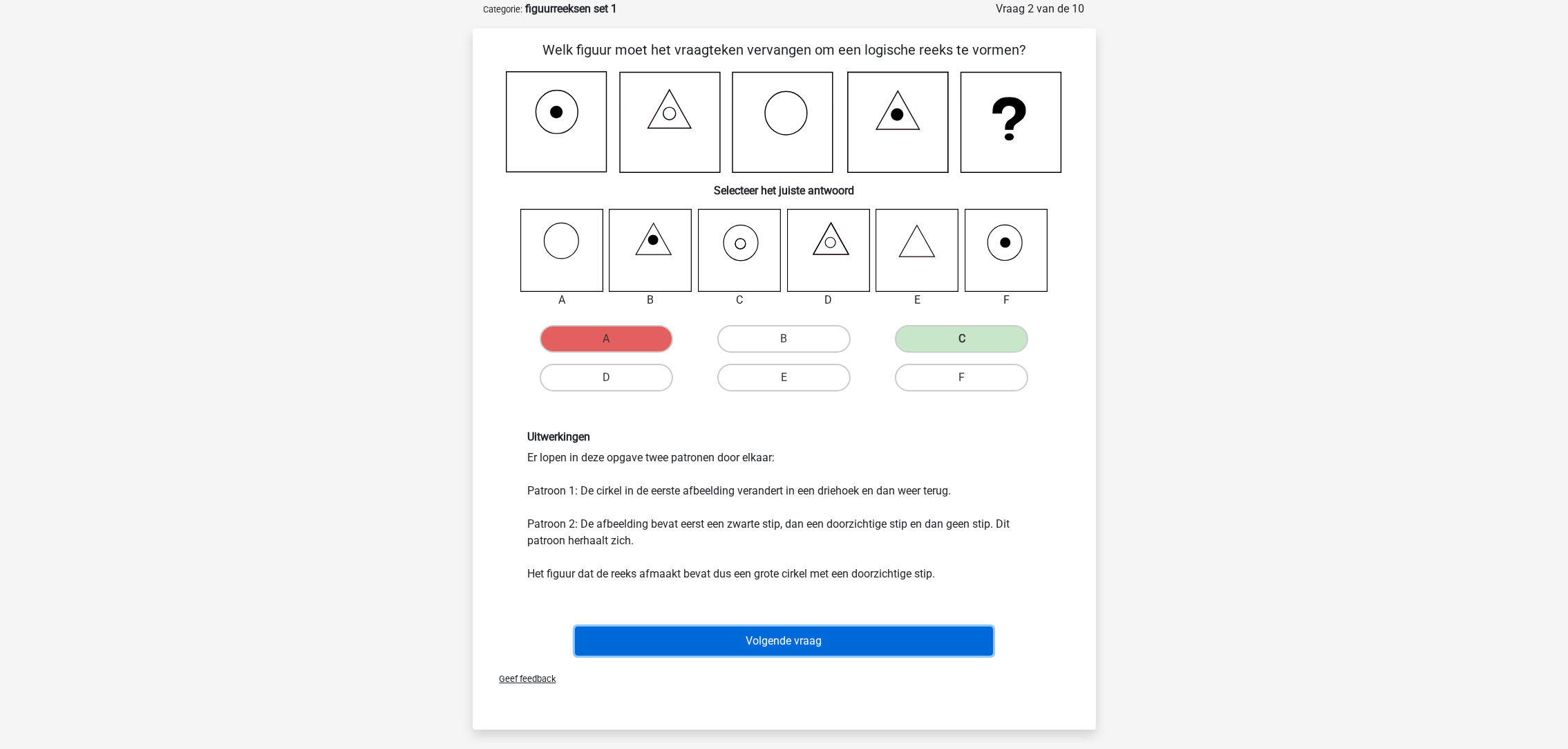
click at [732, 632] on button "Volgende vraag" at bounding box center [784, 641] width 418 height 29
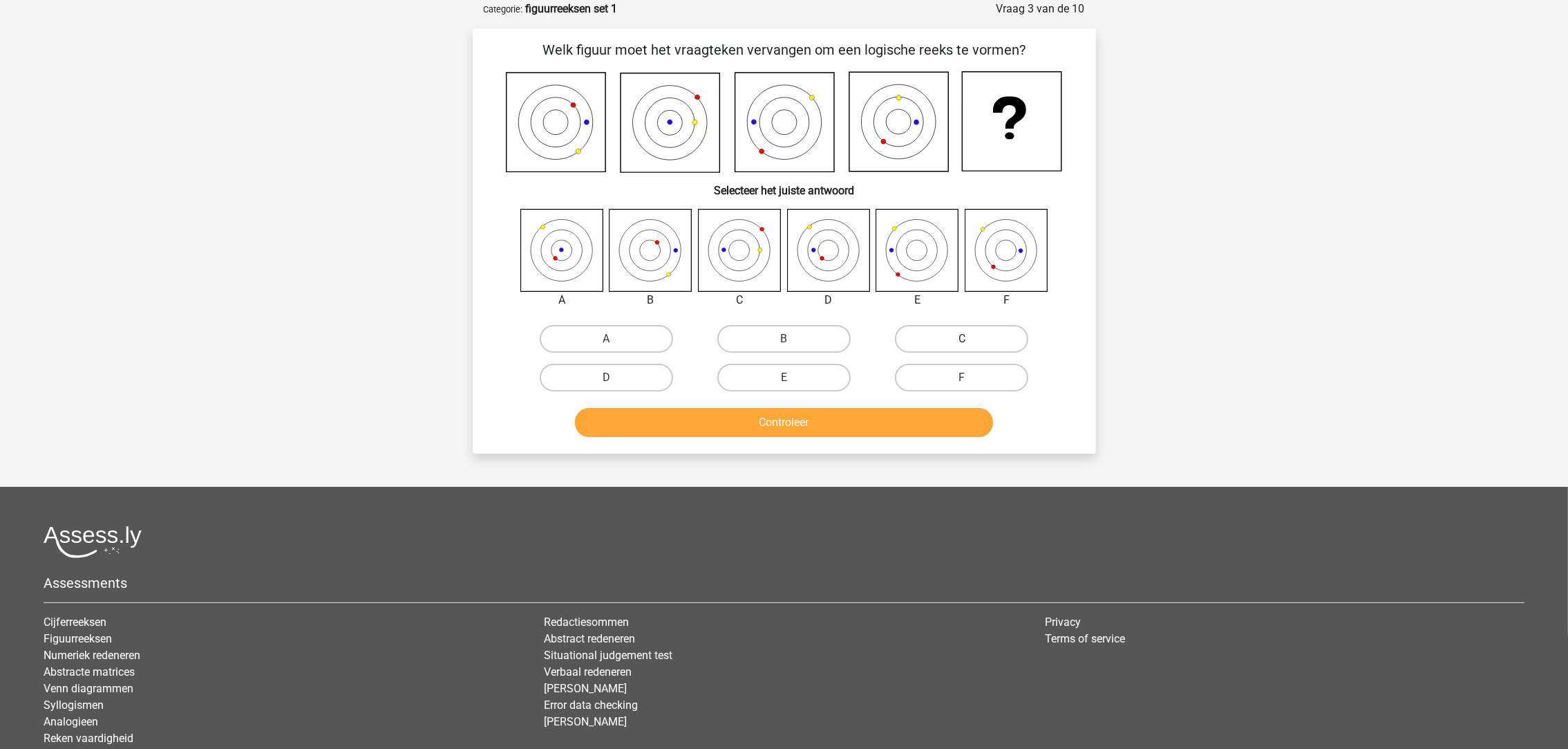
click at [935, 337] on label "C" at bounding box center [961, 338] width 133 height 28
click at [962, 338] on input "C" at bounding box center [966, 343] width 9 height 9
radio input "true"
click at [889, 414] on button "Controleer" at bounding box center [784, 423] width 418 height 29
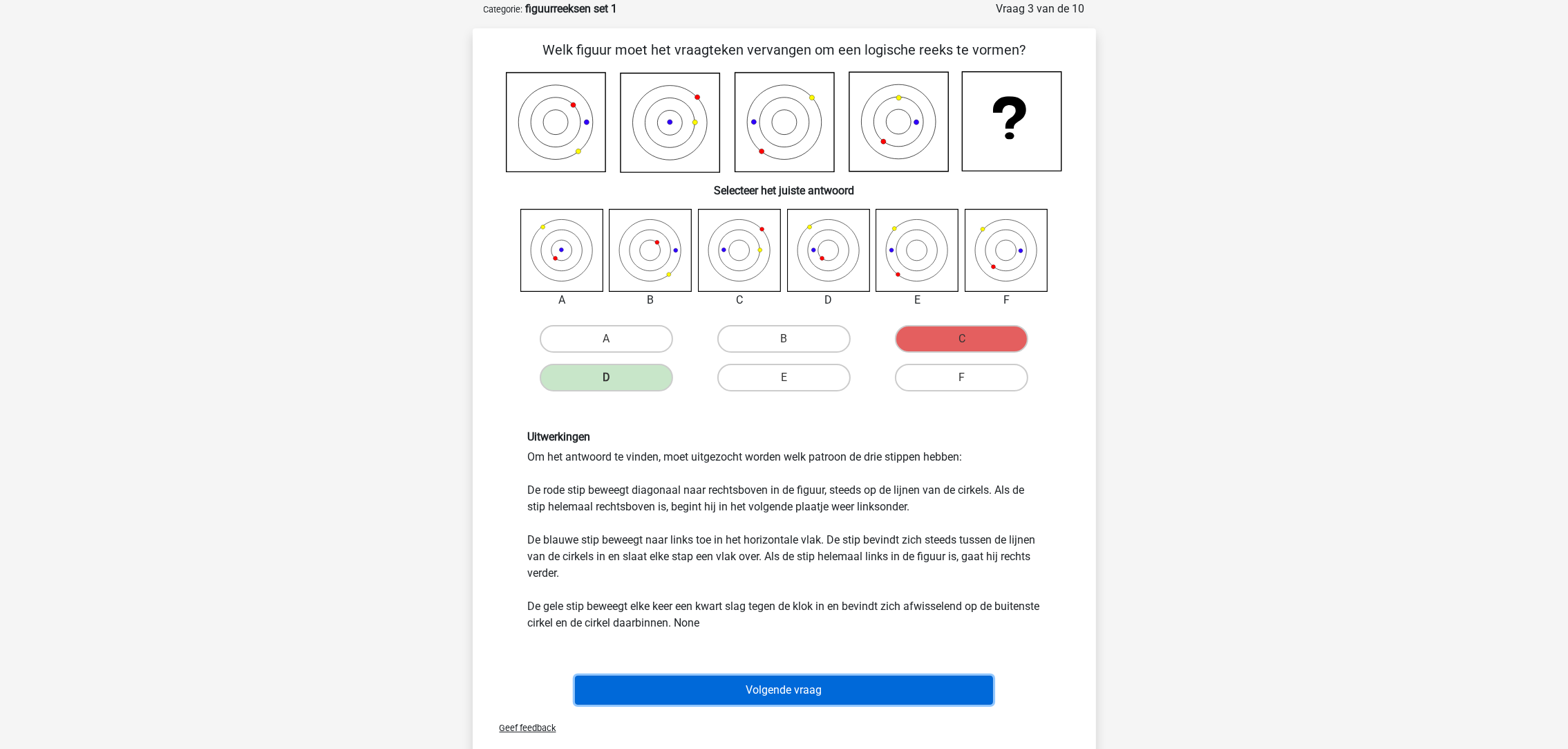
click at [763, 680] on button "Volgende vraag" at bounding box center [784, 690] width 418 height 29
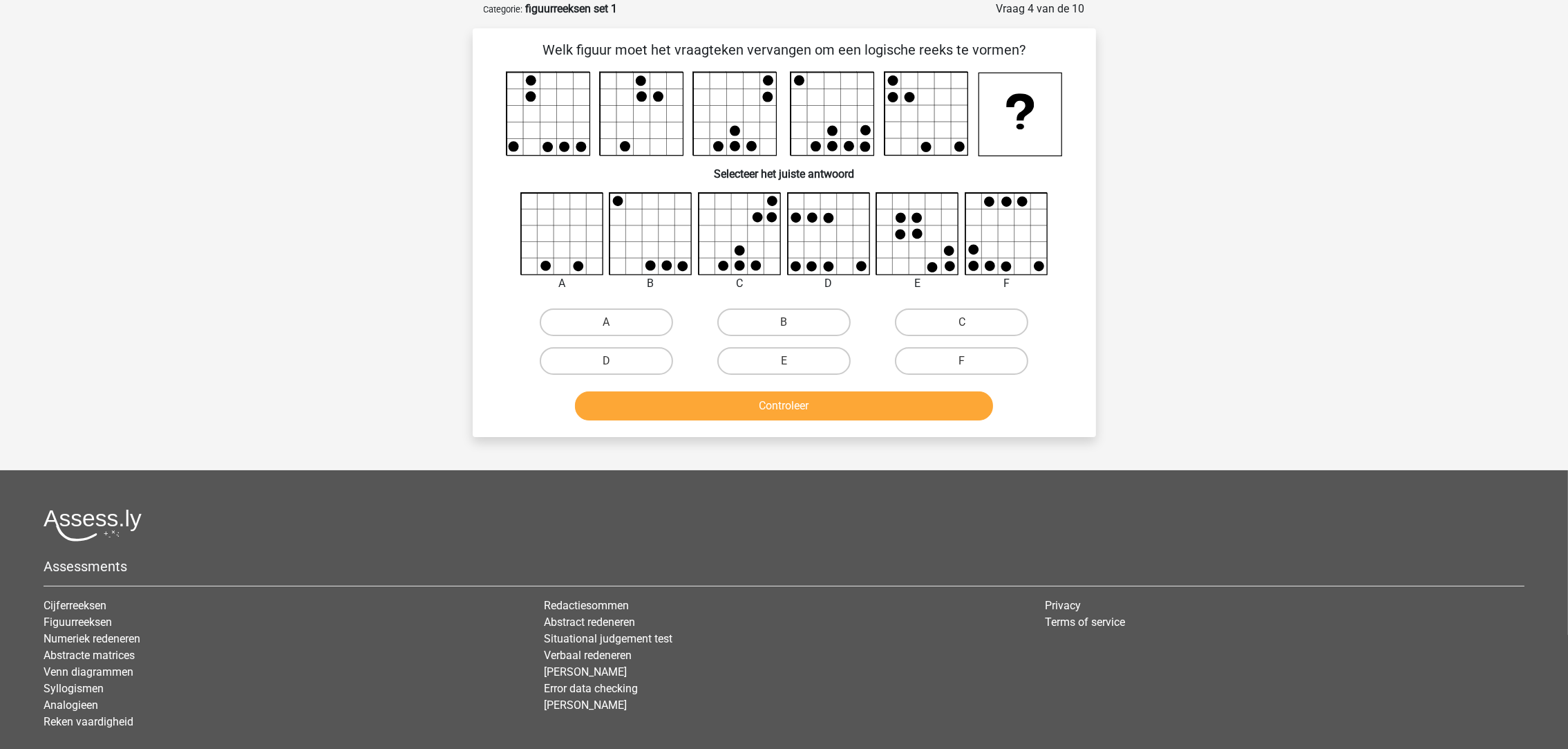
click at [907, 225] on icon at bounding box center [918, 234] width 83 height 83
click at [770, 356] on label "E" at bounding box center [784, 361] width 133 height 28
click at [784, 361] on input "E" at bounding box center [788, 365] width 9 height 9
radio input "true"
click at [791, 406] on button "Controleer" at bounding box center [784, 405] width 418 height 29
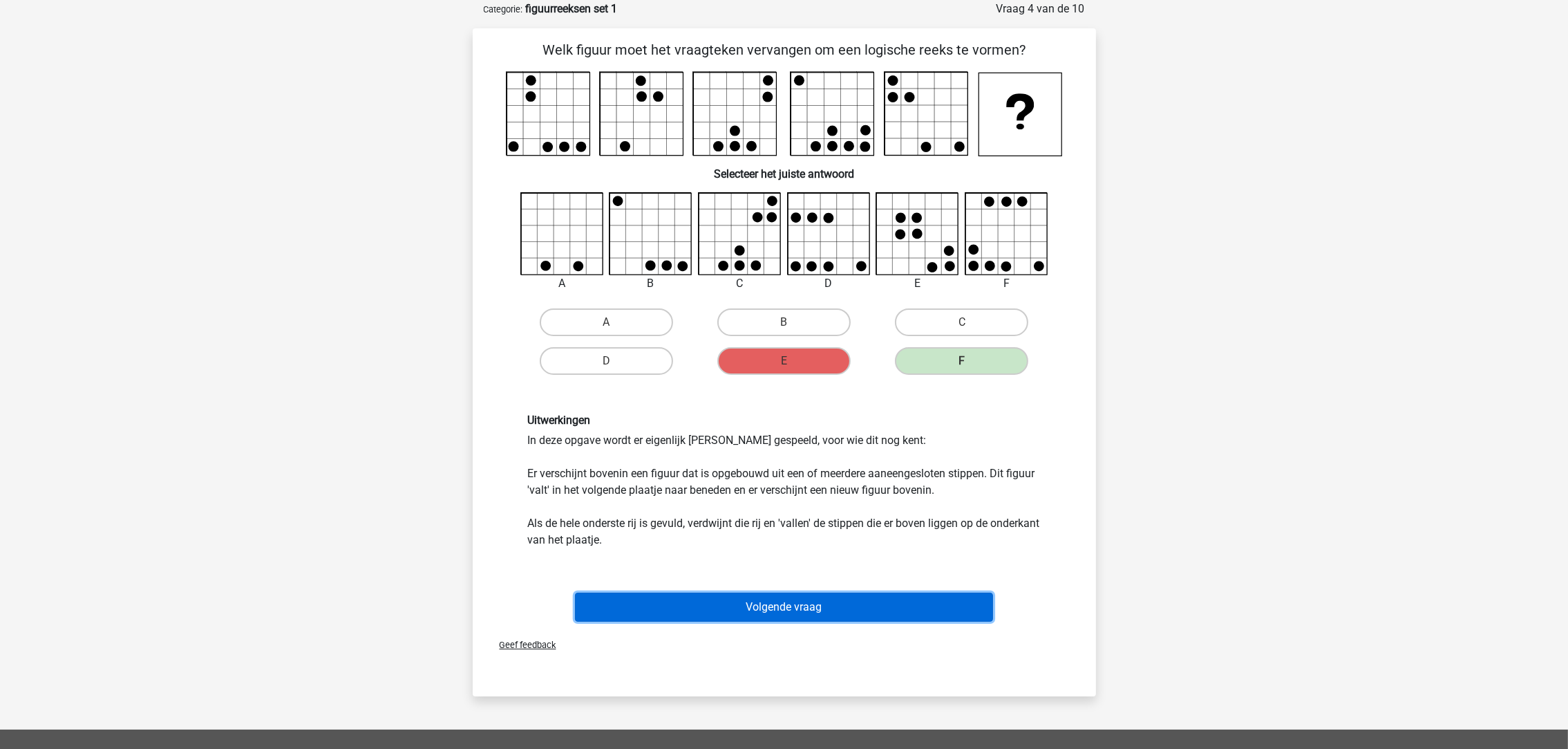
click at [861, 603] on button "Volgende vraag" at bounding box center [784, 607] width 418 height 29
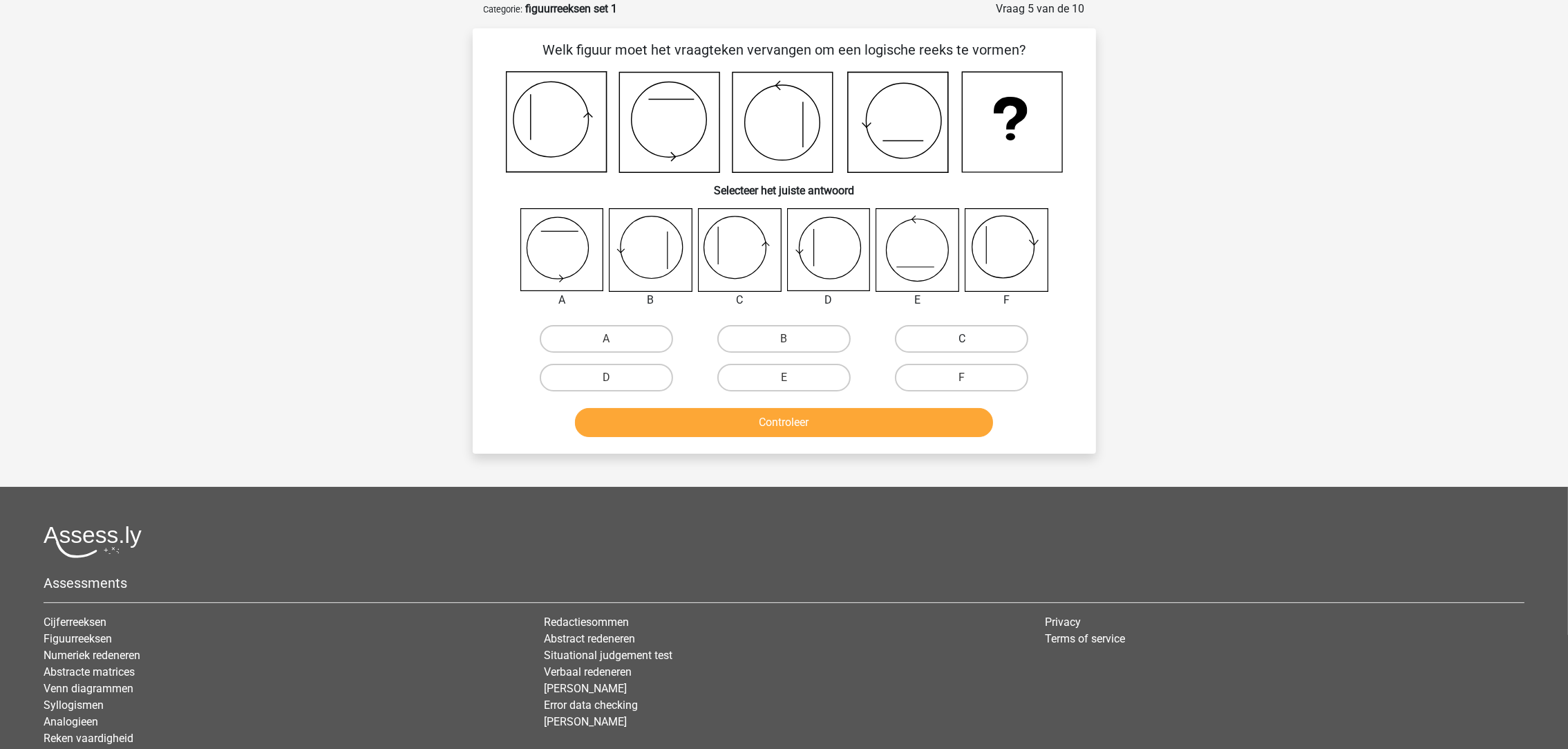
click at [934, 342] on label "C" at bounding box center [961, 338] width 133 height 28
click at [962, 342] on input "C" at bounding box center [966, 343] width 9 height 9
radio input "true"
click at [868, 408] on button "Controleer" at bounding box center [784, 423] width 418 height 29
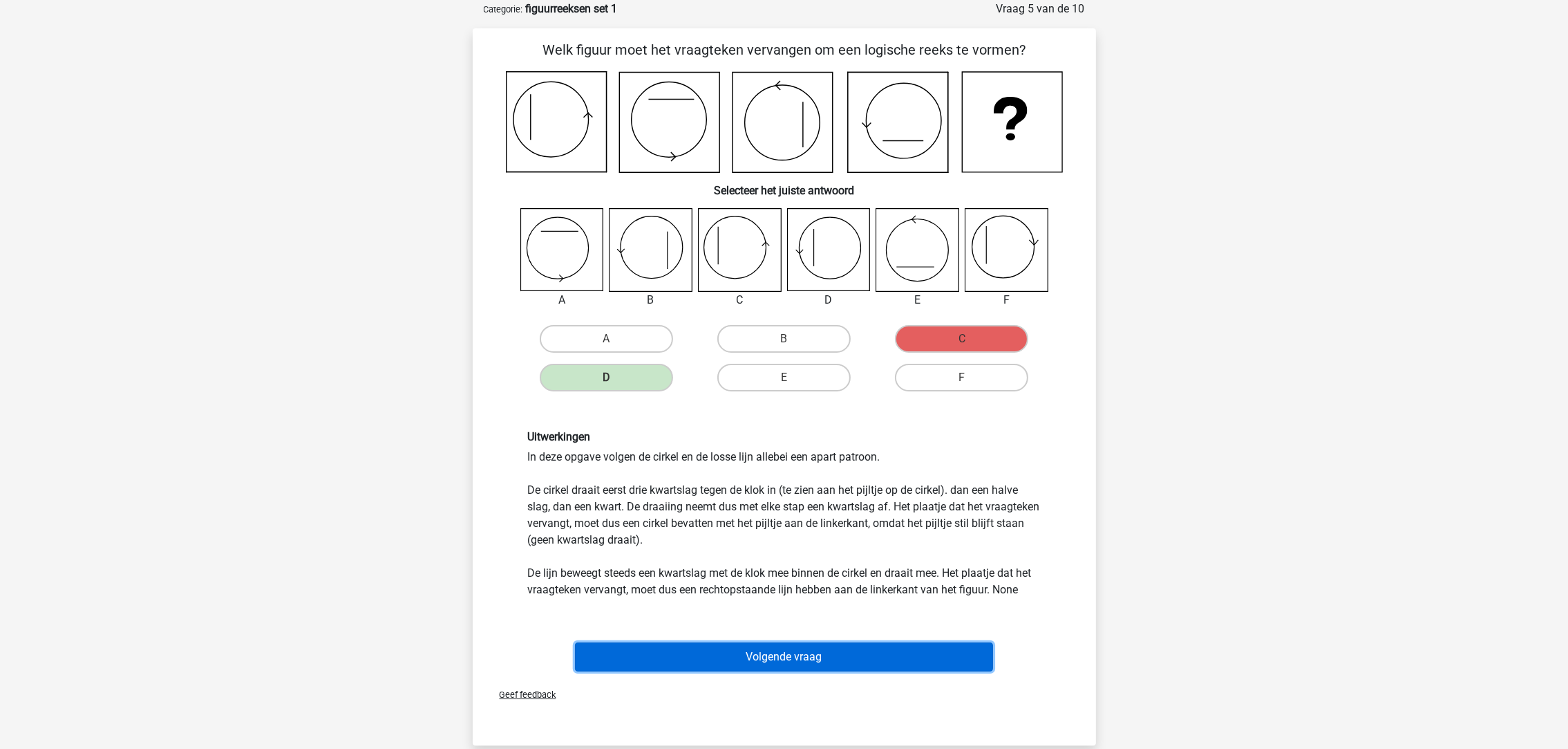
click at [847, 656] on button "Volgende vraag" at bounding box center [784, 657] width 418 height 29
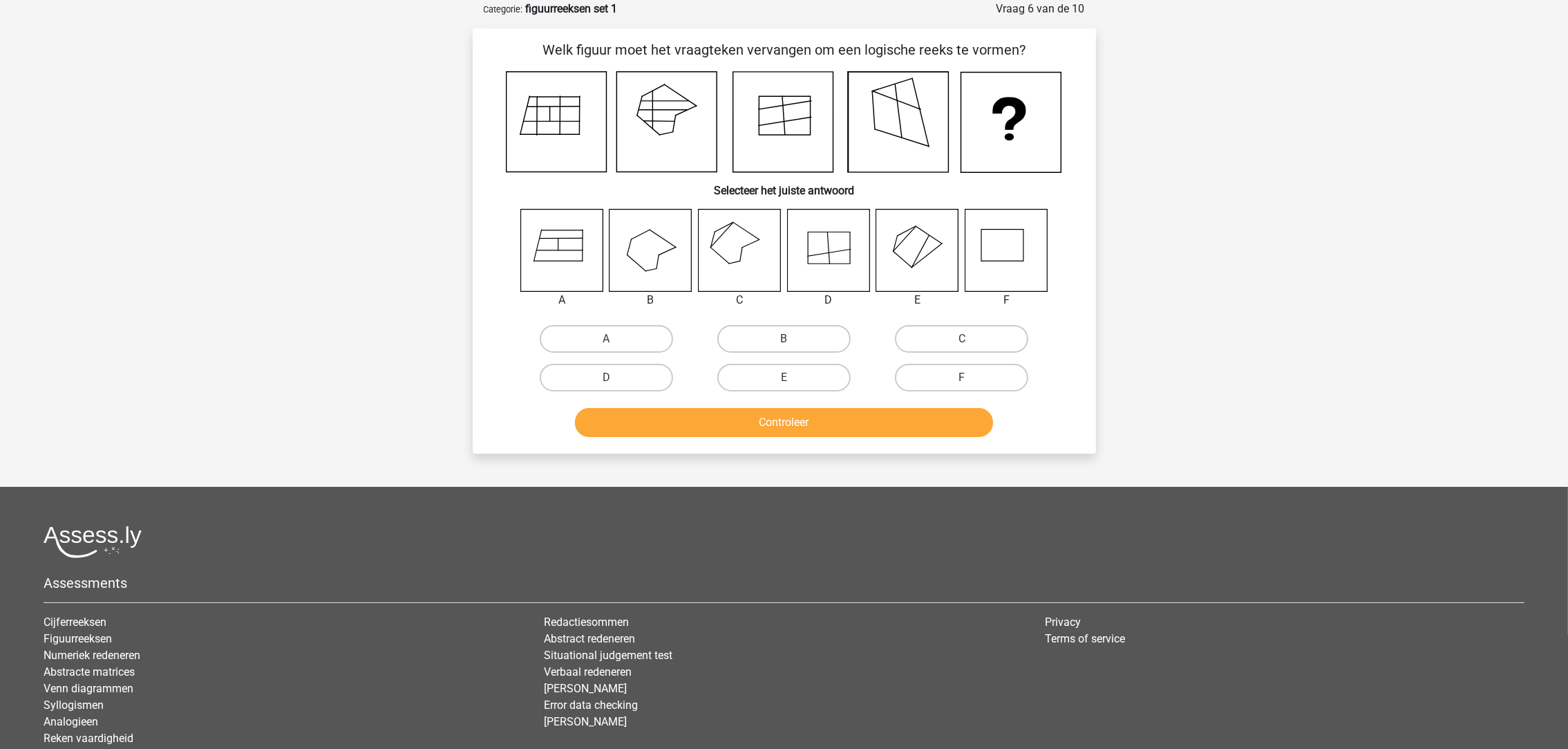
click at [840, 260] on icon at bounding box center [829, 251] width 83 height 83
drag, startPoint x: 608, startPoint y: 379, endPoint x: 638, endPoint y: 398, distance: 35.5
click at [608, 381] on input "D" at bounding box center [610, 381] width 9 height 9
radio input "true"
click at [679, 416] on button "Controleer" at bounding box center [784, 423] width 418 height 29
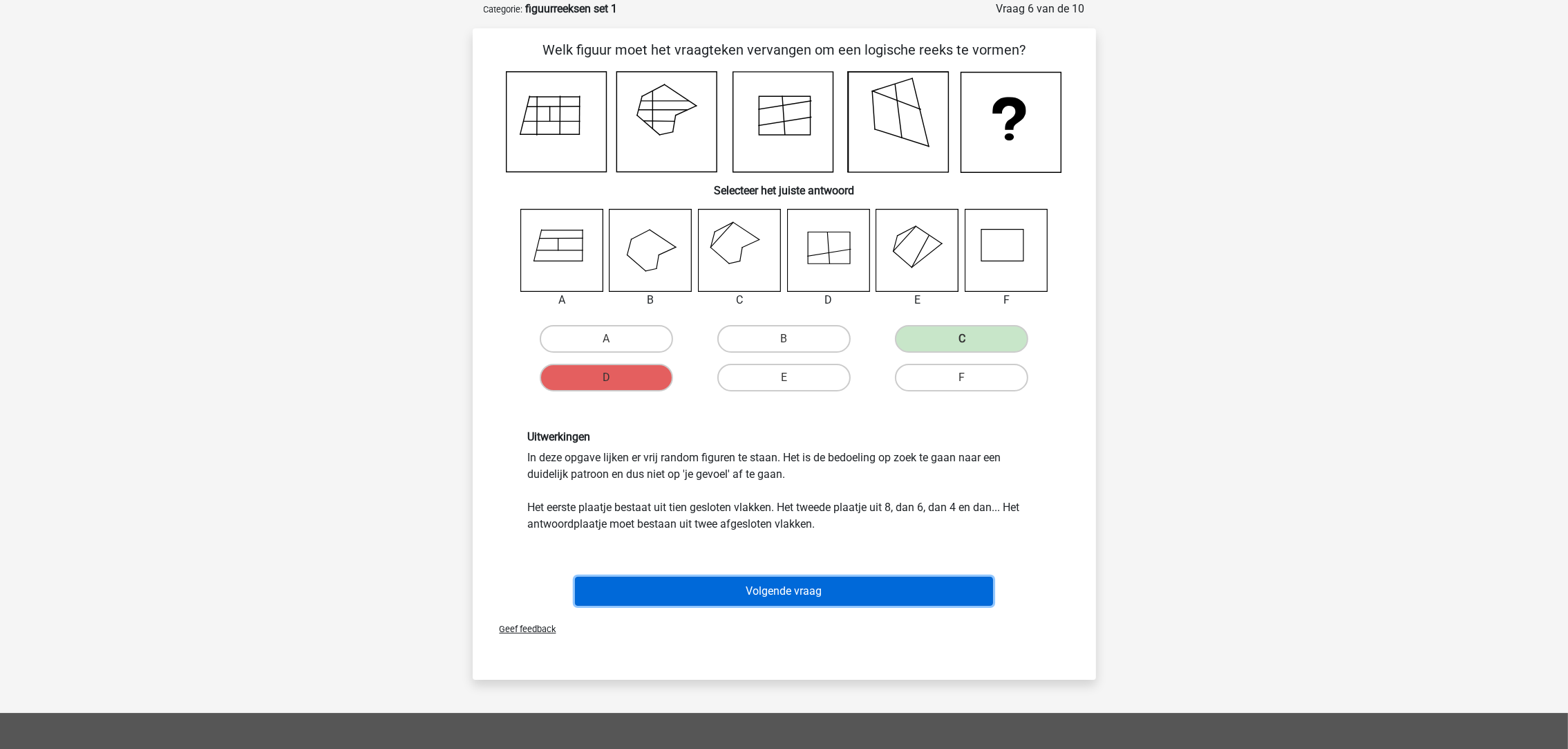
click at [758, 581] on button "Volgende vraag" at bounding box center [784, 591] width 418 height 29
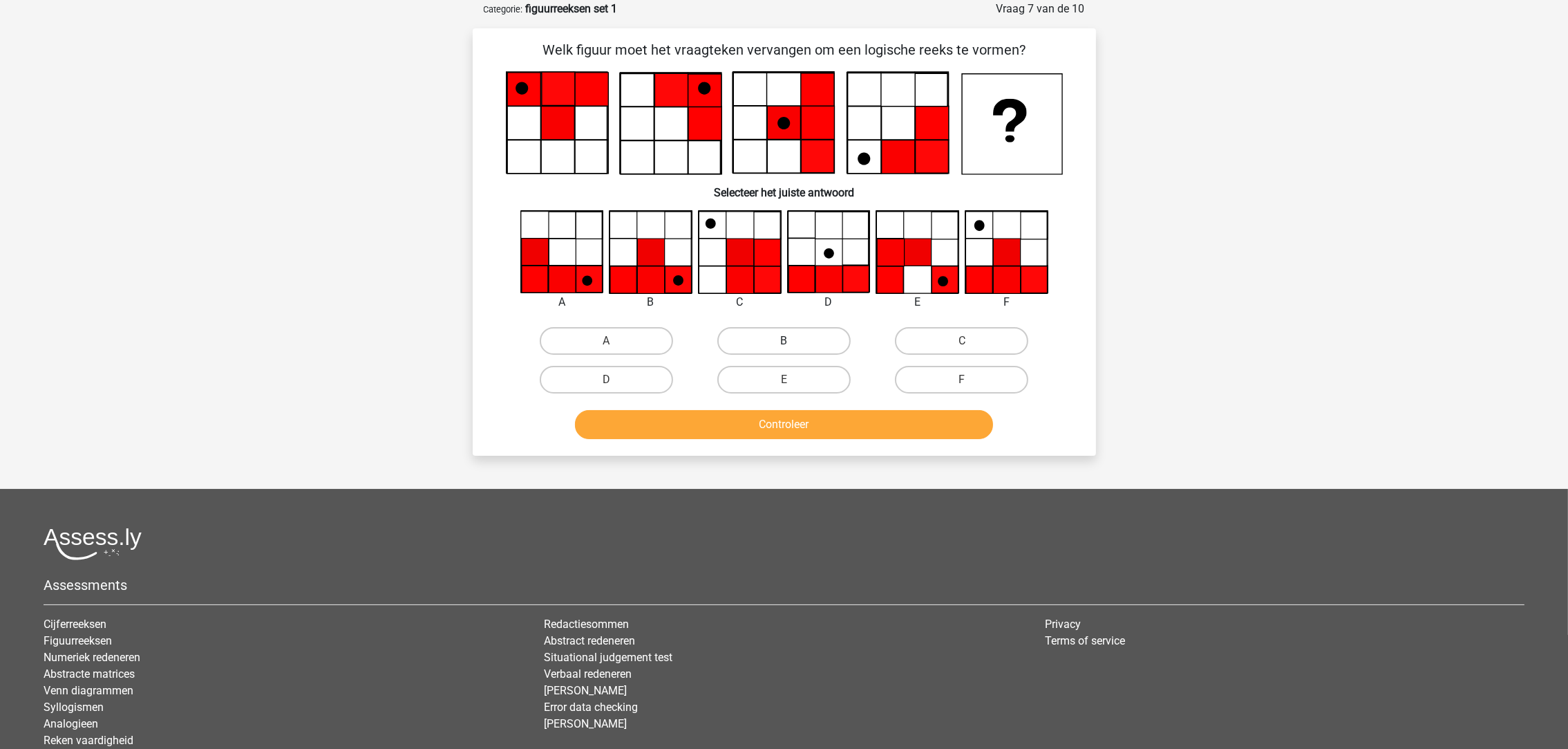
click at [748, 347] on label "B" at bounding box center [784, 341] width 133 height 28
click at [784, 347] on input "B" at bounding box center [788, 345] width 9 height 9
radio input "true"
click at [749, 423] on button "Controleer" at bounding box center [784, 424] width 418 height 29
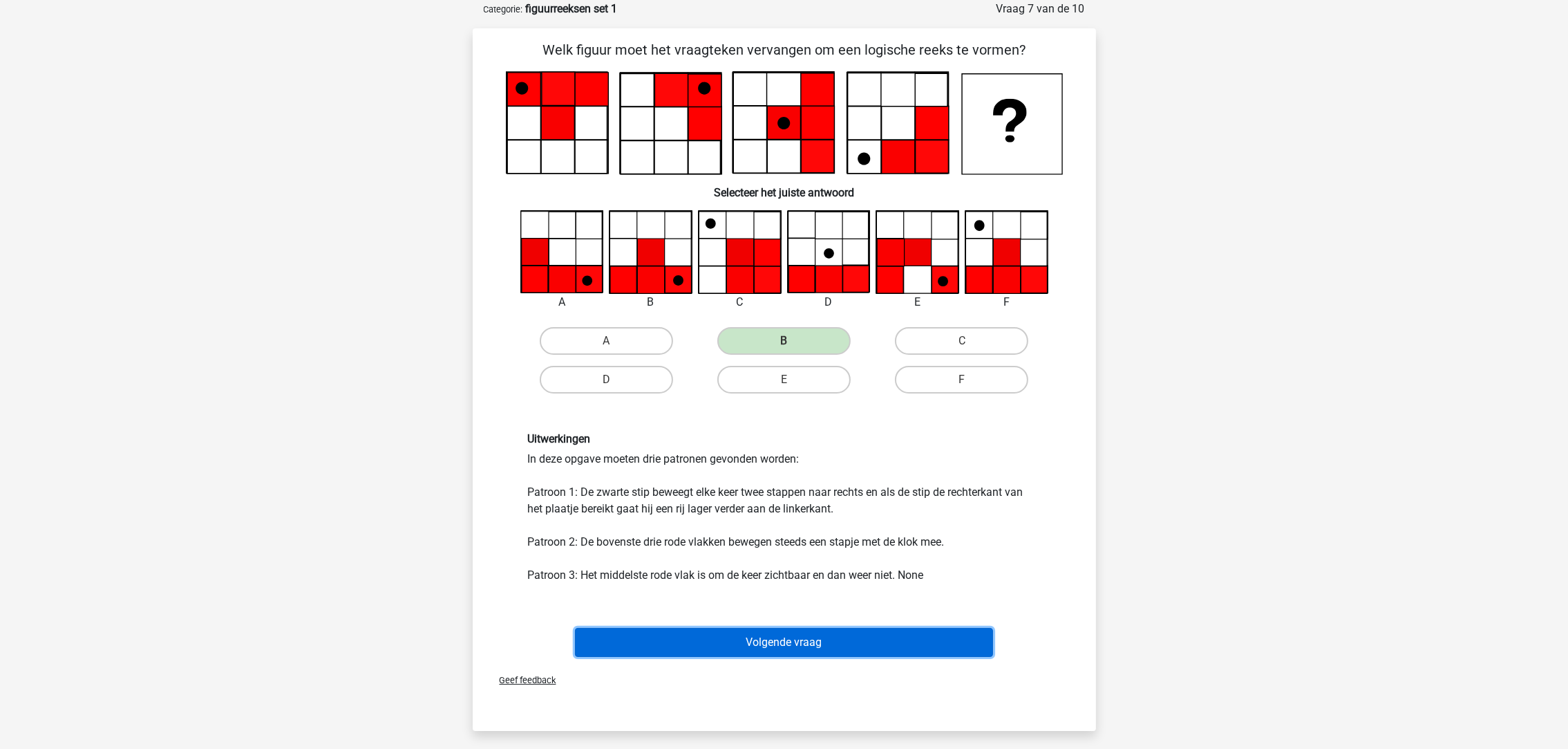
click at [735, 635] on button "Volgende vraag" at bounding box center [784, 642] width 418 height 29
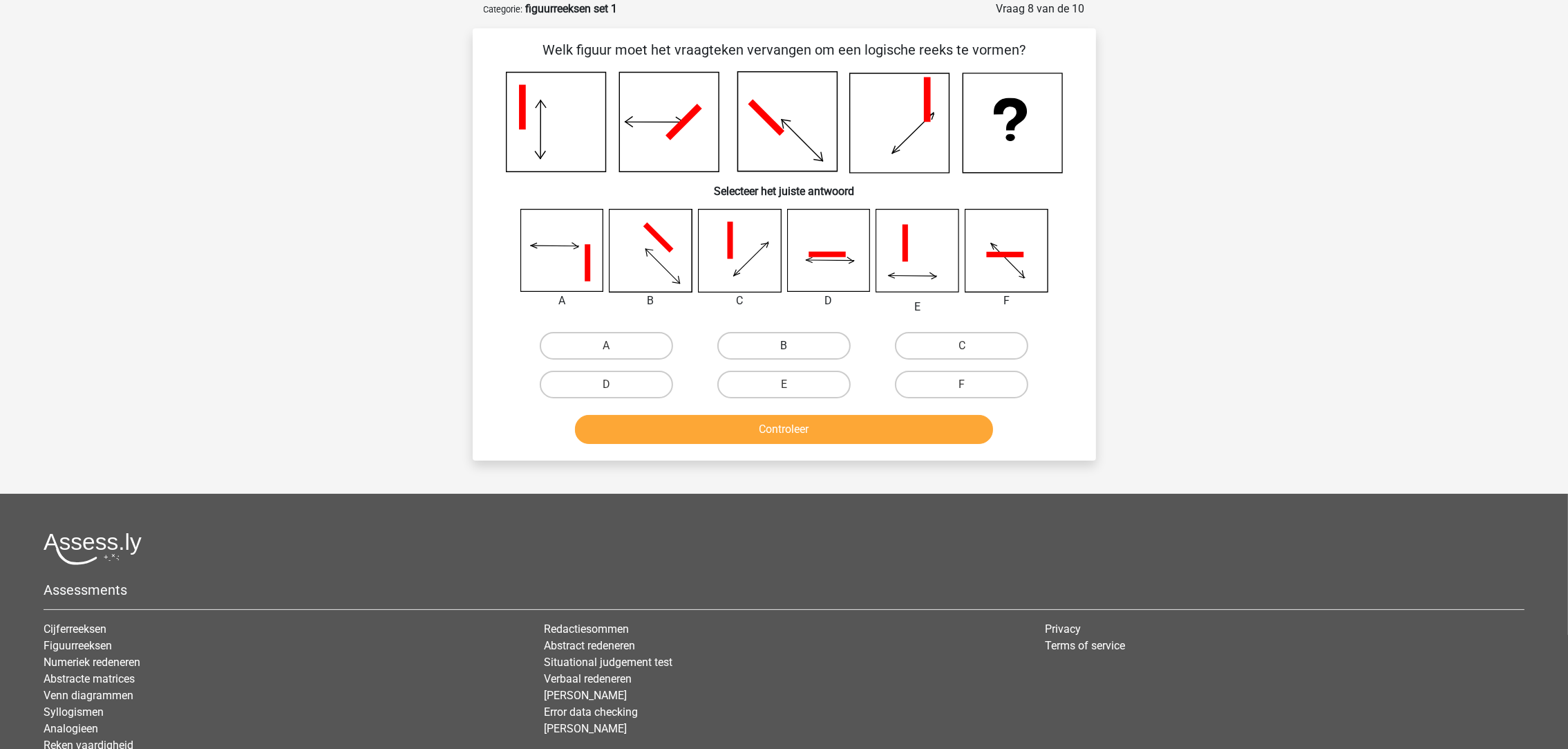
click at [801, 351] on label "B" at bounding box center [784, 345] width 133 height 28
click at [793, 351] on input "B" at bounding box center [788, 350] width 9 height 9
radio input "true"
click at [810, 429] on button "Controleer" at bounding box center [784, 430] width 418 height 29
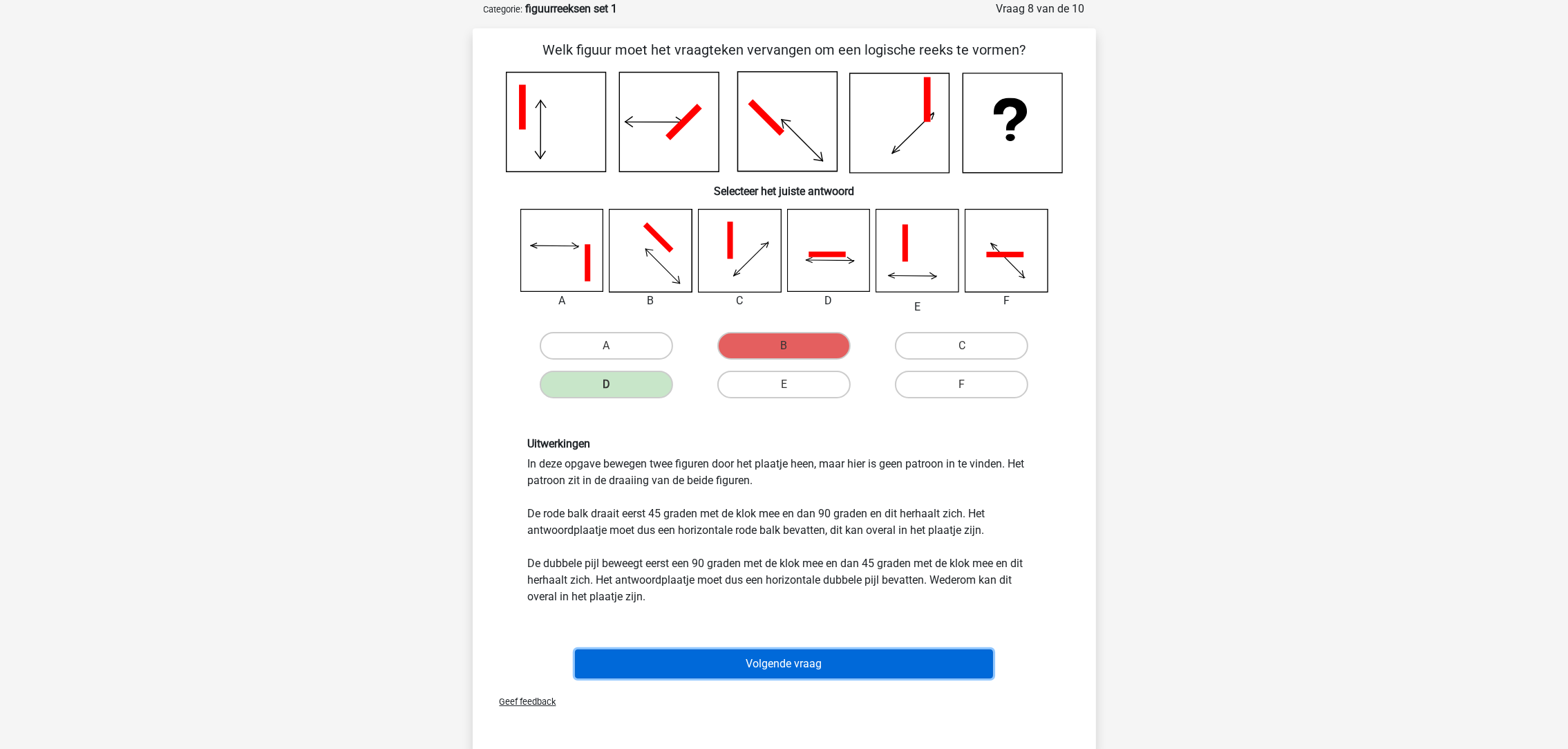
click at [769, 662] on button "Volgende vraag" at bounding box center [784, 664] width 418 height 29
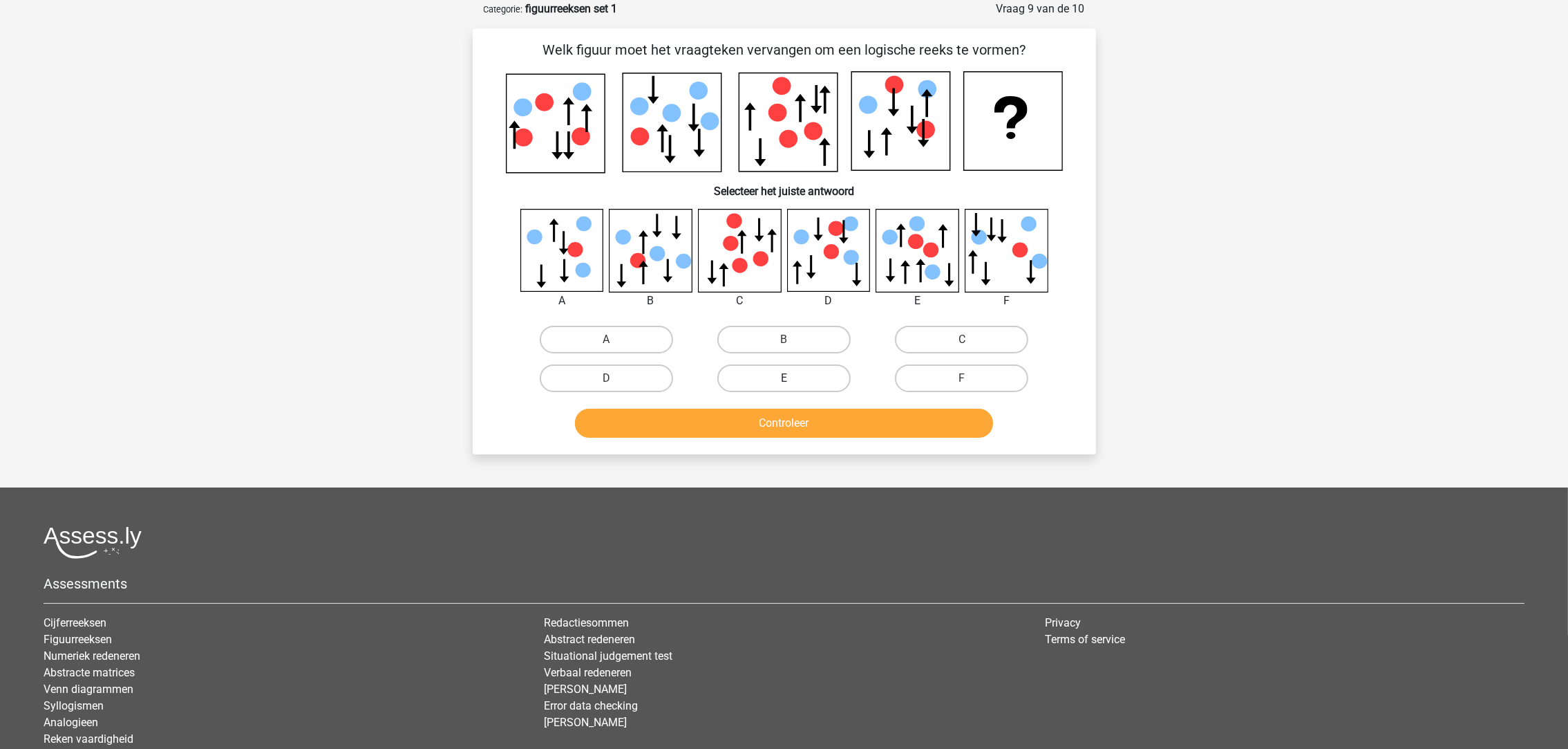
click at [763, 377] on label "E" at bounding box center [784, 378] width 133 height 28
click at [784, 378] on input "E" at bounding box center [788, 382] width 9 height 9
radio input "true"
drag, startPoint x: 770, startPoint y: 416, endPoint x: 779, endPoint y: 420, distance: 9.8
click at [779, 420] on button "Controleer" at bounding box center [784, 424] width 418 height 29
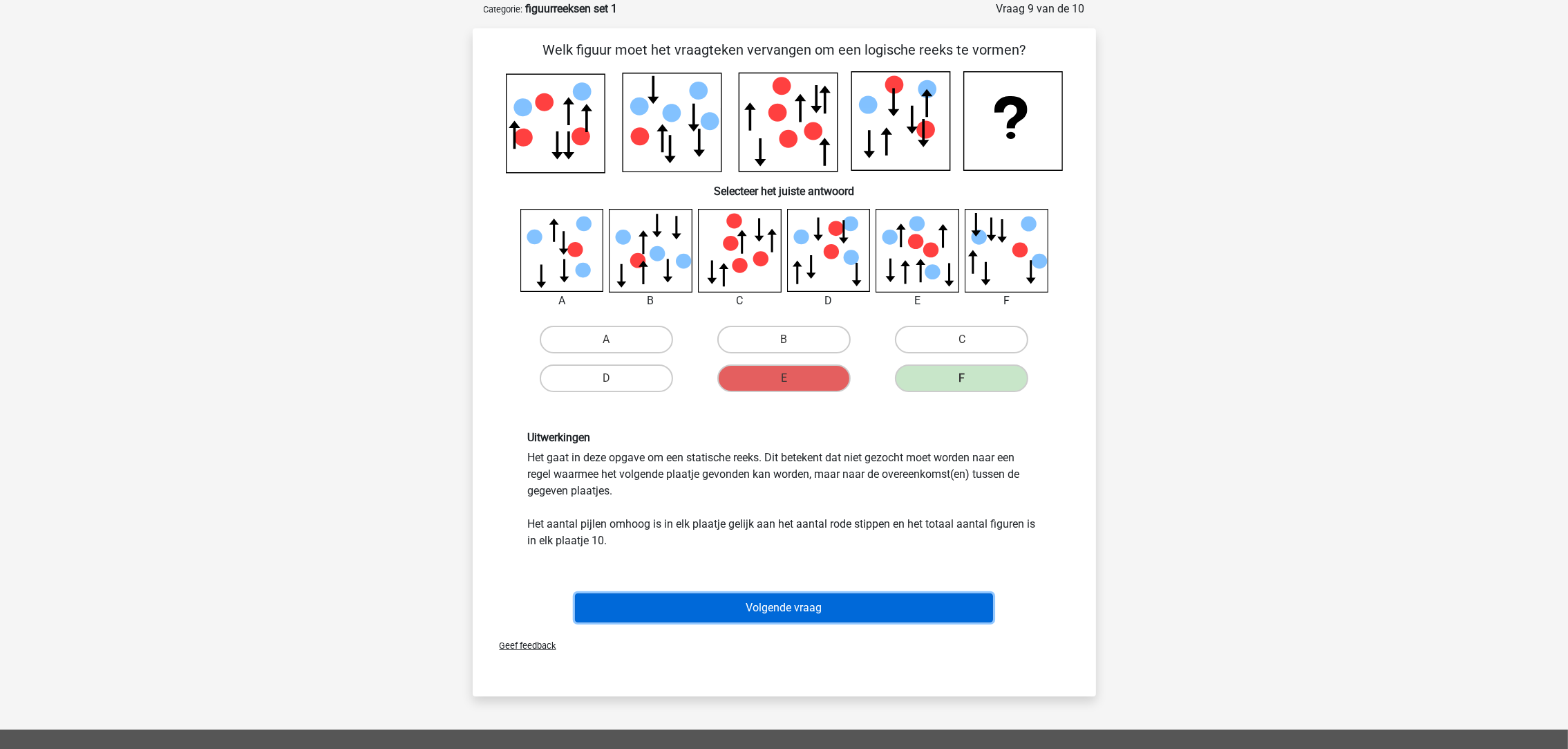
drag, startPoint x: 799, startPoint y: 598, endPoint x: 799, endPoint y: 564, distance: 34.0
click at [799, 598] on button "Volgende vraag" at bounding box center [784, 608] width 418 height 29
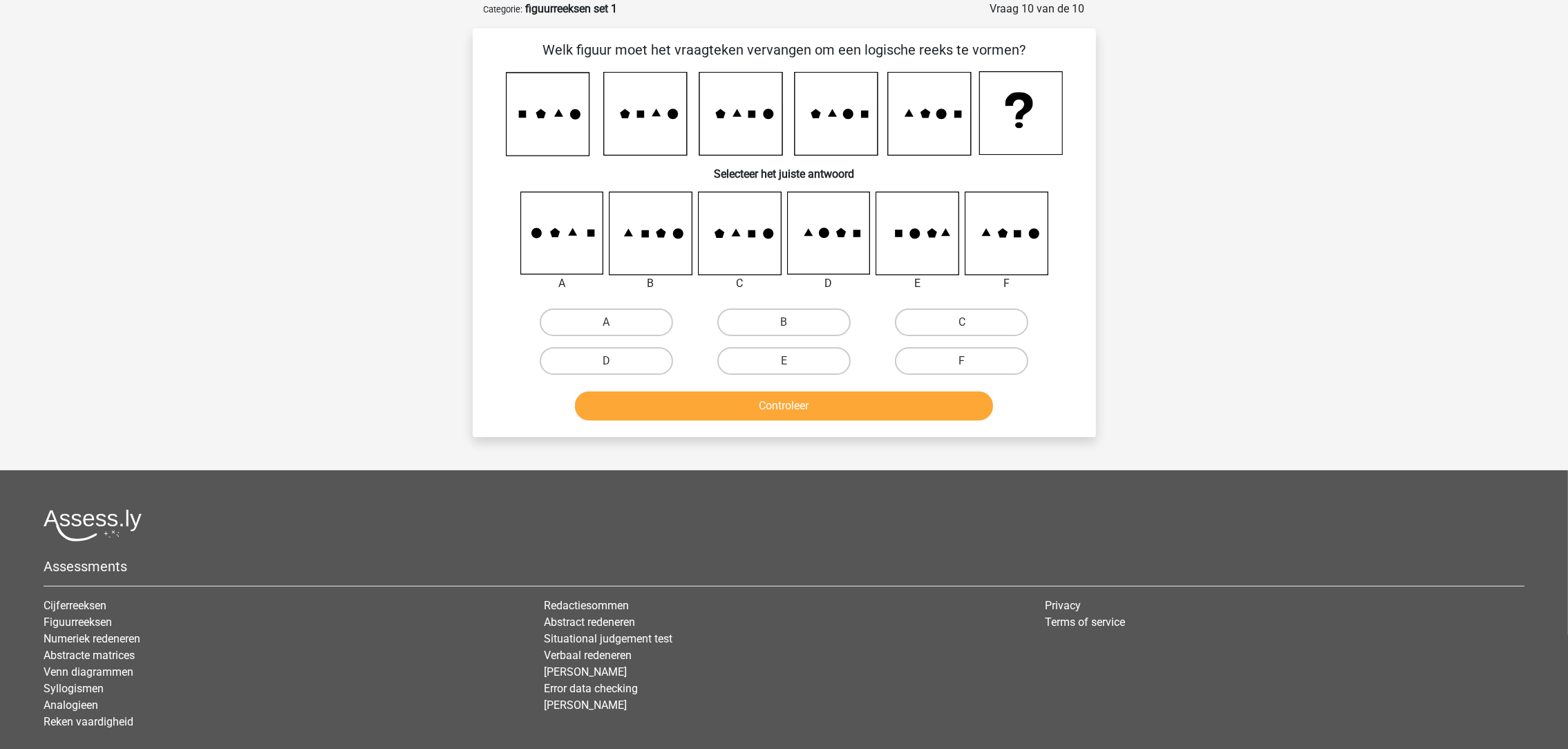
click at [794, 232] on icon at bounding box center [829, 233] width 83 height 83
click at [828, 227] on icon at bounding box center [829, 233] width 83 height 83
drag, startPoint x: 787, startPoint y: 391, endPoint x: 799, endPoint y: 372, distance: 22.5
click at [788, 391] on button "Controleer" at bounding box center [784, 405] width 418 height 29
click at [772, 347] on label "E" at bounding box center [784, 361] width 133 height 28
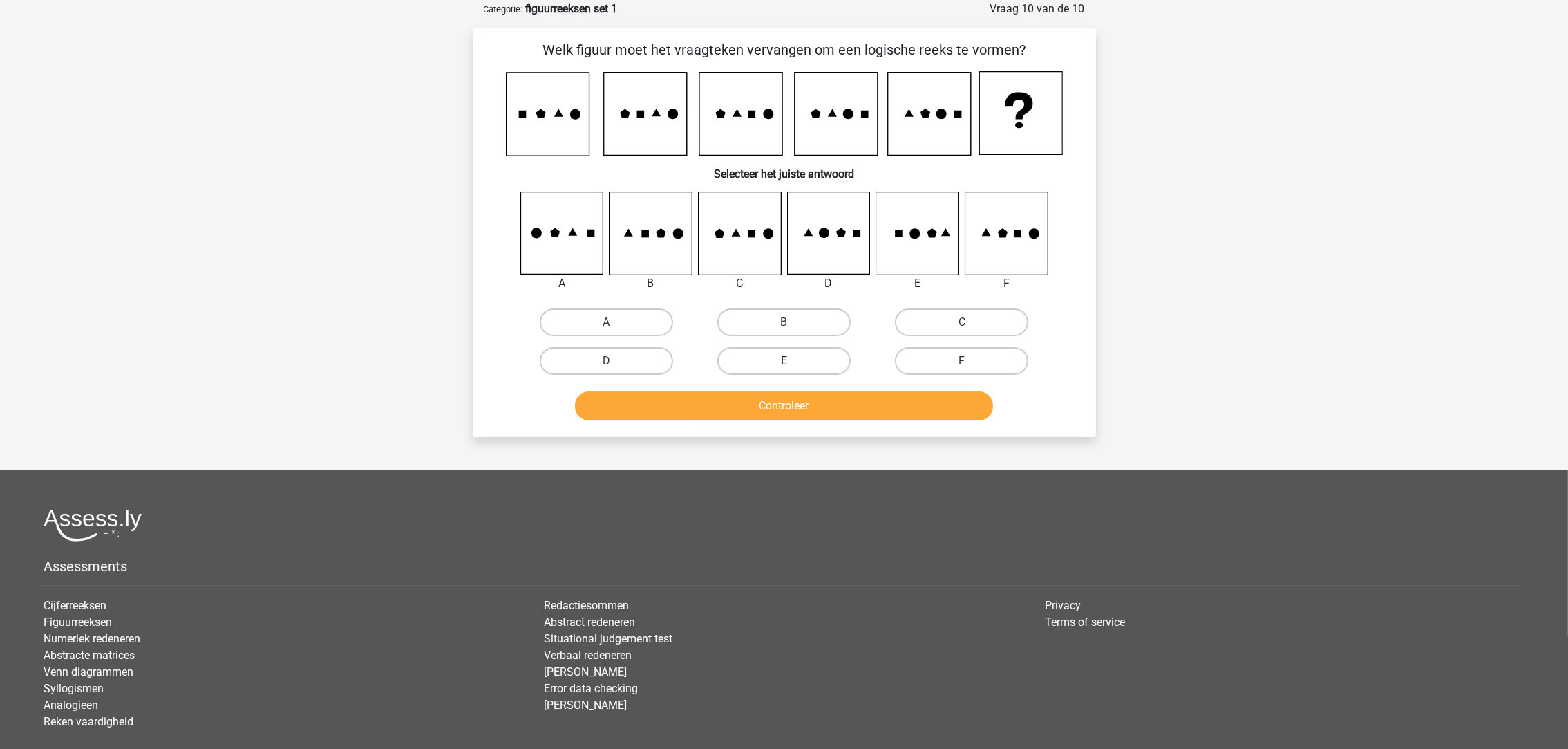
click at [784, 361] on input "E" at bounding box center [788, 365] width 9 height 9
radio input "true"
click at [785, 405] on button "Controleer" at bounding box center [784, 405] width 418 height 29
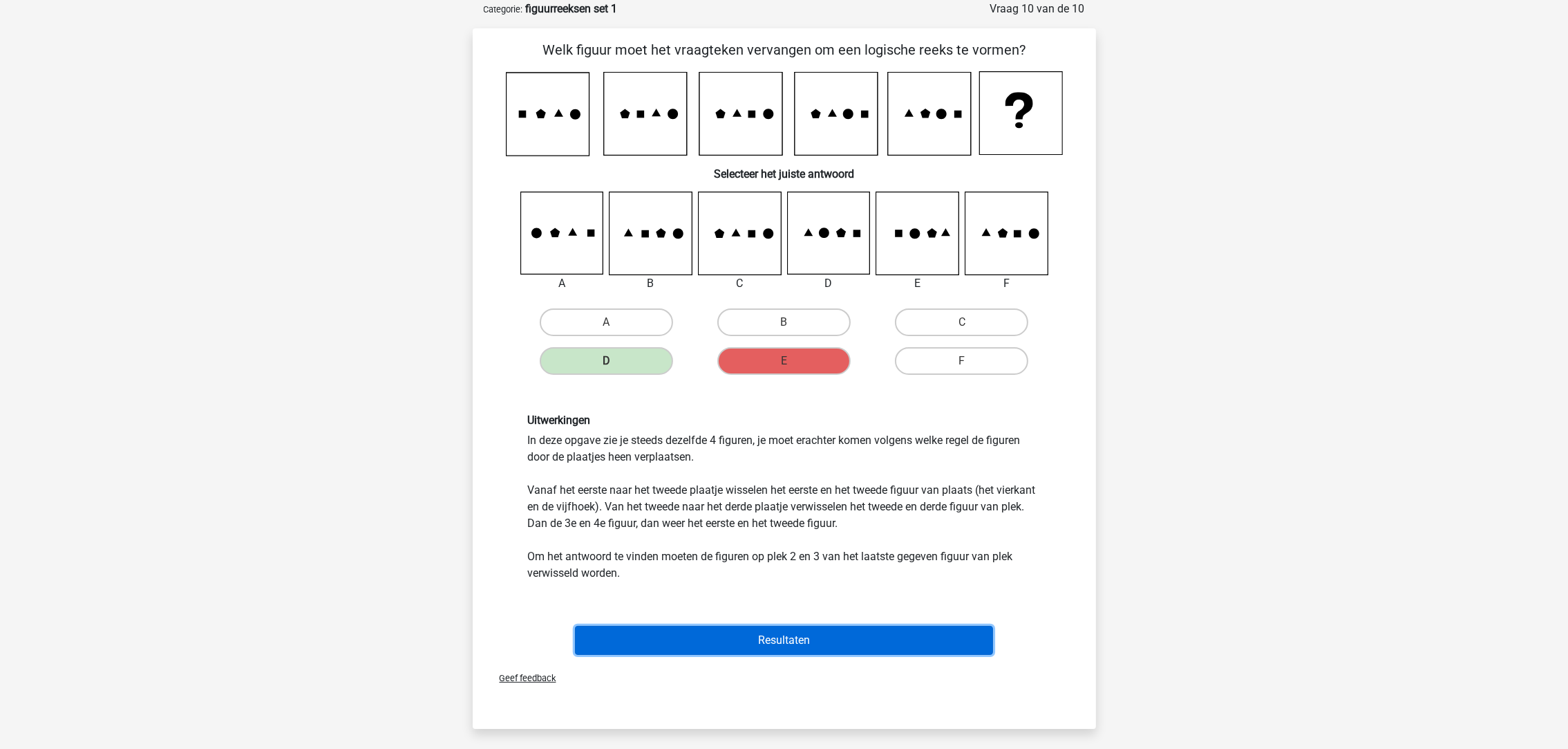
click at [740, 630] on button "Resultaten" at bounding box center [784, 641] width 418 height 29
click at [764, 642] on button "Resultaten" at bounding box center [784, 641] width 418 height 29
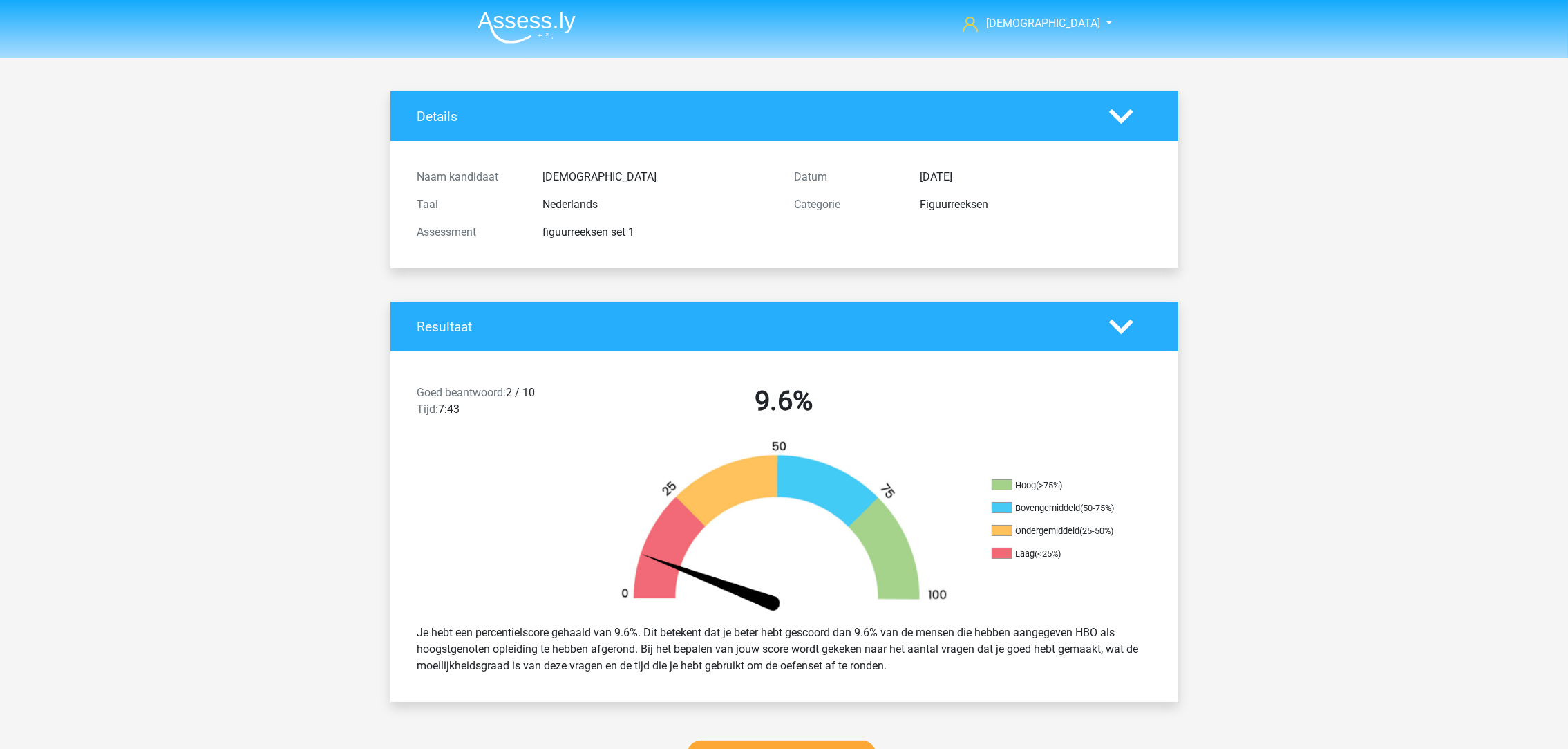
click at [519, 34] on img at bounding box center [527, 28] width 98 height 33
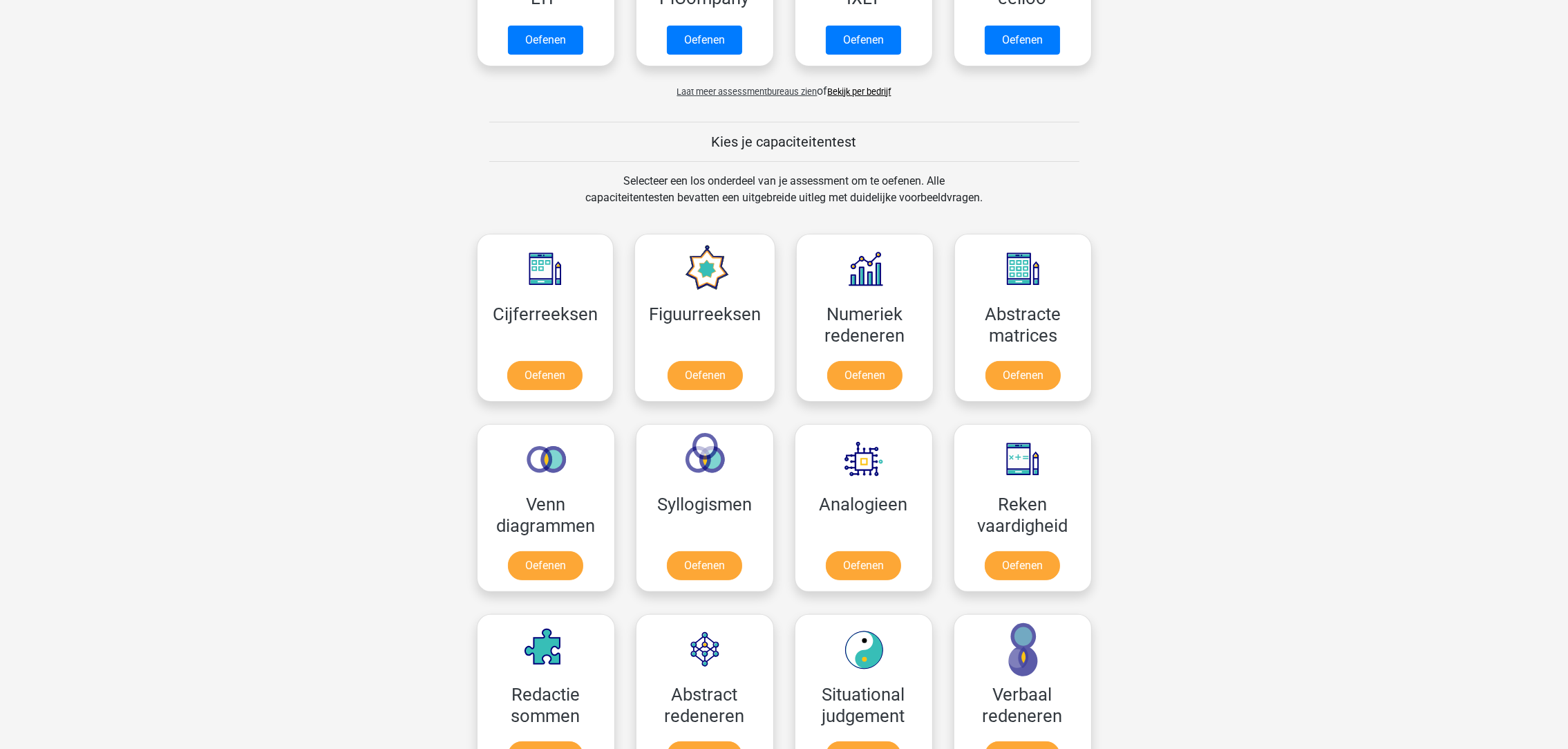
scroll to position [311, 0]
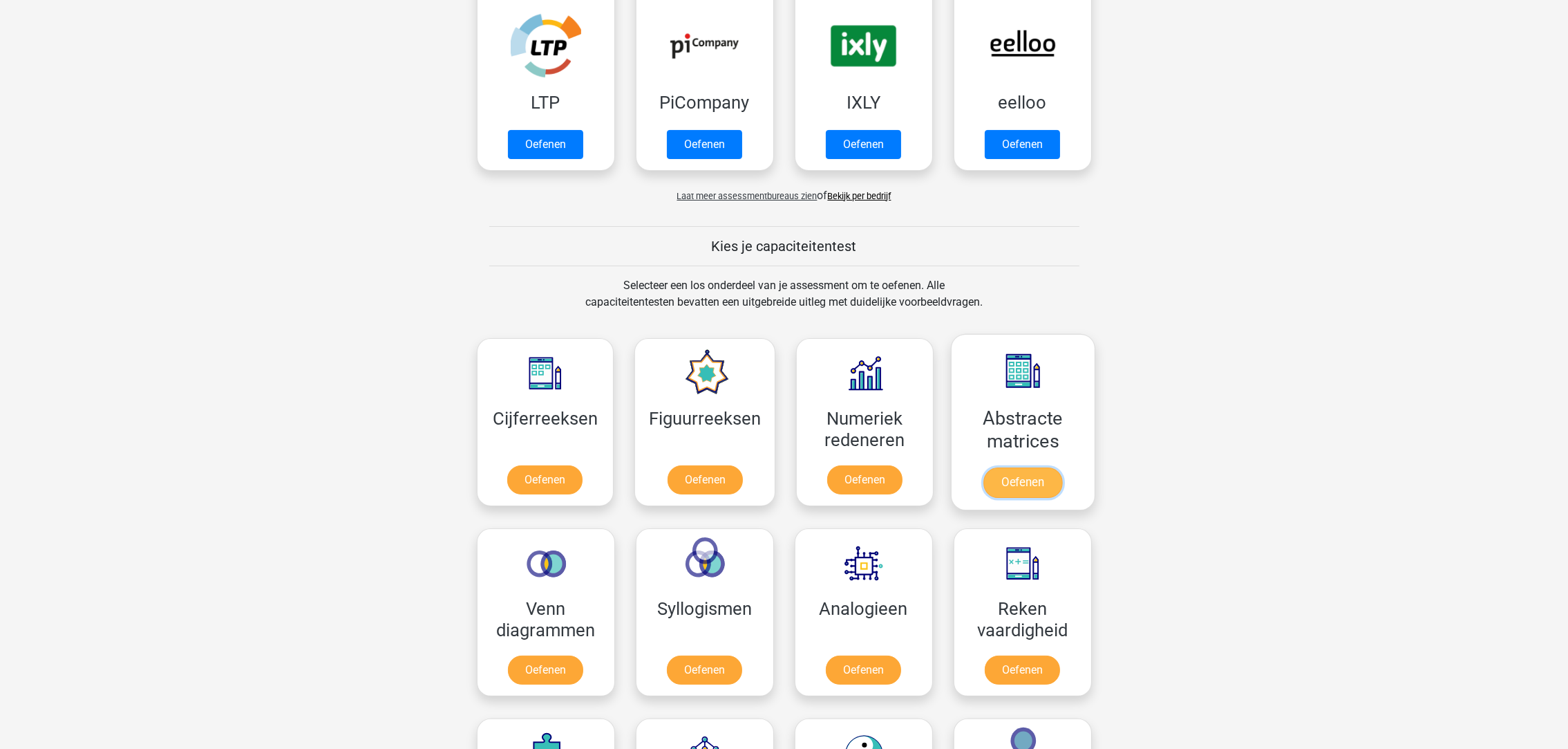
click at [1009, 480] on link "Oefenen" at bounding box center [1023, 482] width 79 height 30
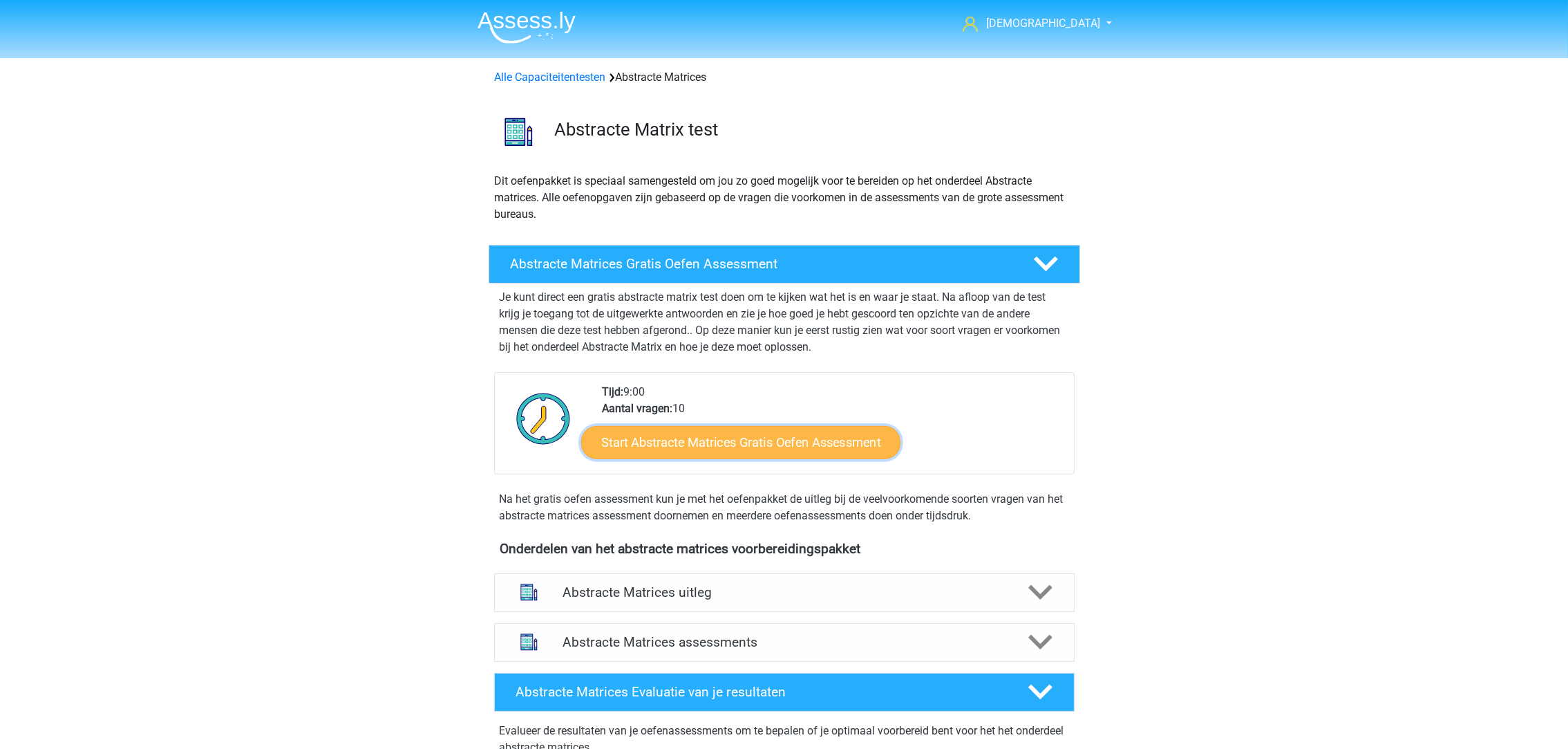
click at [823, 431] on link "Start Abstracte Matrices Gratis Oefen Assessment" at bounding box center [740, 442] width 319 height 34
click at [563, 83] on div "Alle Capaciteitentesten Abstracte Matrices" at bounding box center [785, 77] width 590 height 16
click at [565, 73] on link "Alle Capaciteitentesten" at bounding box center [550, 77] width 111 height 13
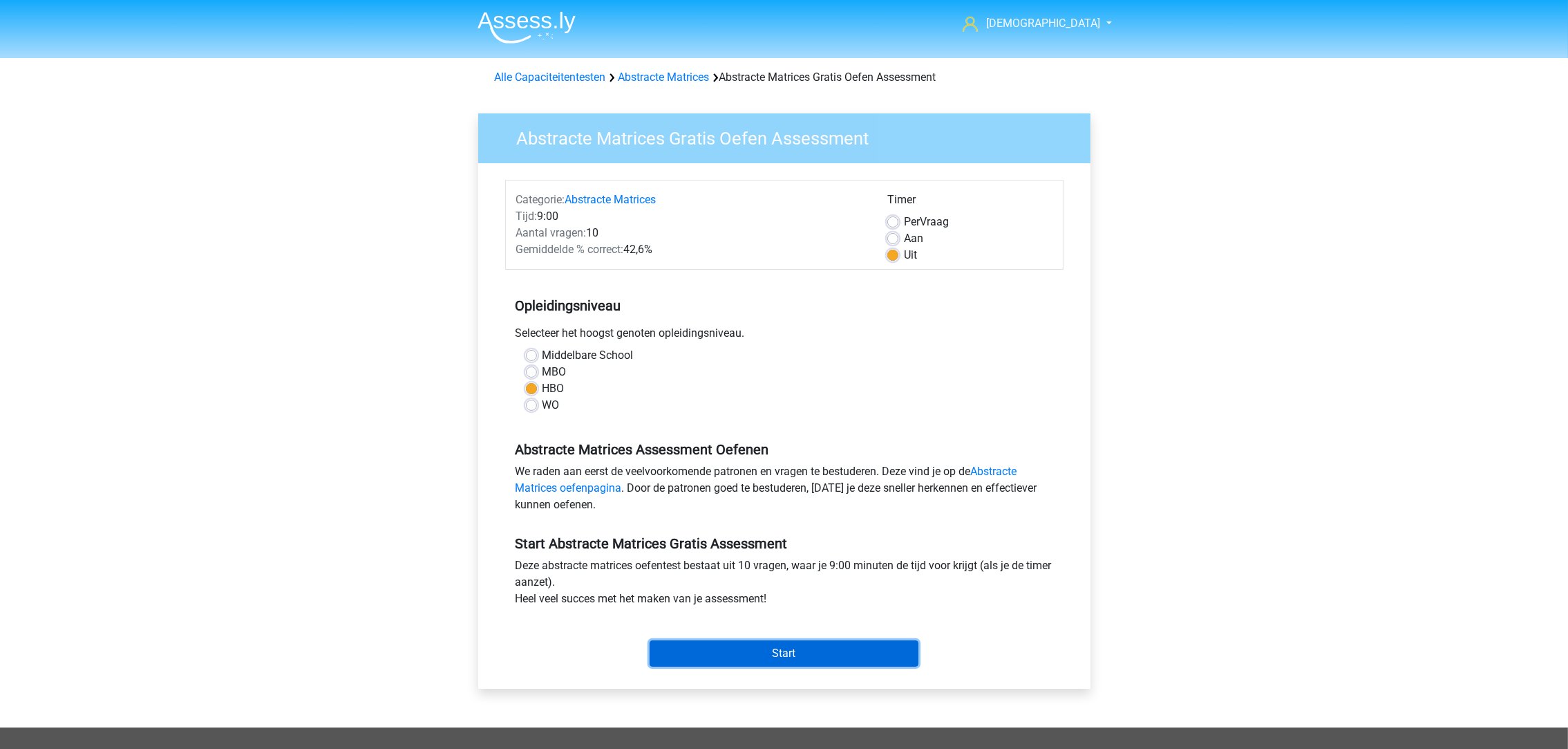
click at [847, 654] on input "Start" at bounding box center [784, 653] width 269 height 27
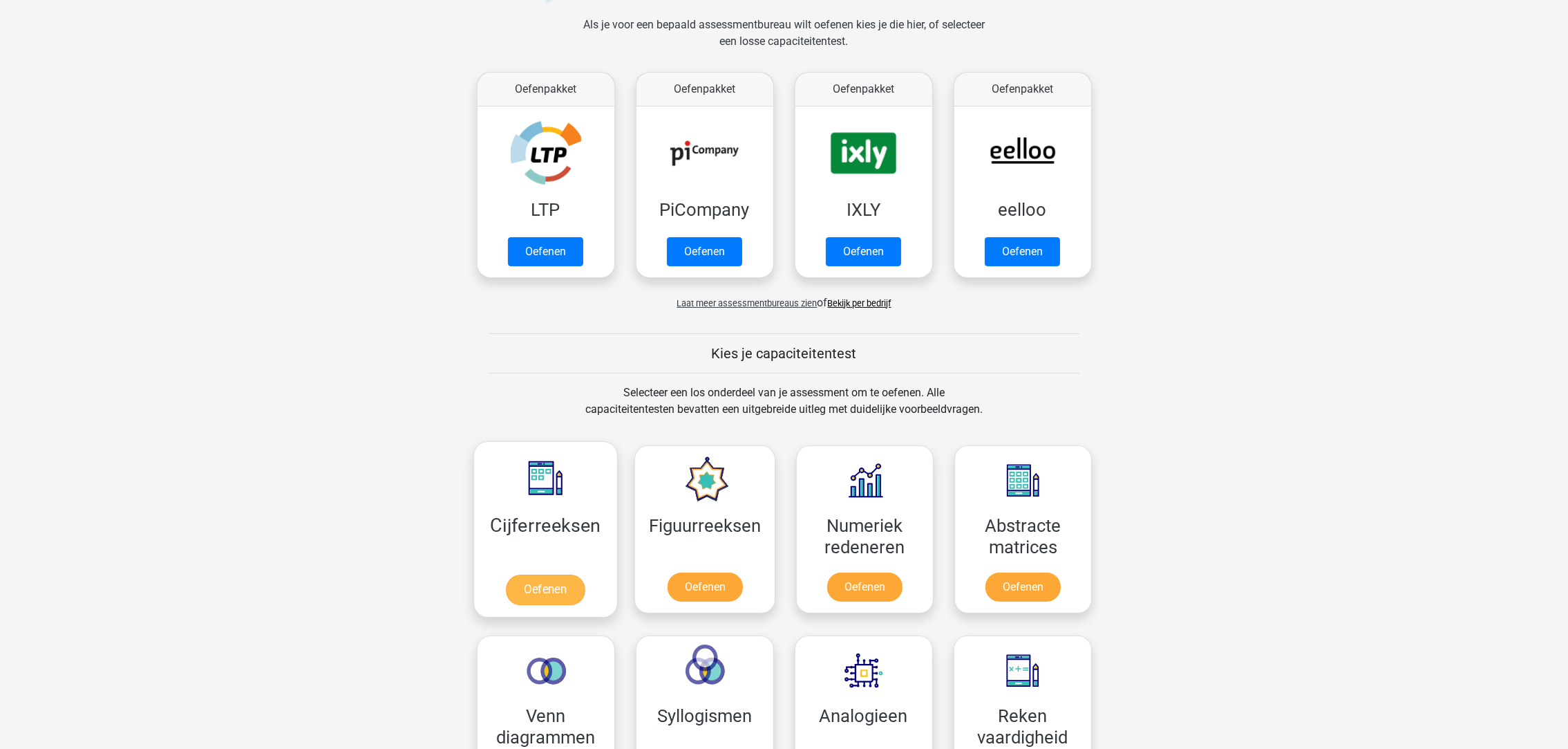
scroll to position [173, 0]
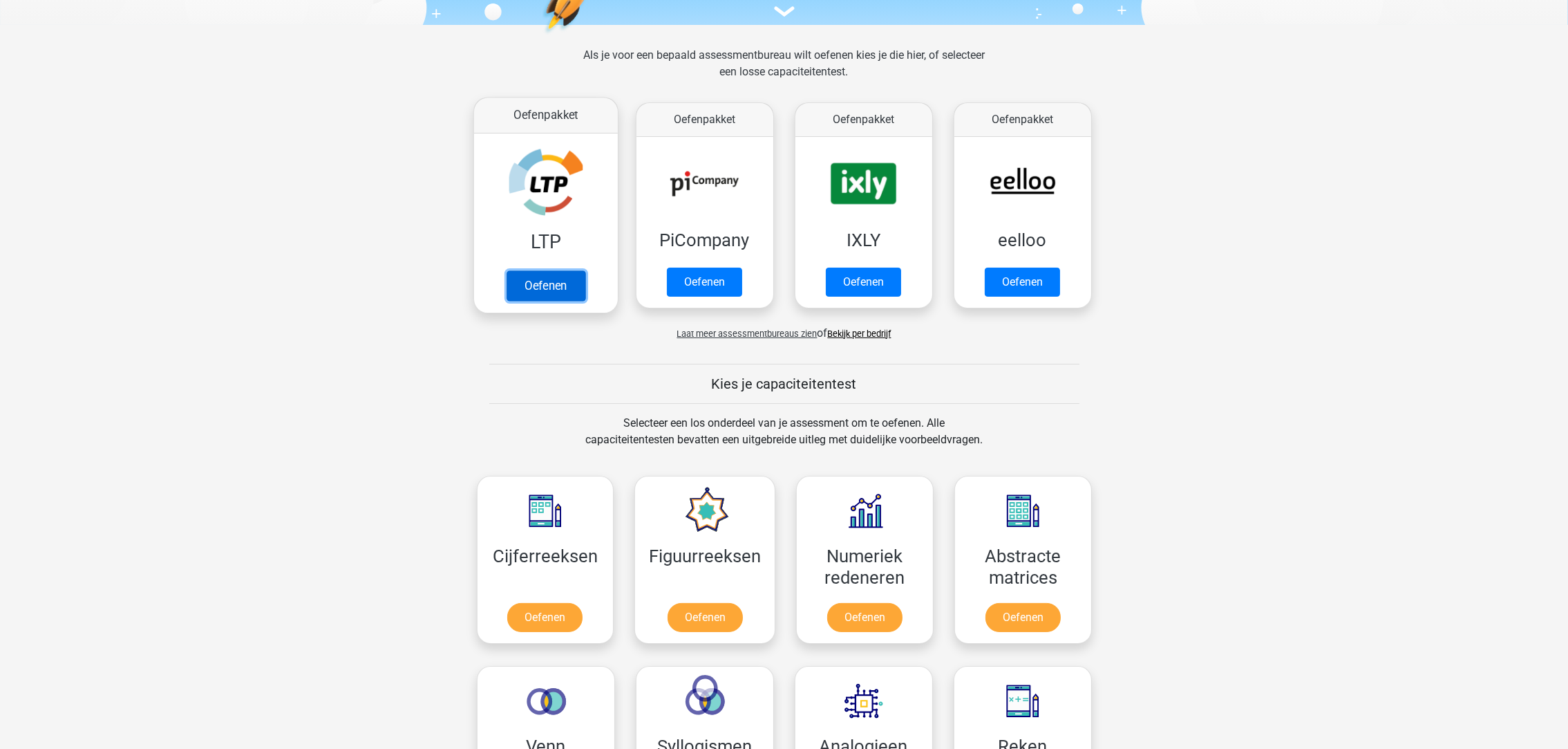
click at [563, 270] on link "Oefenen" at bounding box center [546, 285] width 79 height 30
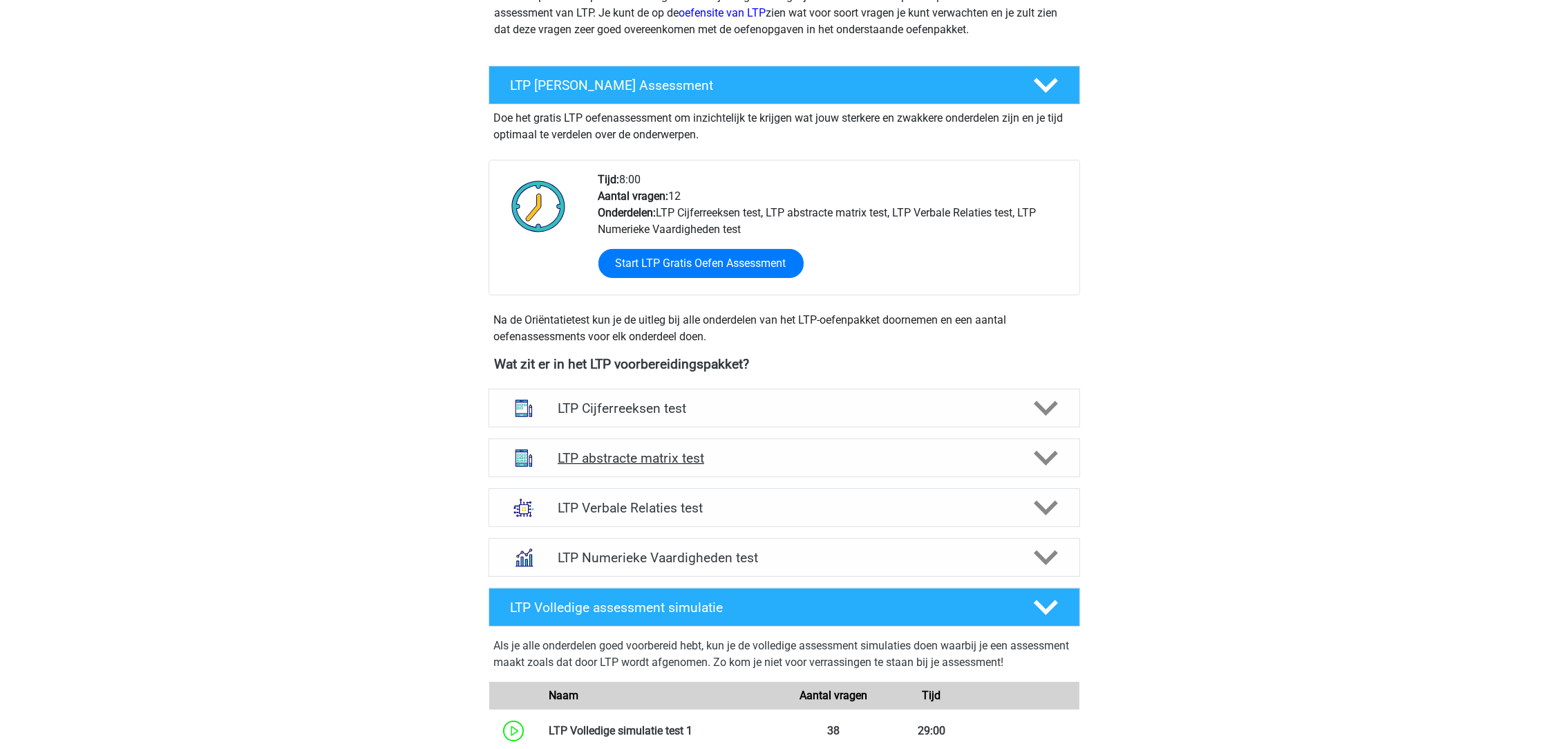
scroll to position [311, 0]
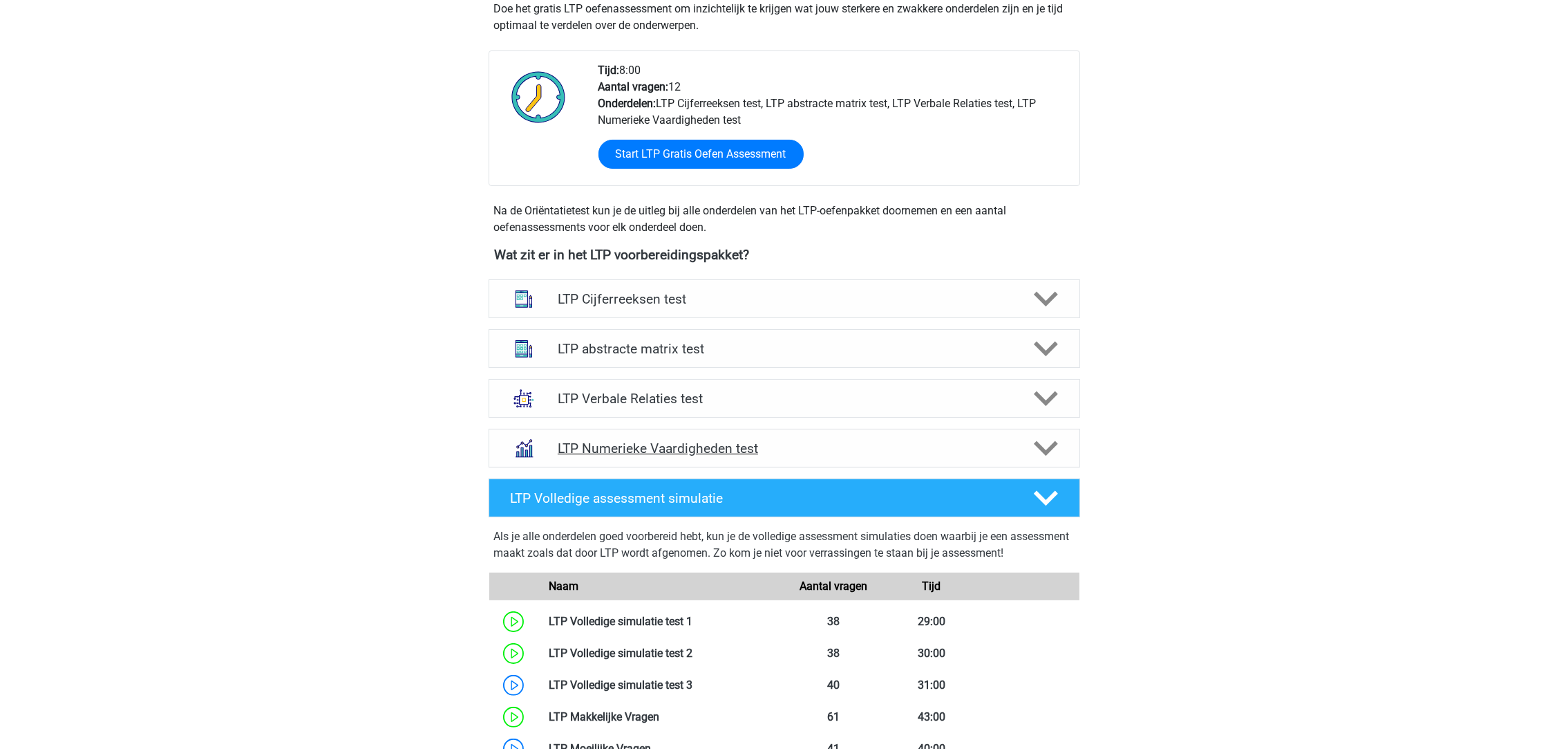
click at [667, 443] on h4 "LTP Numerieke Vaardigheden test" at bounding box center [784, 449] width 453 height 15
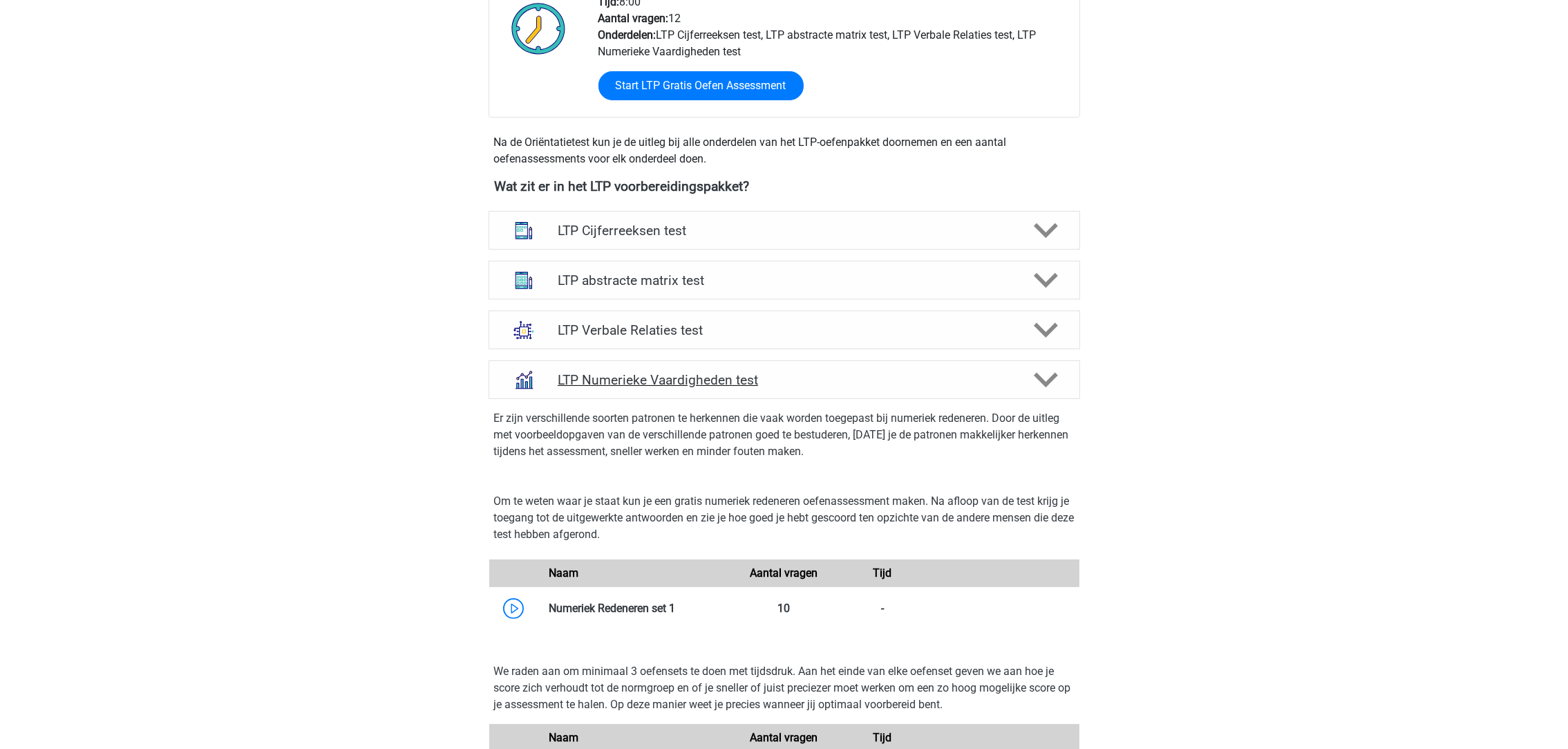
scroll to position [415, 0]
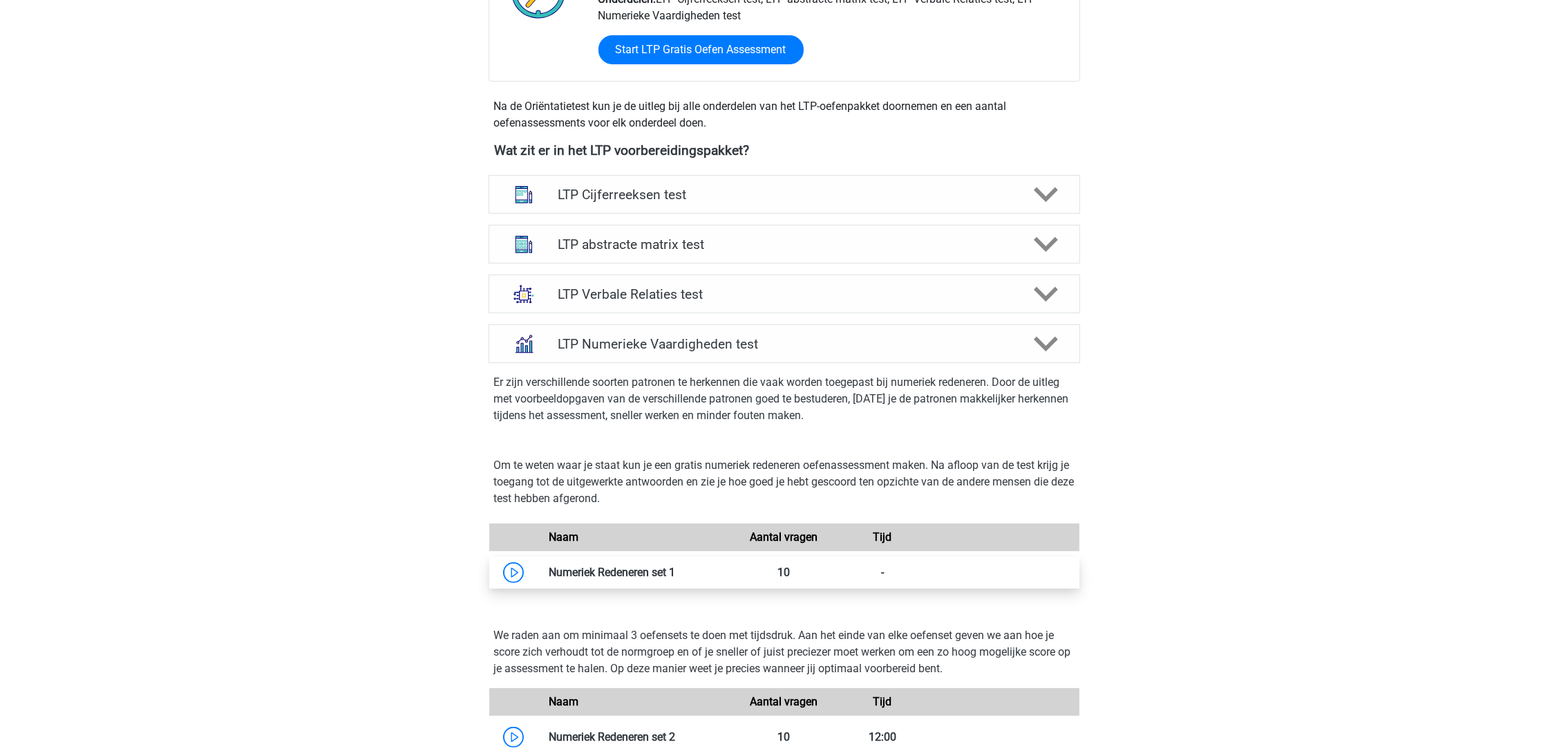
click at [676, 572] on link at bounding box center [676, 572] width 0 height 13
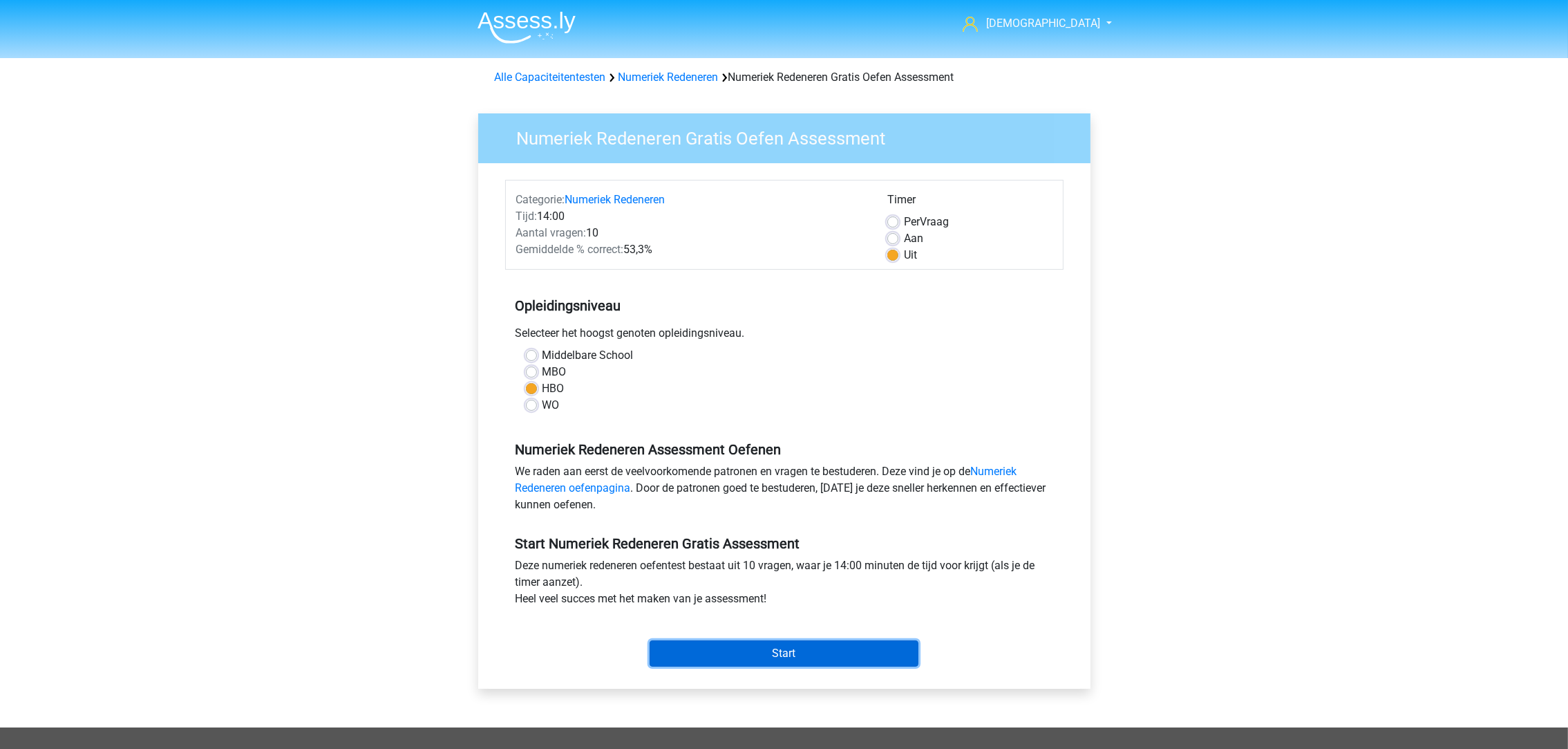
click at [733, 655] on input "Start" at bounding box center [784, 653] width 269 height 27
